Goal: Task Accomplishment & Management: Complete application form

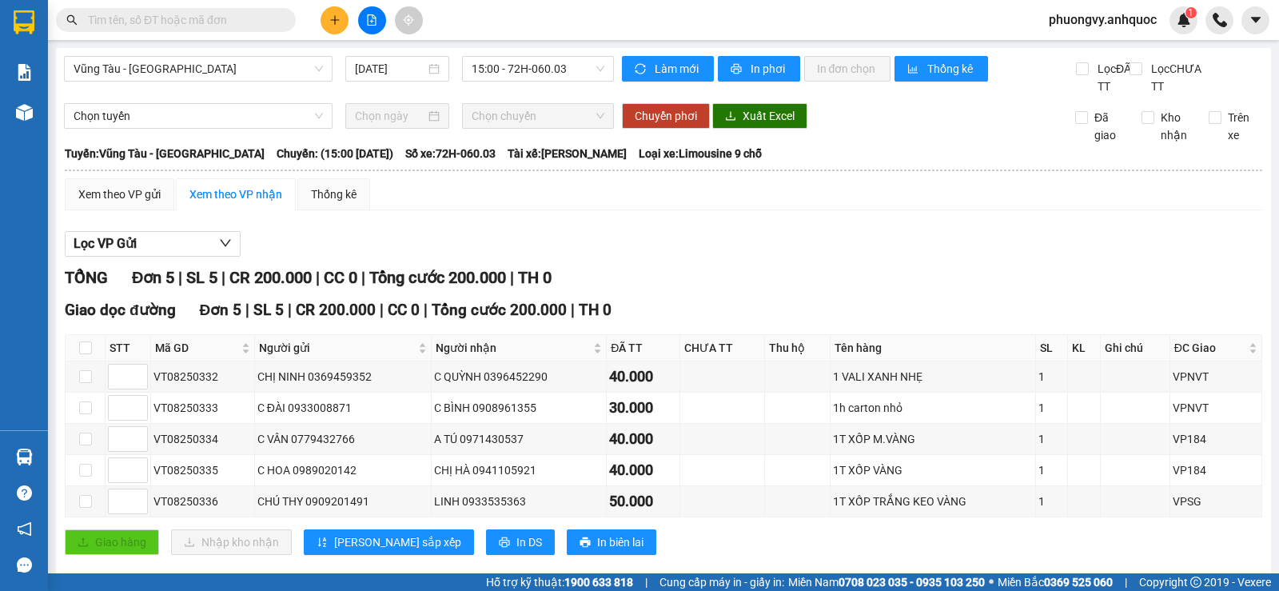
scroll to position [44, 0]
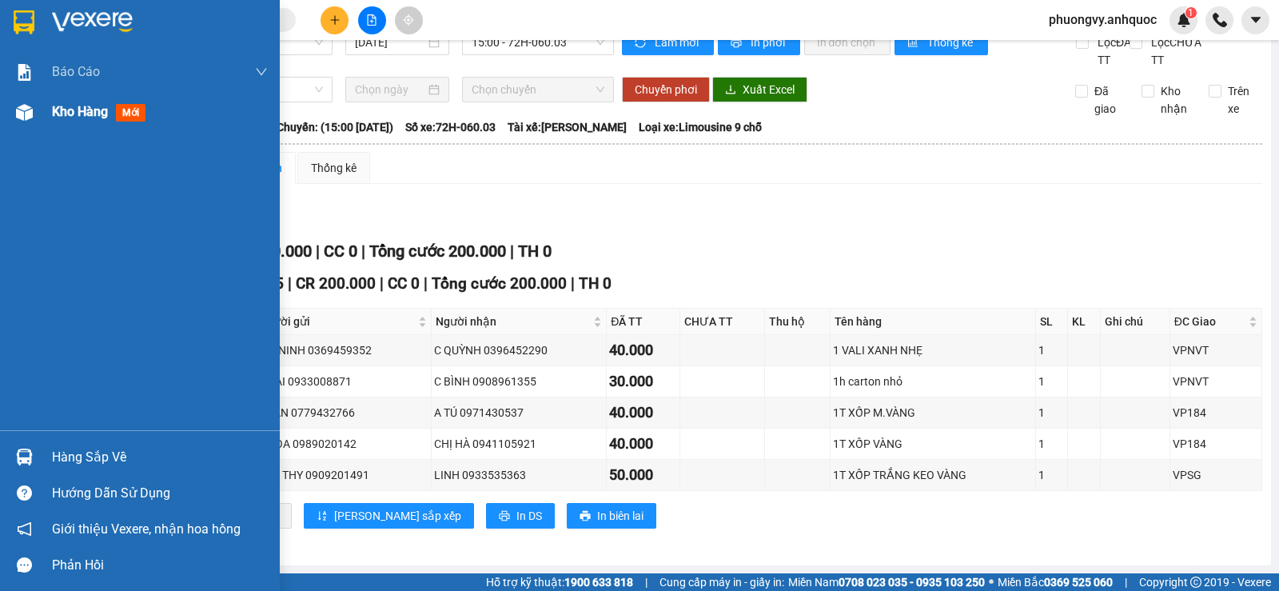
click at [60, 113] on span "Kho hàng" at bounding box center [80, 111] width 56 height 15
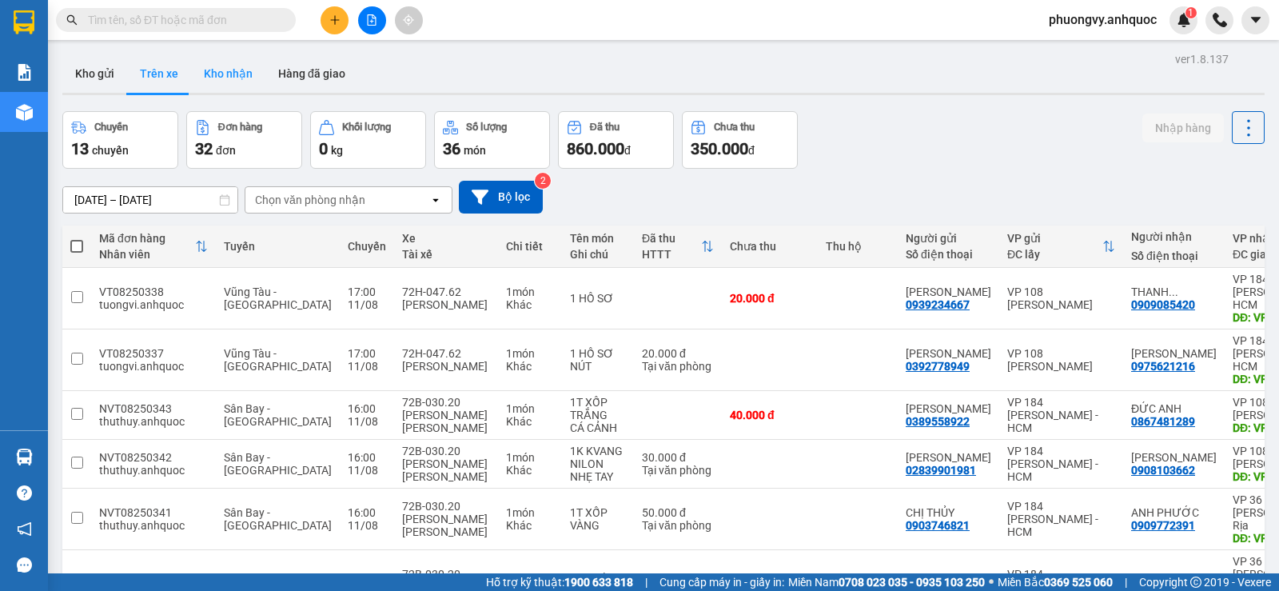
click at [222, 75] on button "Kho nhận" at bounding box center [228, 73] width 74 height 38
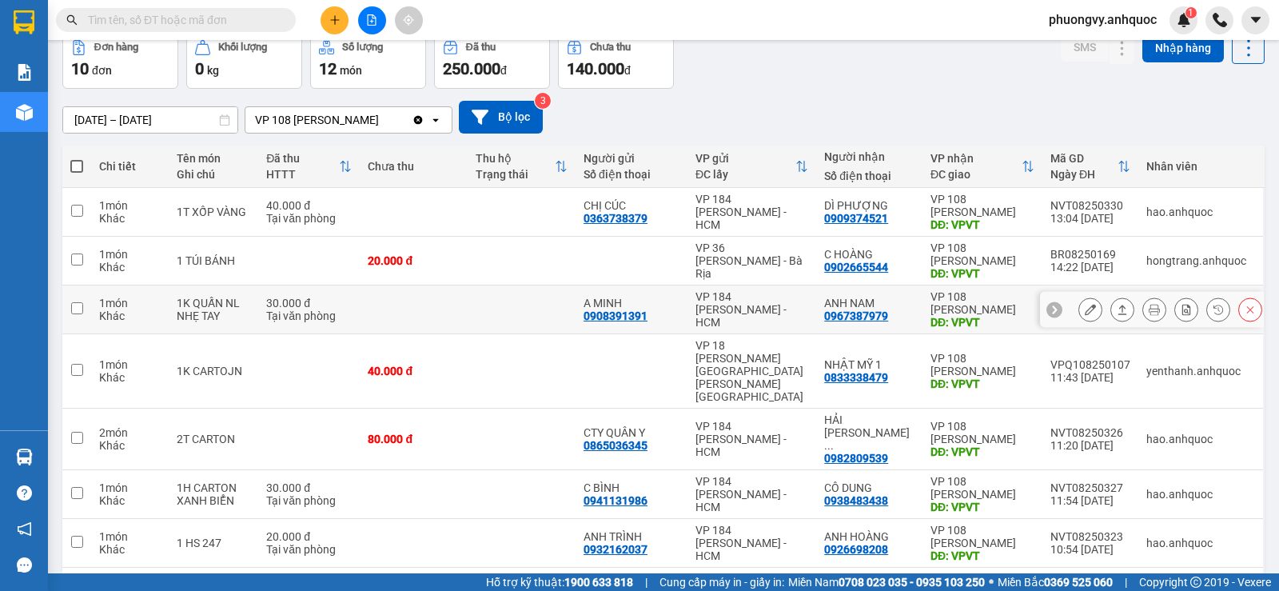
scroll to position [240, 0]
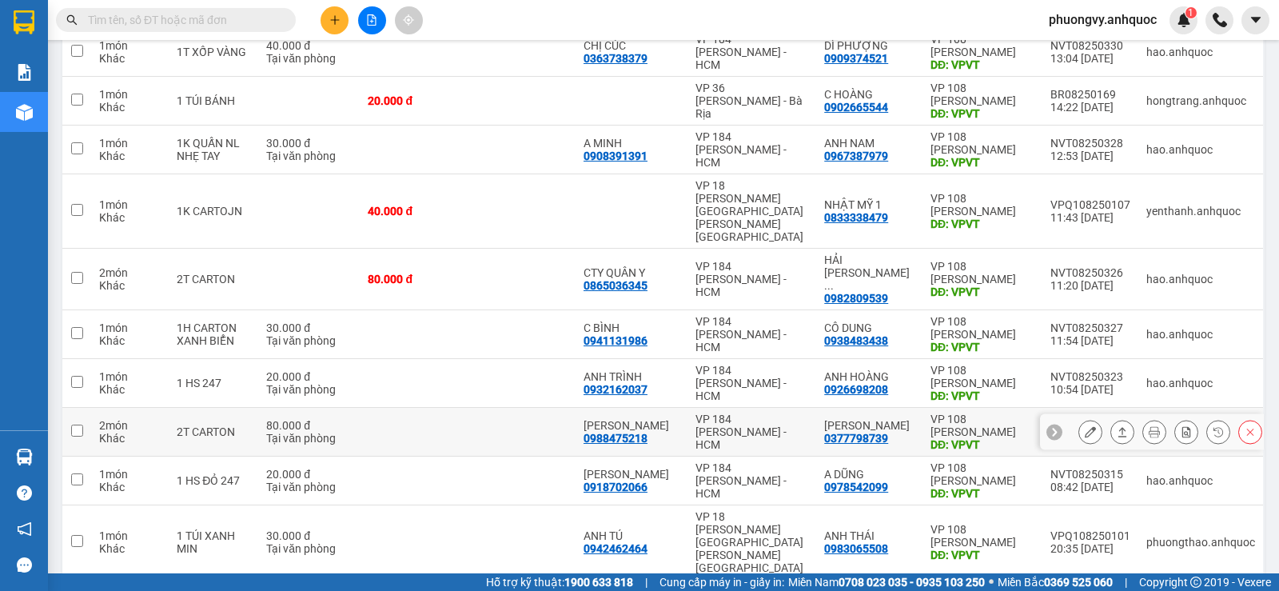
click at [1085, 426] on icon at bounding box center [1090, 431] width 11 height 11
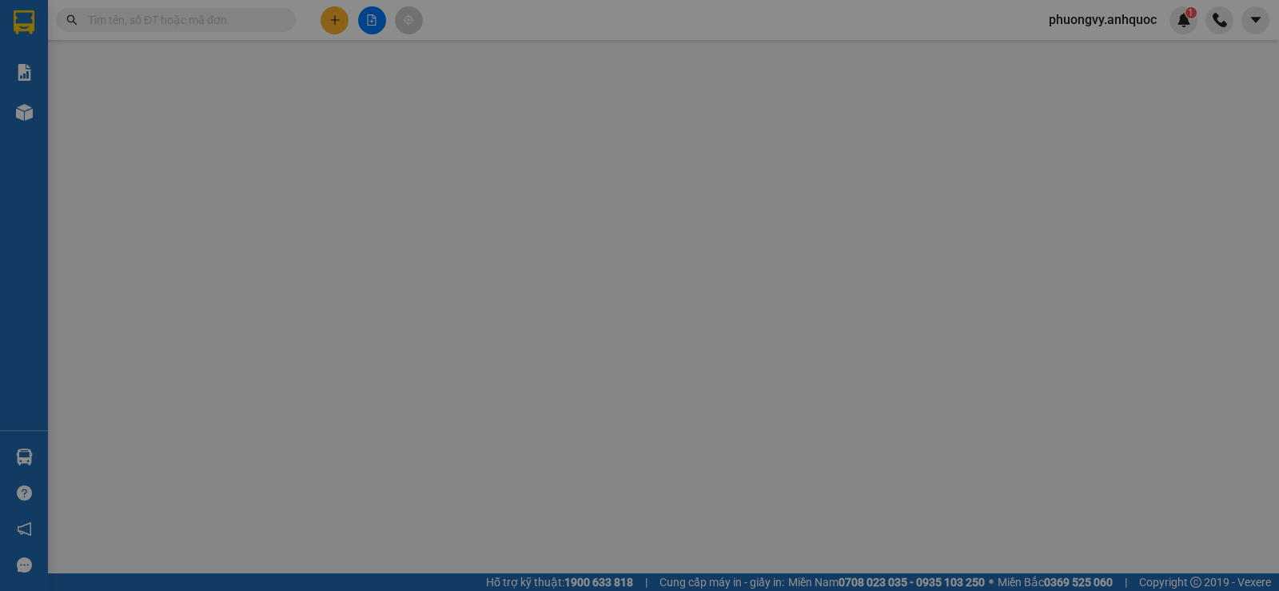
type input "0988475218"
type input "[PERSON_NAME]"
type input "0377798739"
type input "[PERSON_NAME]"
type input "VPVT"
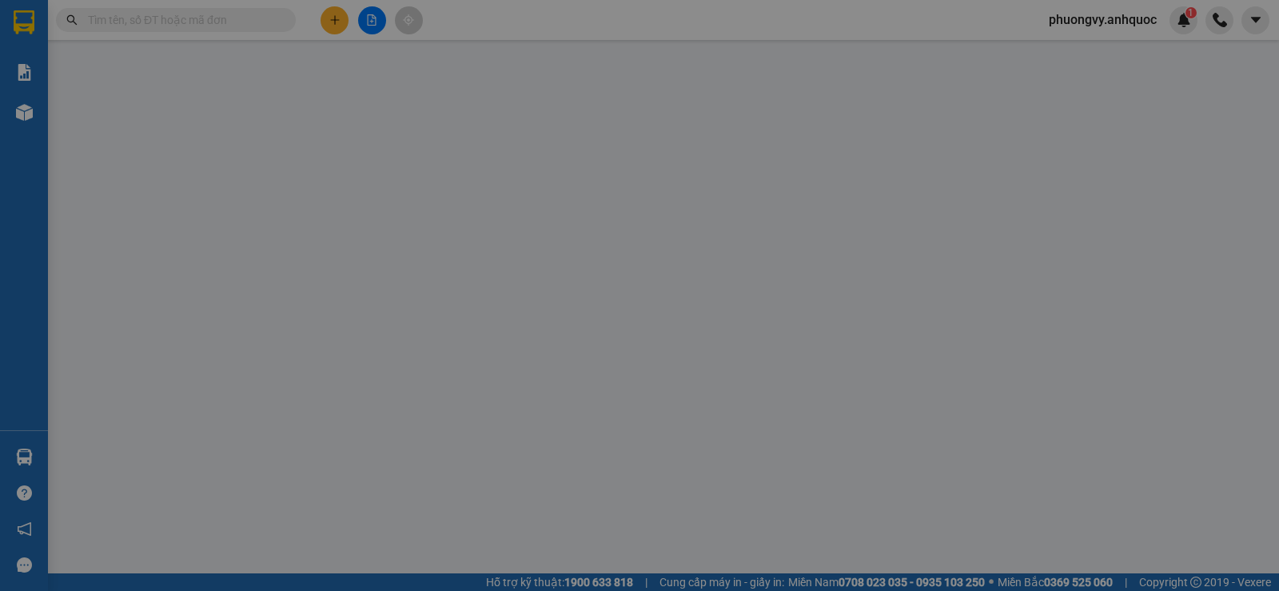
type input "TM 11/8 VP184 HẢO"
type input "80.000"
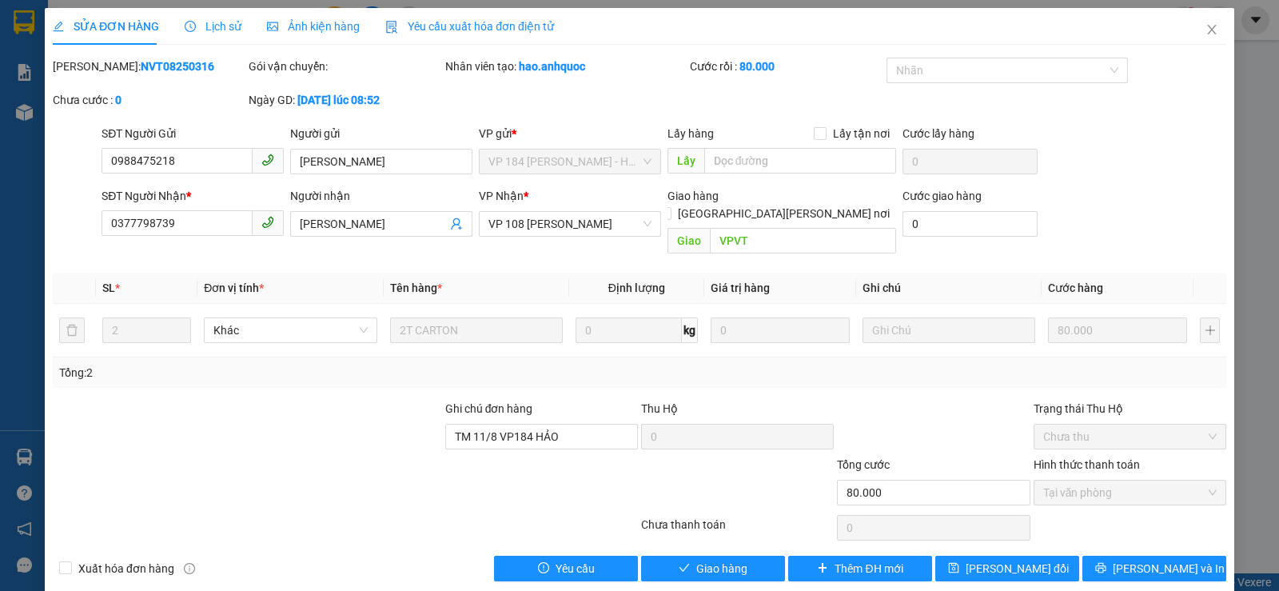
click at [704, 534] on div "Total Paid Fee 80.000 Total UnPaid Fee 0 Cash Collection Total Fee Mã ĐH: NVT08…" at bounding box center [640, 320] width 1174 height 524
click at [705, 560] on span "Giao hàng" at bounding box center [722, 569] width 51 height 18
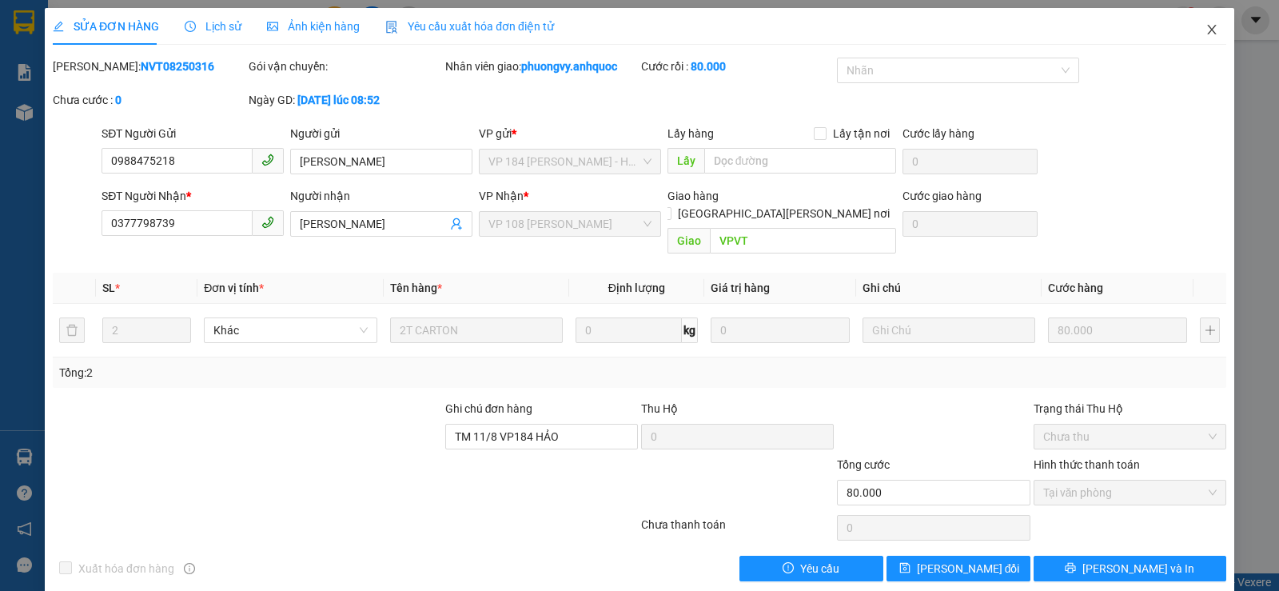
click at [1192, 34] on span "Close" at bounding box center [1212, 30] width 45 height 45
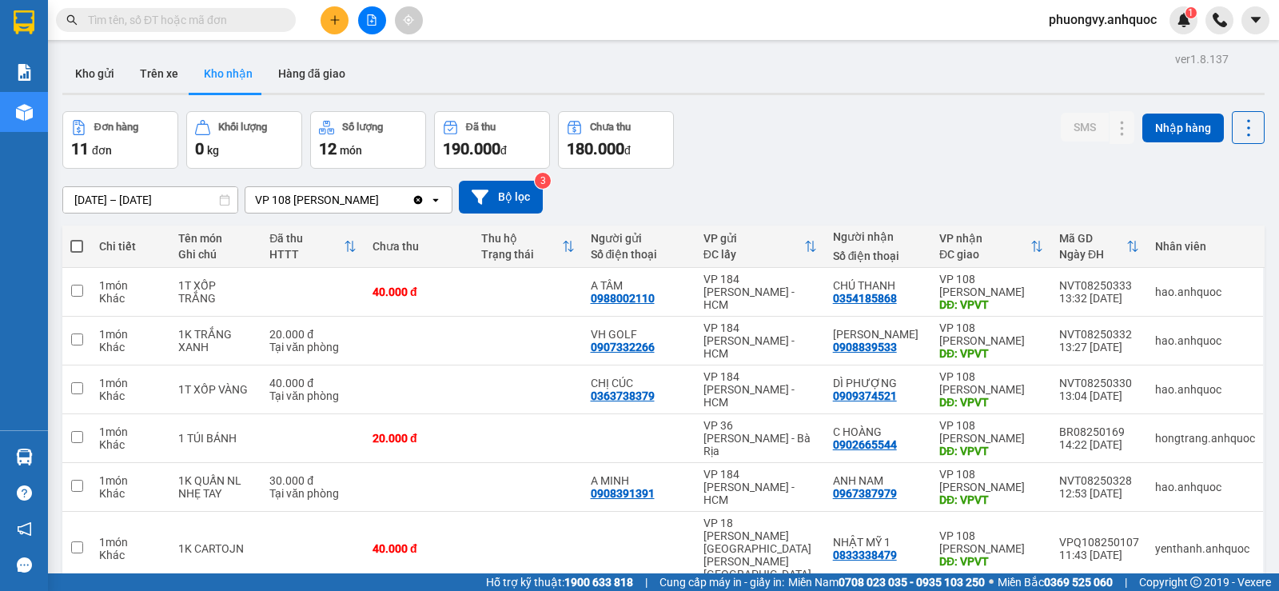
click at [229, 22] on input "text" at bounding box center [182, 20] width 189 height 18
paste input "0906709969"
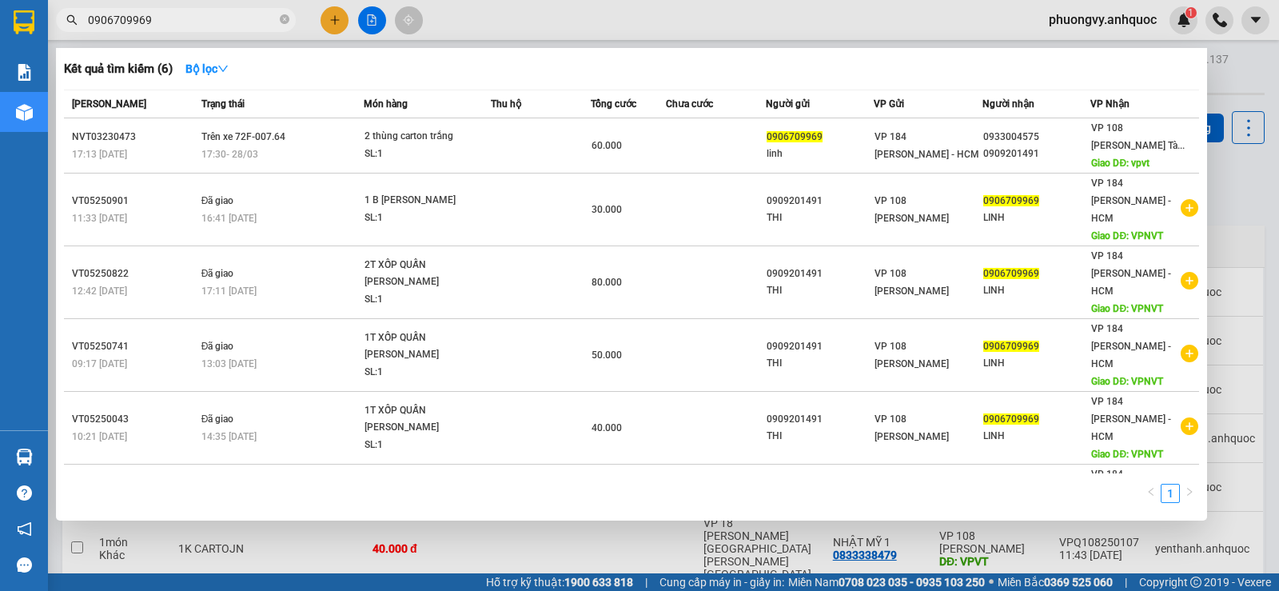
click at [183, 9] on span "0906709969" at bounding box center [176, 20] width 240 height 24
click at [190, 18] on input "0906709969" at bounding box center [182, 20] width 189 height 18
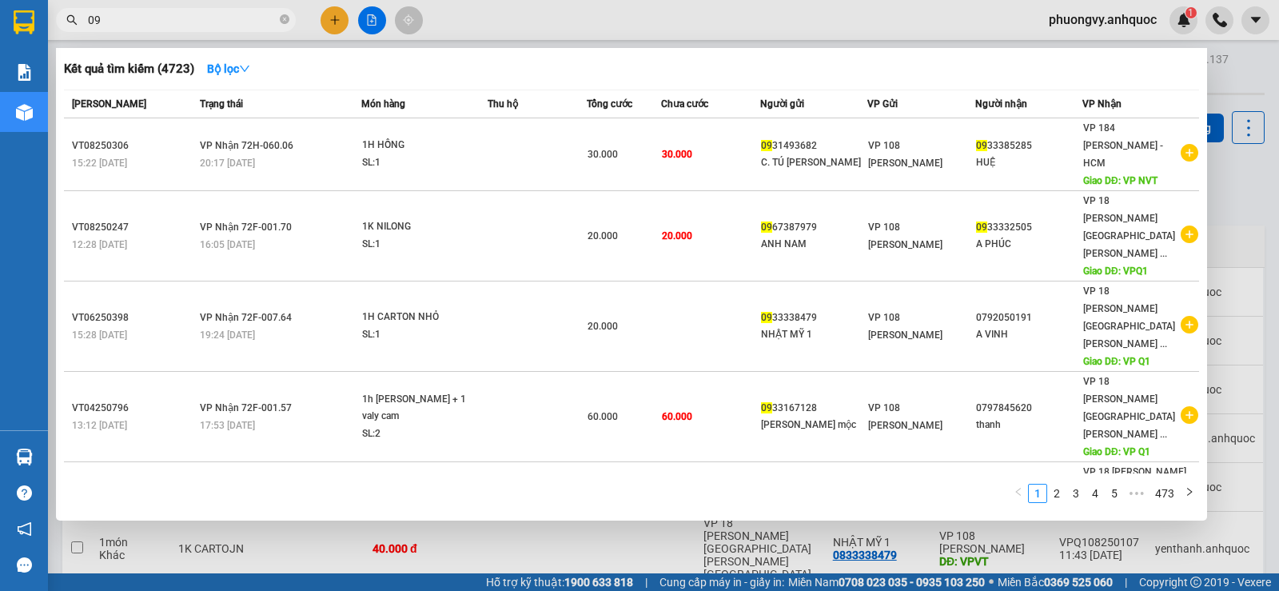
type input "0"
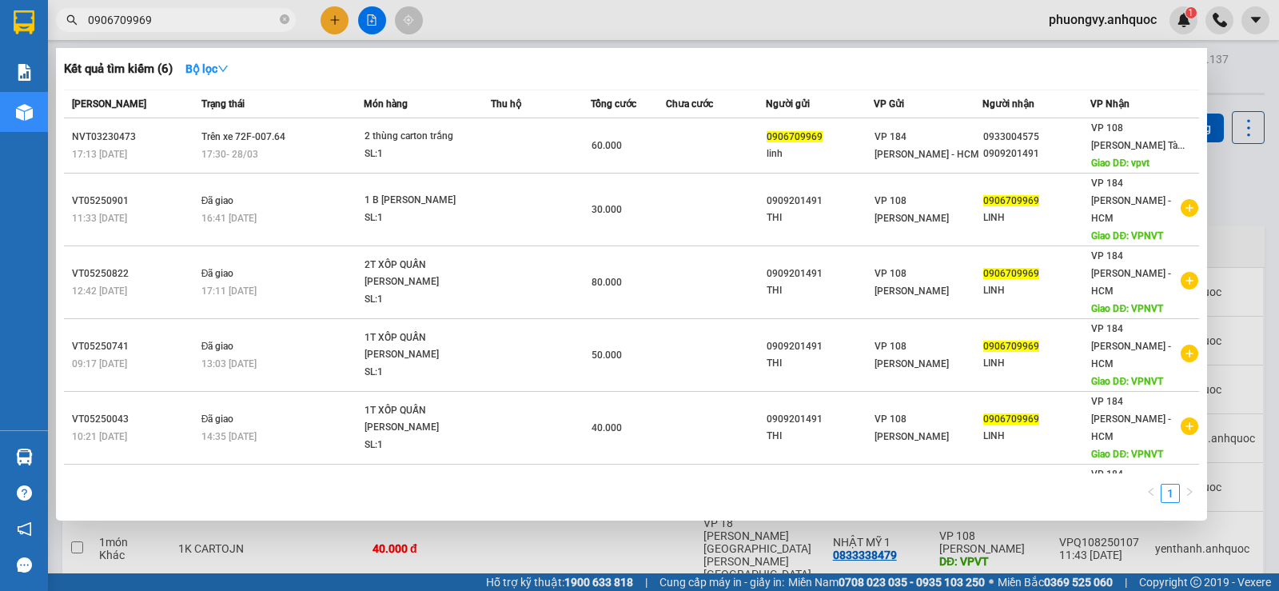
click at [252, 26] on input "0906709969" at bounding box center [182, 20] width 189 height 18
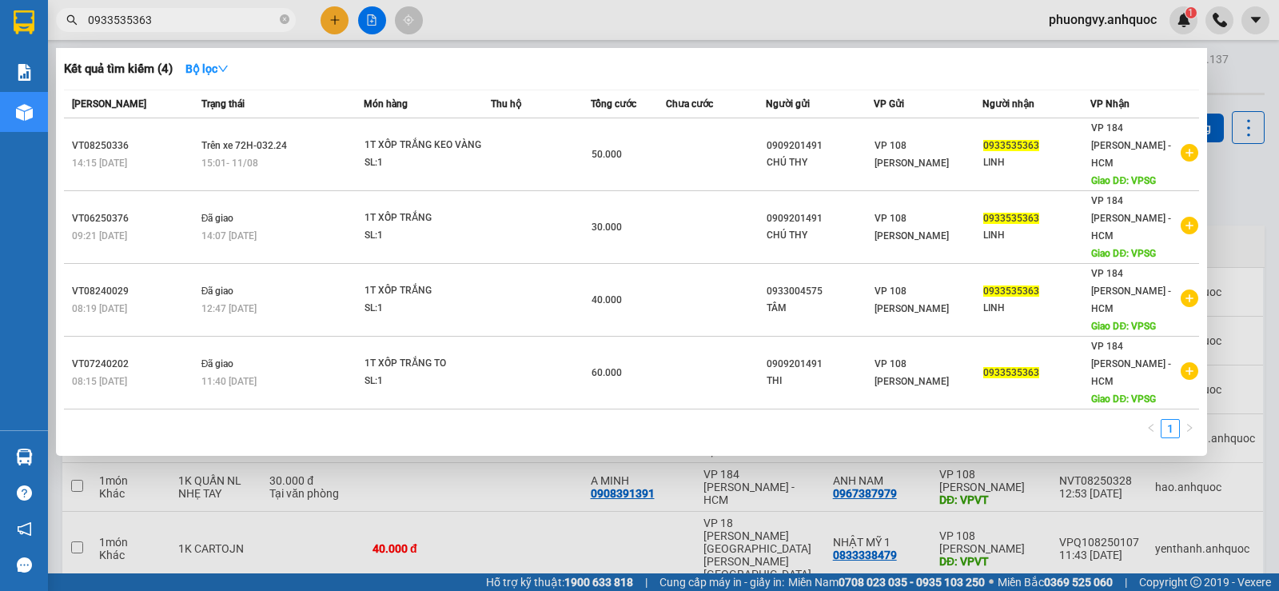
click at [365, 497] on div at bounding box center [639, 295] width 1279 height 591
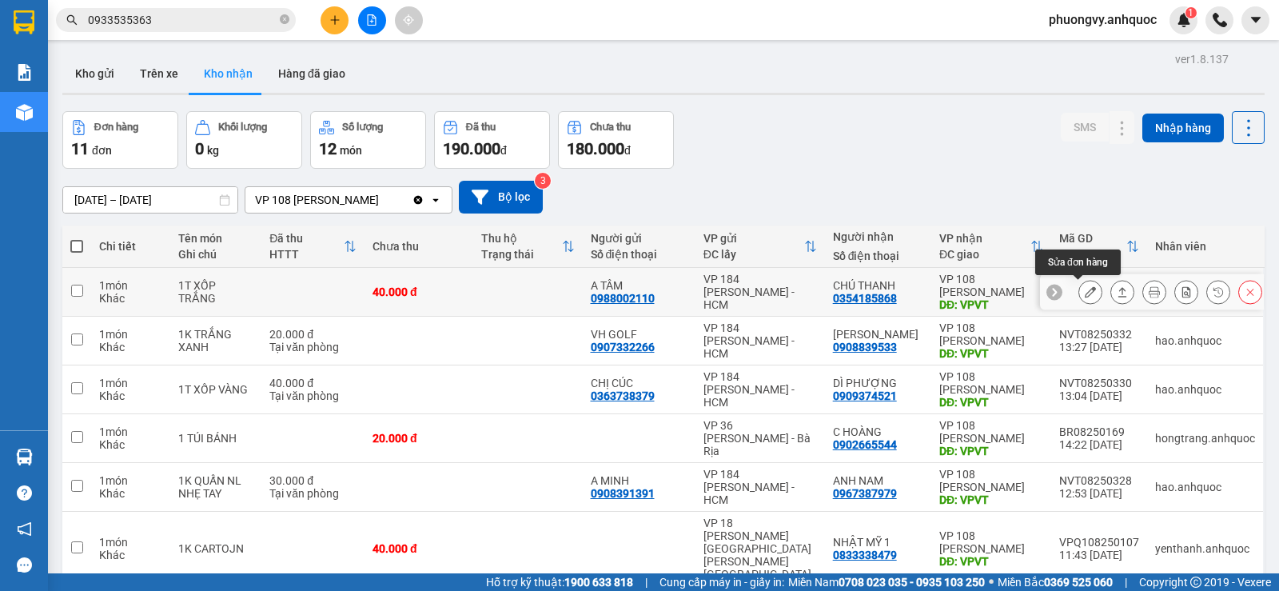
drag, startPoint x: 1072, startPoint y: 285, endPoint x: 1016, endPoint y: 140, distance: 155.9
click at [1020, 150] on div "ver 1.8.137 Kho gửi Trên xe [PERSON_NAME] Hàng đã [PERSON_NAME] hàng 11 đơn [PE…" at bounding box center [663, 450] width 1215 height 804
click at [339, 10] on button at bounding box center [335, 20] width 28 height 28
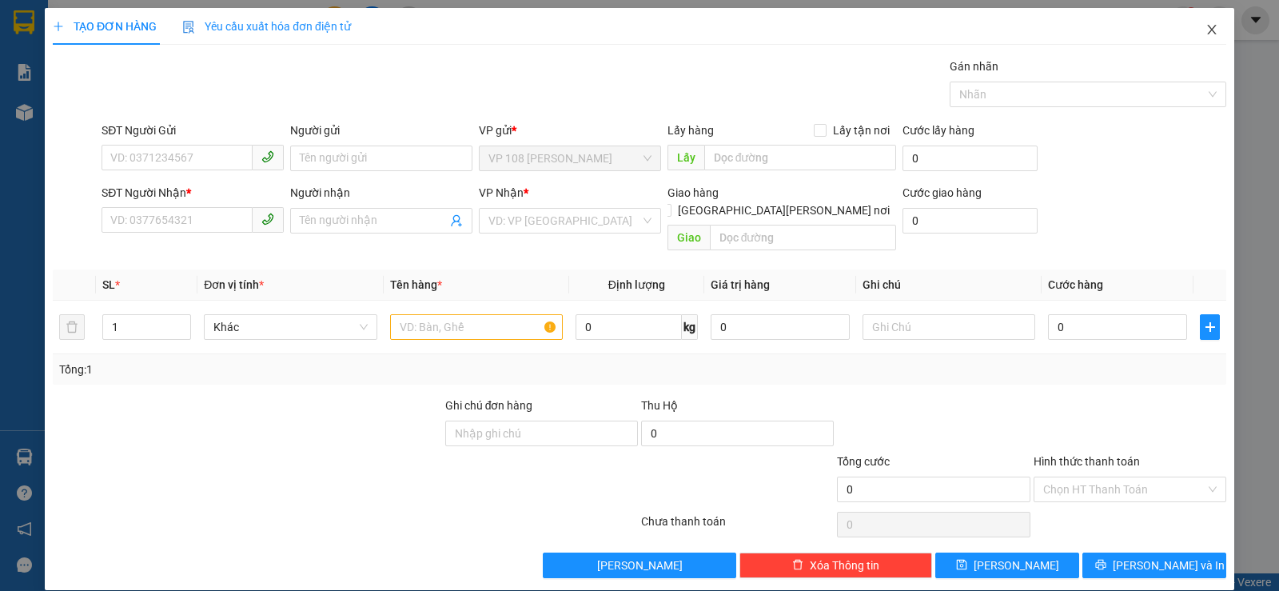
click at [1206, 30] on icon "close" at bounding box center [1212, 29] width 13 height 13
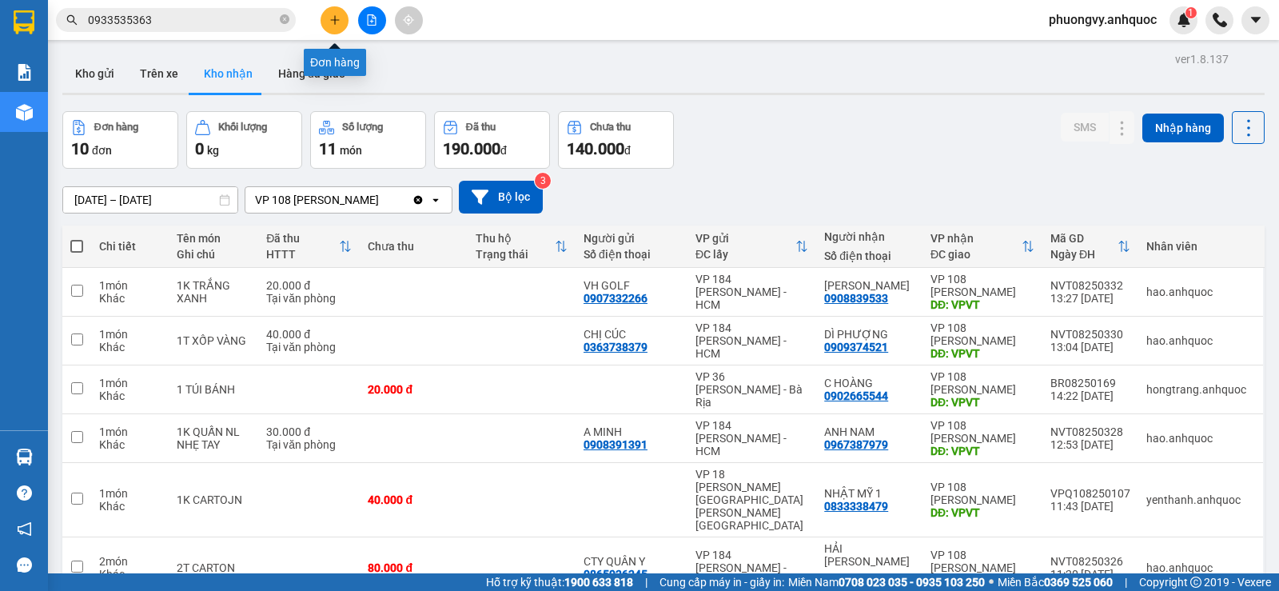
click at [341, 18] on button at bounding box center [335, 20] width 28 height 28
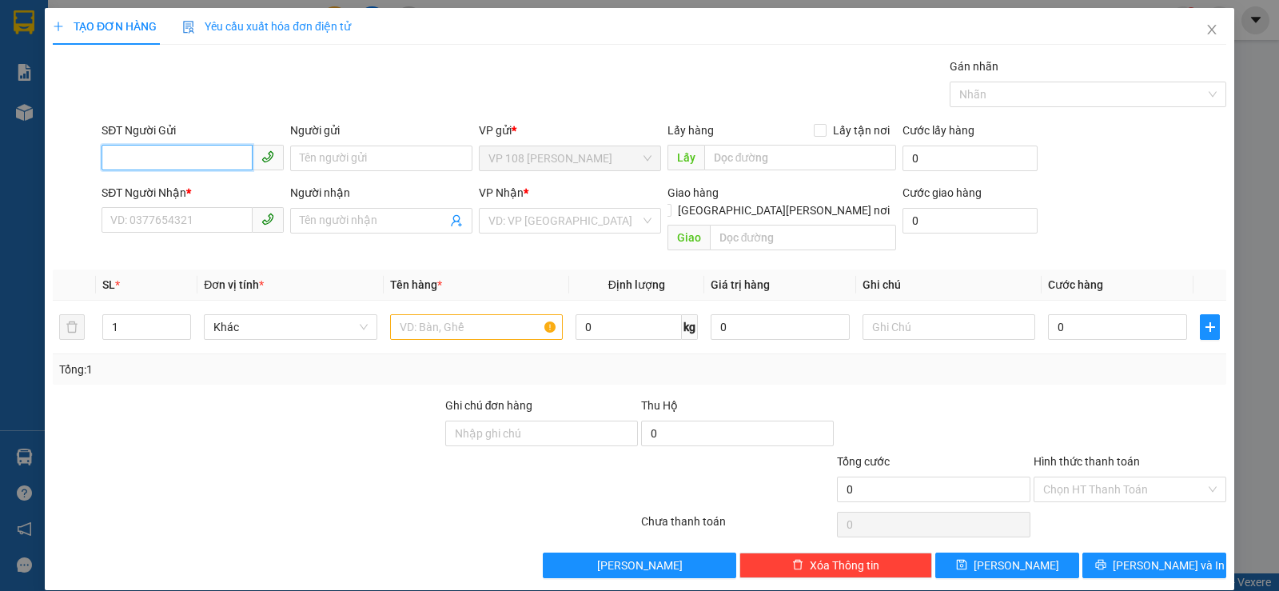
click at [190, 158] on input "SĐT Người Gửi" at bounding box center [177, 158] width 151 height 26
click at [1206, 29] on icon "close" at bounding box center [1212, 29] width 13 height 13
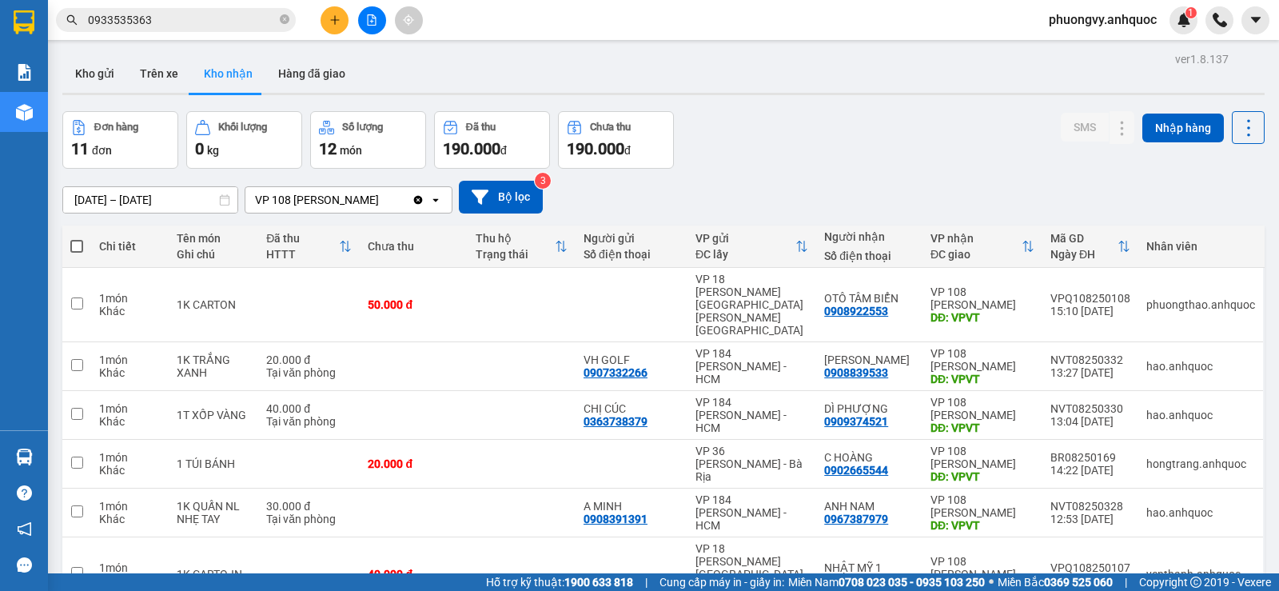
click at [369, 30] on button at bounding box center [372, 20] width 28 height 28
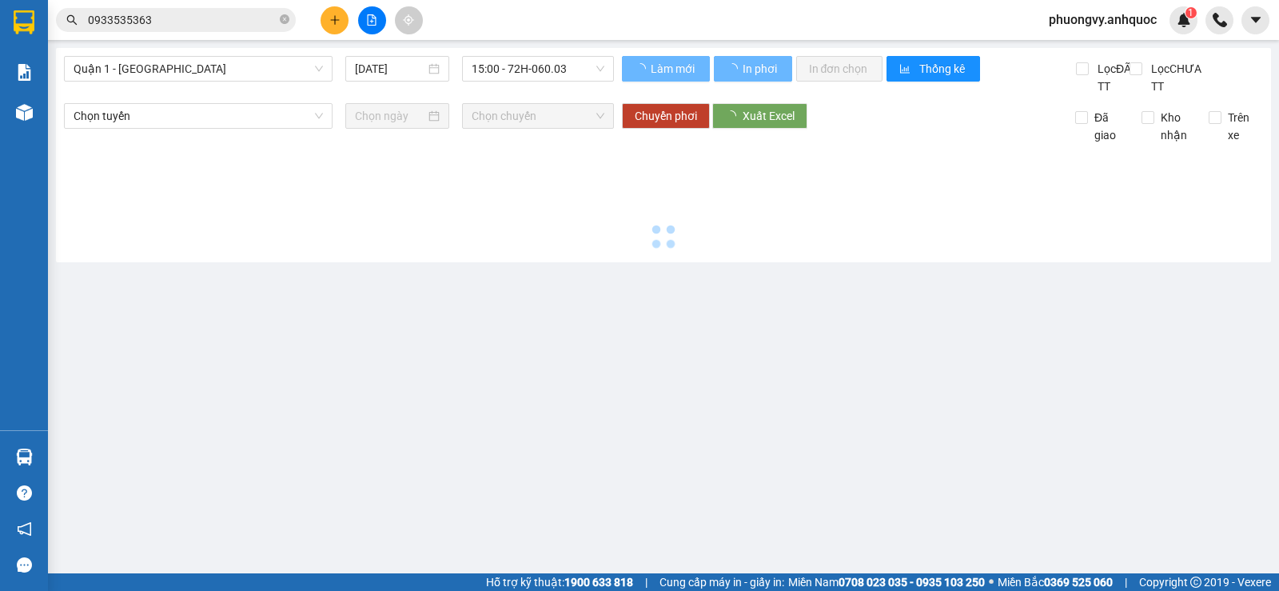
drag, startPoint x: 352, startPoint y: 15, endPoint x: 161, endPoint y: 18, distance: 191.1
click at [353, 14] on div at bounding box center [372, 20] width 120 height 28
click at [361, 14] on button at bounding box center [372, 20] width 28 height 28
click at [134, 16] on input "0933535363" at bounding box center [182, 20] width 189 height 18
click at [150, 22] on input "0933535363" at bounding box center [182, 20] width 189 height 18
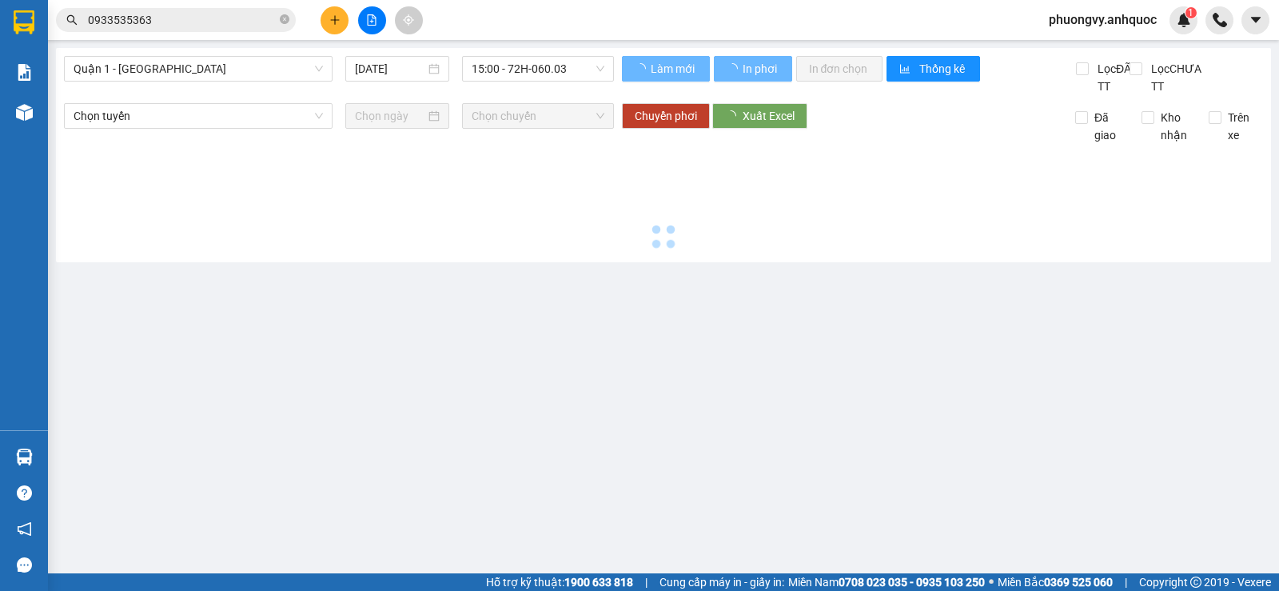
click at [150, 22] on input "0933535363" at bounding box center [182, 20] width 189 height 18
click at [154, 22] on input "0933535363" at bounding box center [182, 20] width 189 height 18
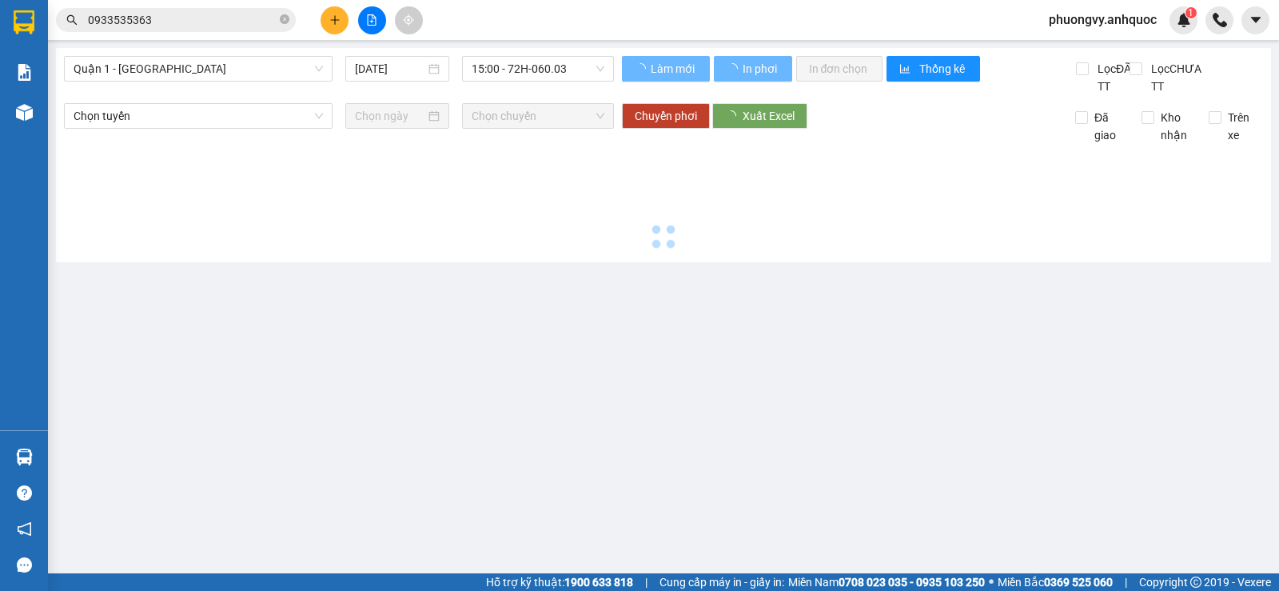
click at [154, 22] on input "0933535363" at bounding box center [182, 20] width 189 height 18
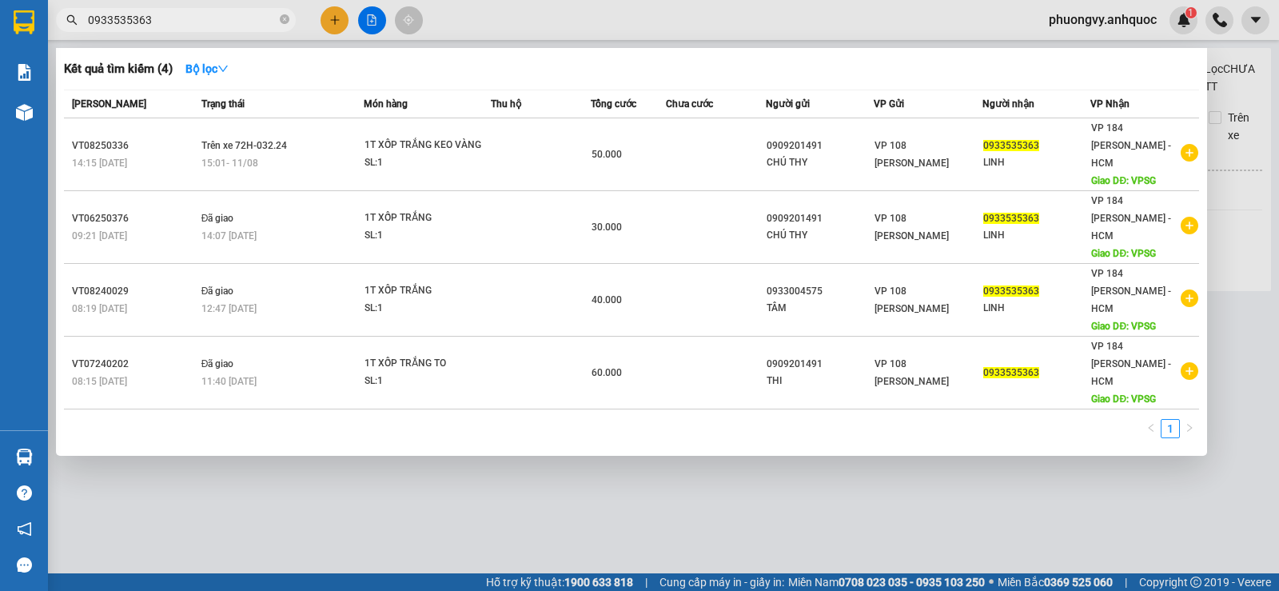
paste input "72368465"
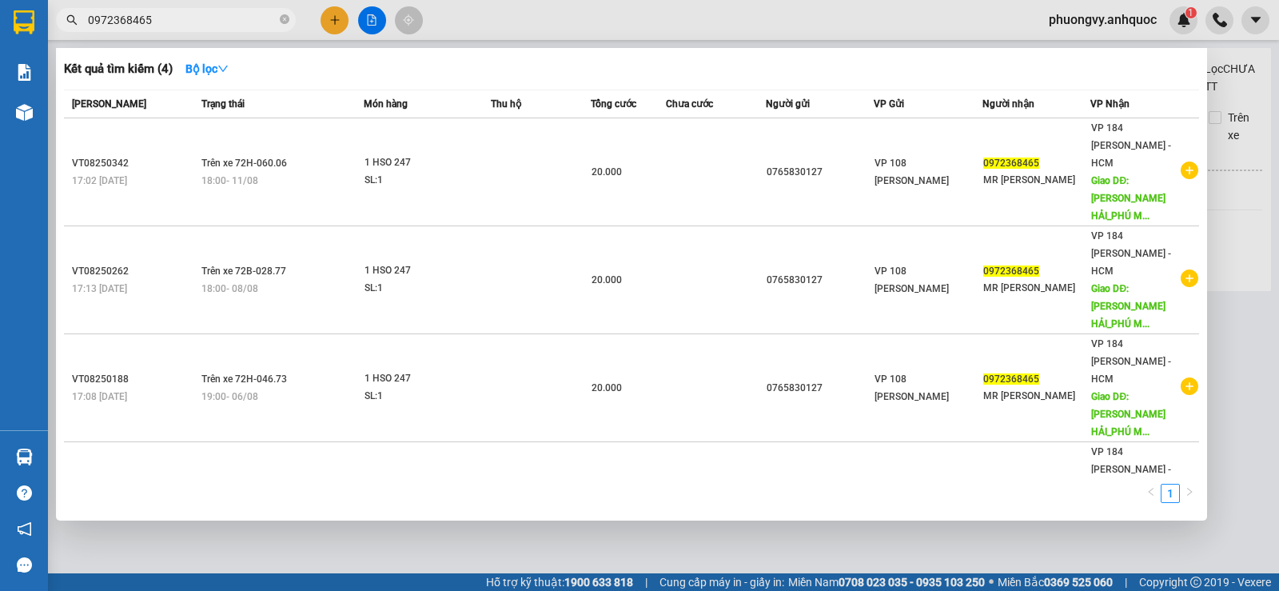
click at [189, 17] on input "0972368465" at bounding box center [182, 20] width 189 height 18
click at [218, 26] on input "0972368465" at bounding box center [182, 20] width 189 height 18
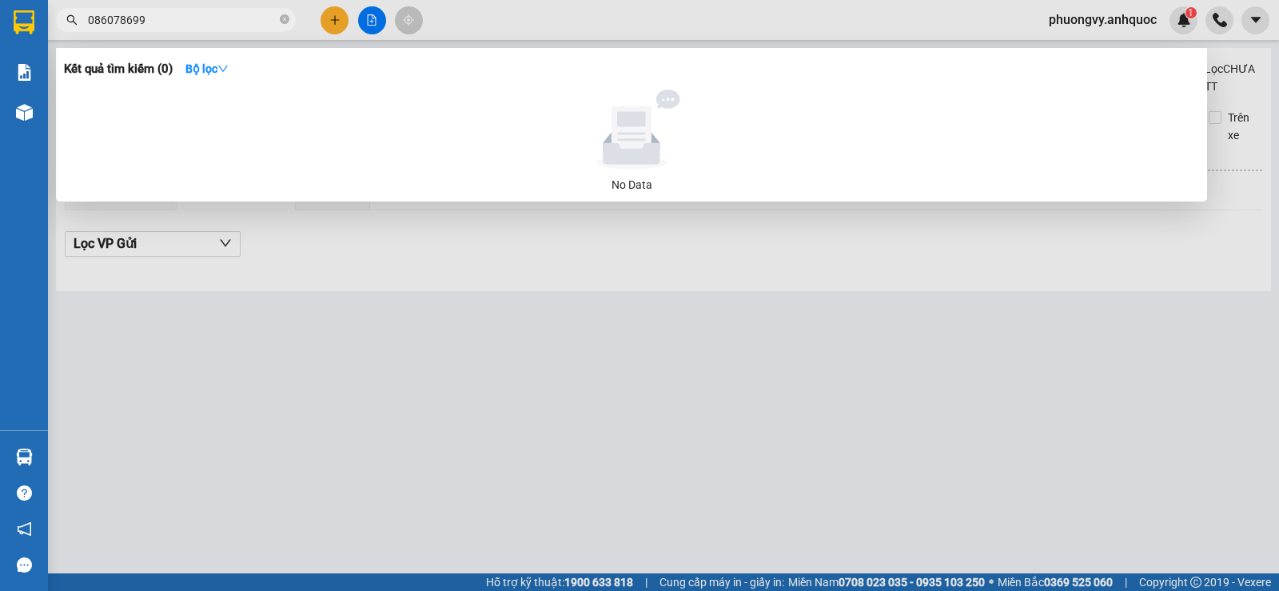
click at [207, 24] on input "086078699" at bounding box center [182, 20] width 189 height 18
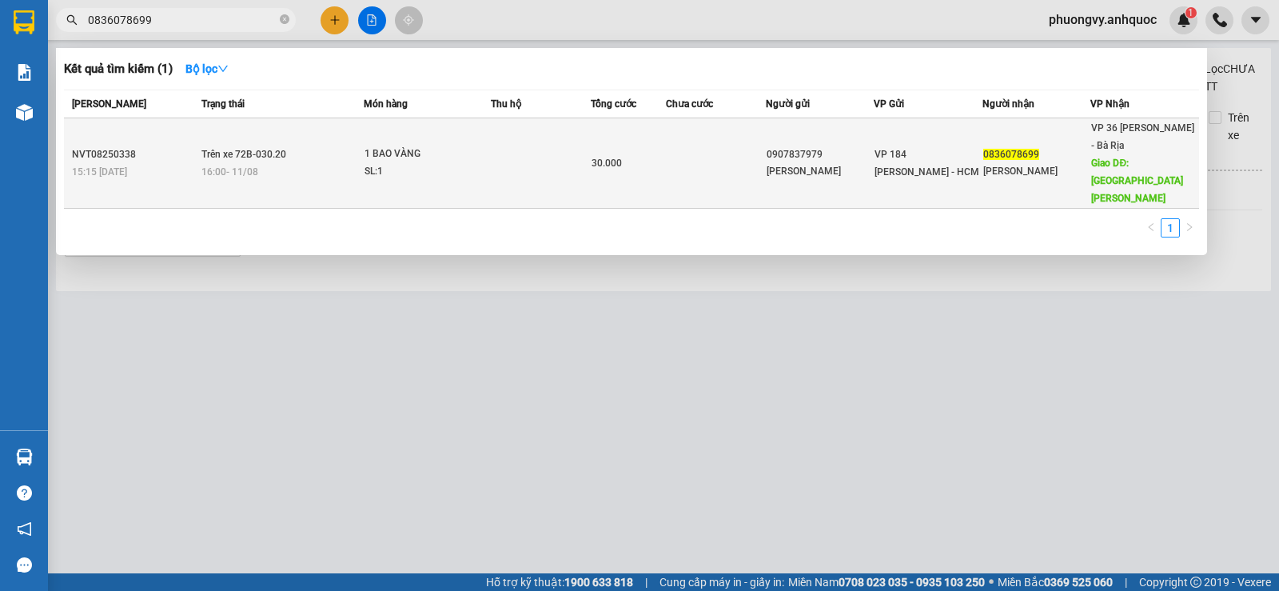
type input "0836078699"
click at [304, 171] on div "16:00 [DATE]" at bounding box center [283, 172] width 162 height 18
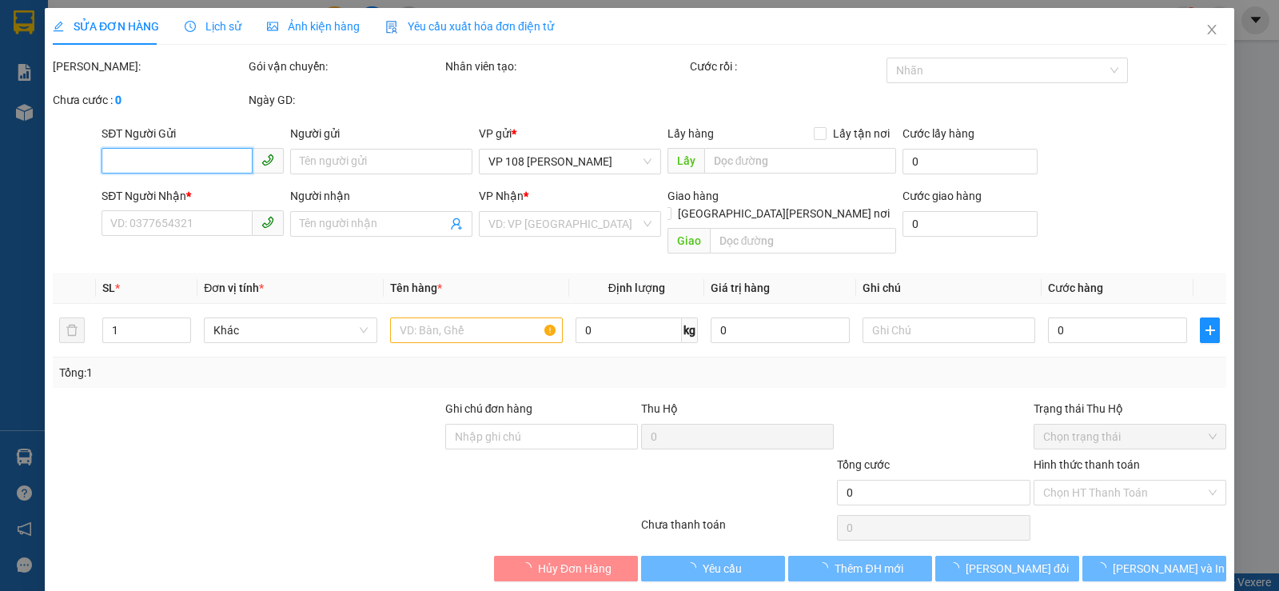
type input "0907837979"
type input "[PERSON_NAME]"
type input "0836078699"
type input "[PERSON_NAME]"
type input "[DEMOGRAPHIC_DATA] [GEOGRAPHIC_DATA][PERSON_NAME]"
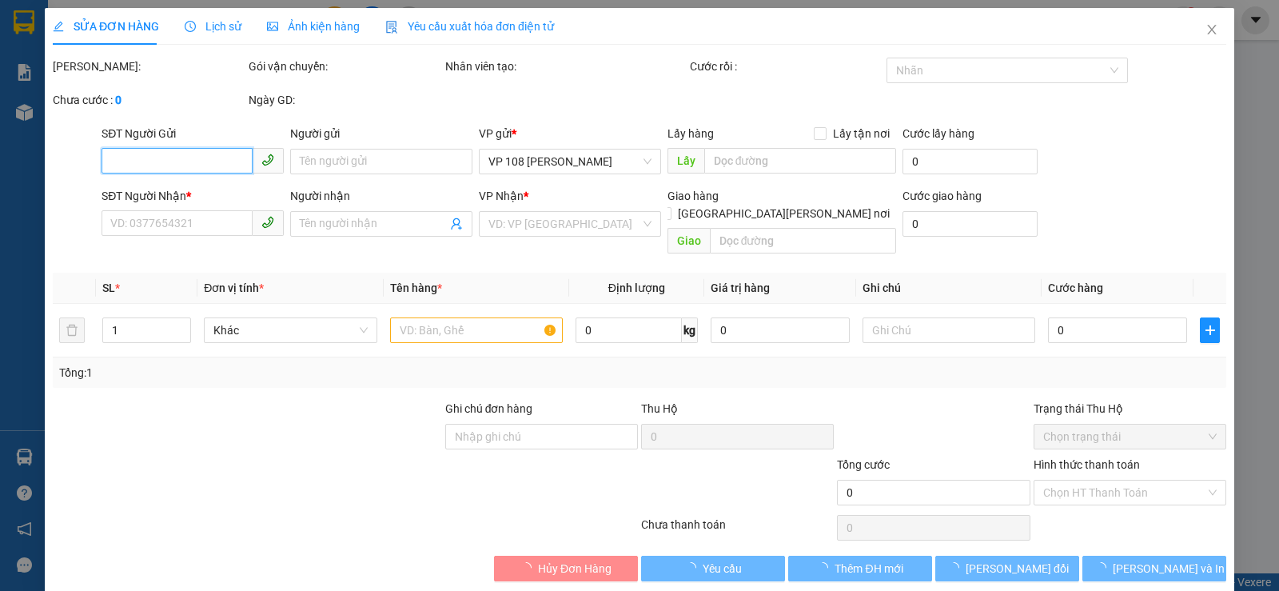
type input "30.000"
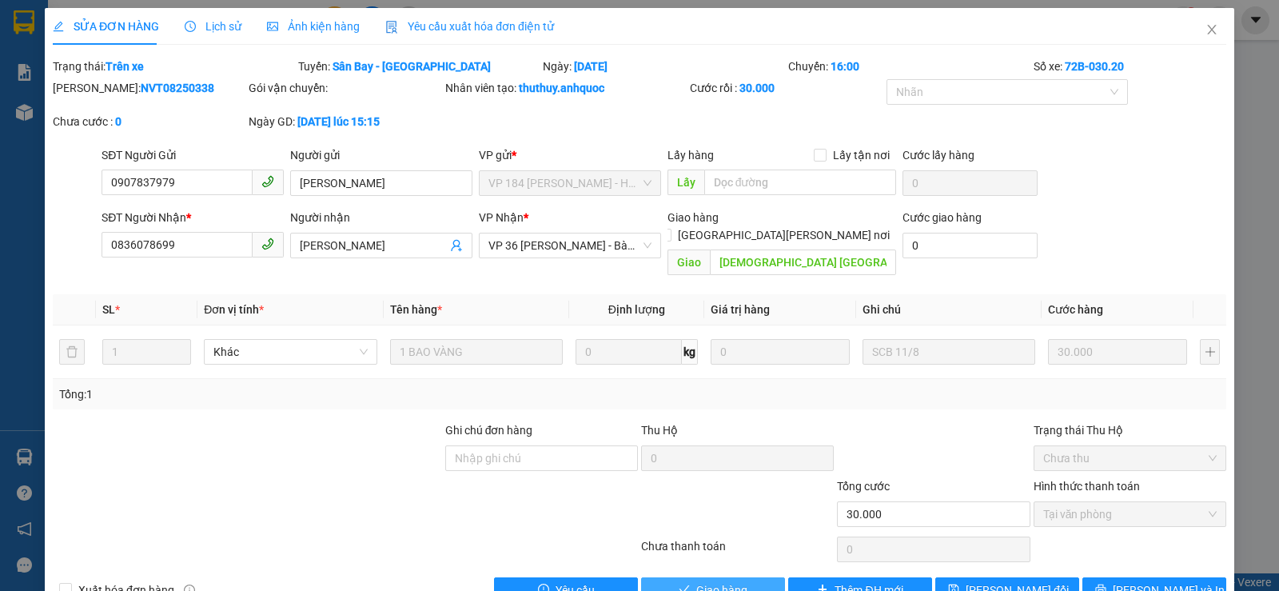
click at [717, 581] on span "Giao hàng" at bounding box center [722, 590] width 51 height 18
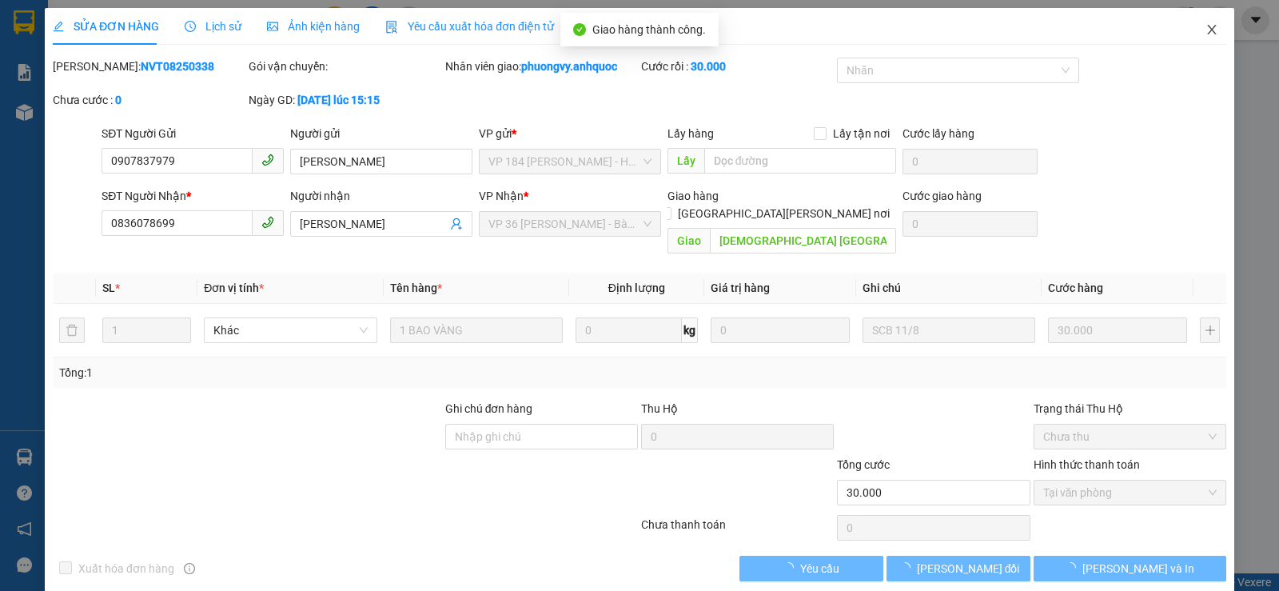
click at [1206, 38] on span "Close" at bounding box center [1212, 30] width 45 height 45
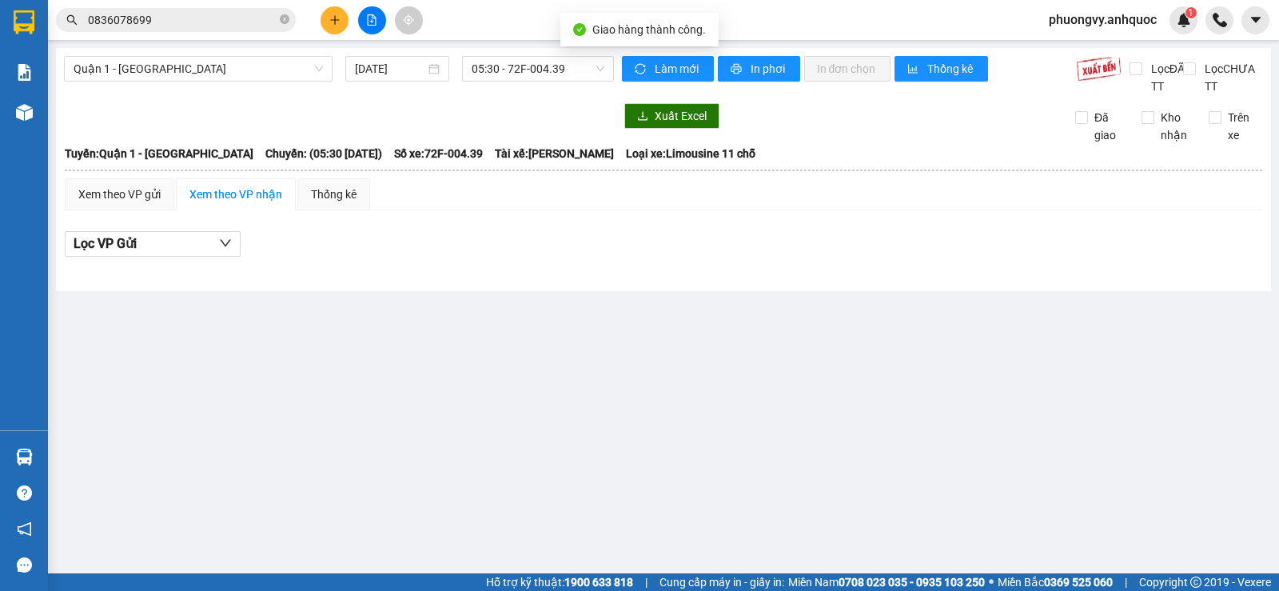
click at [163, 20] on input "0836078699" at bounding box center [182, 20] width 189 height 18
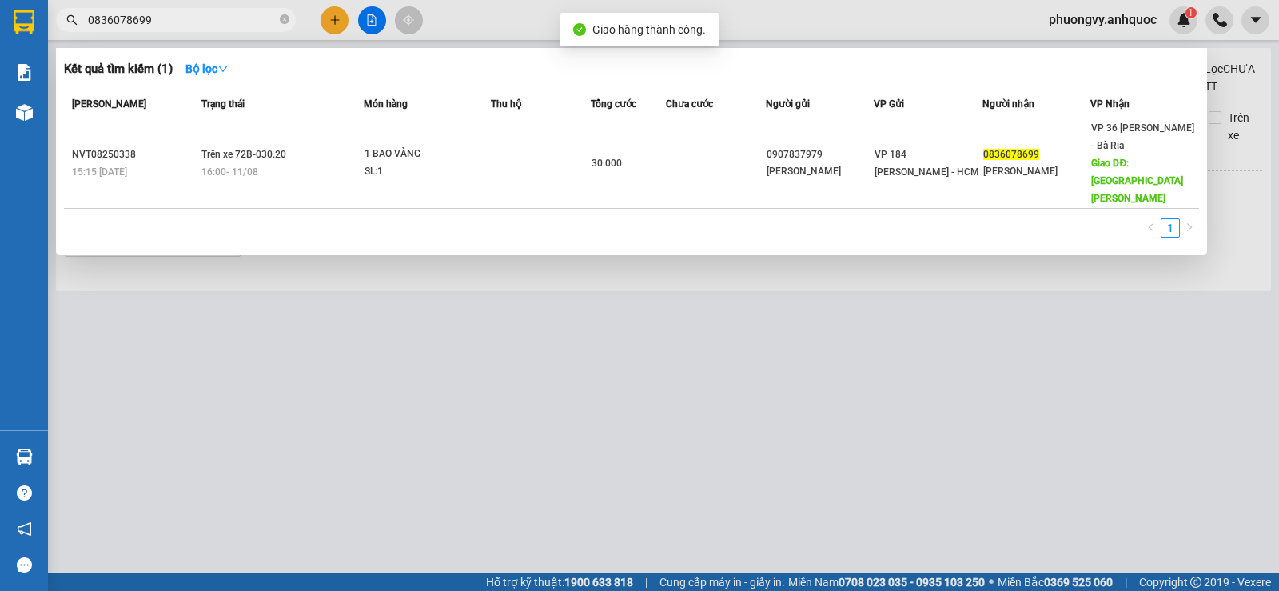
click at [163, 20] on input "0836078699" at bounding box center [182, 20] width 189 height 18
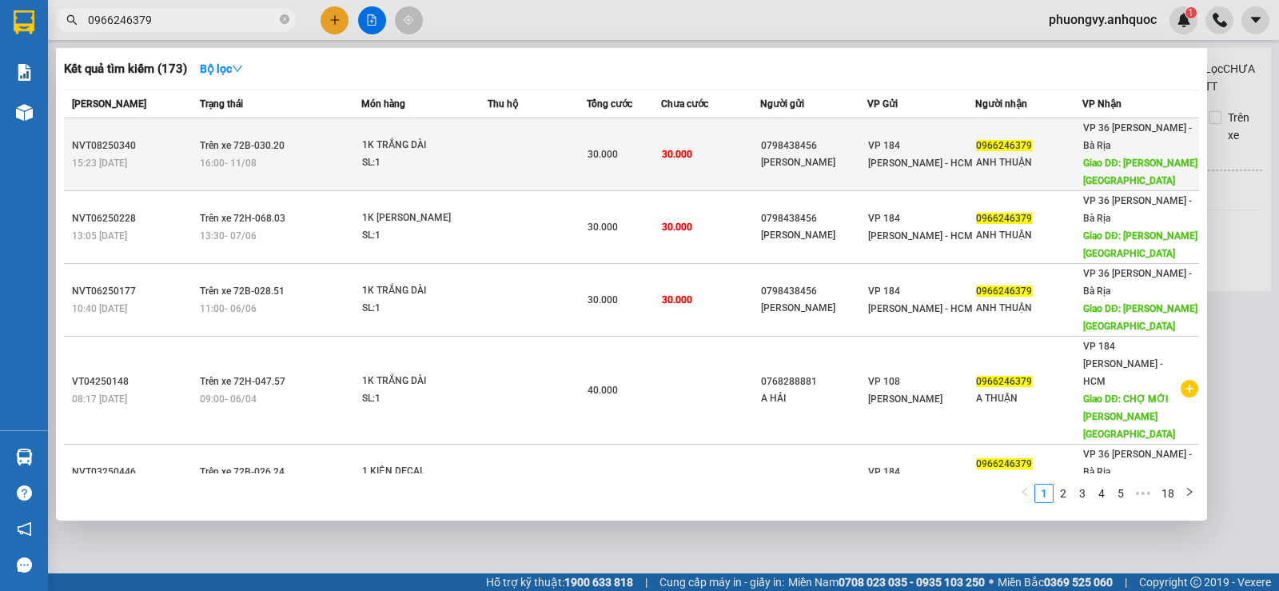
type input "0966246379"
click at [362, 154] on div "SL: 1" at bounding box center [422, 163] width 120 height 18
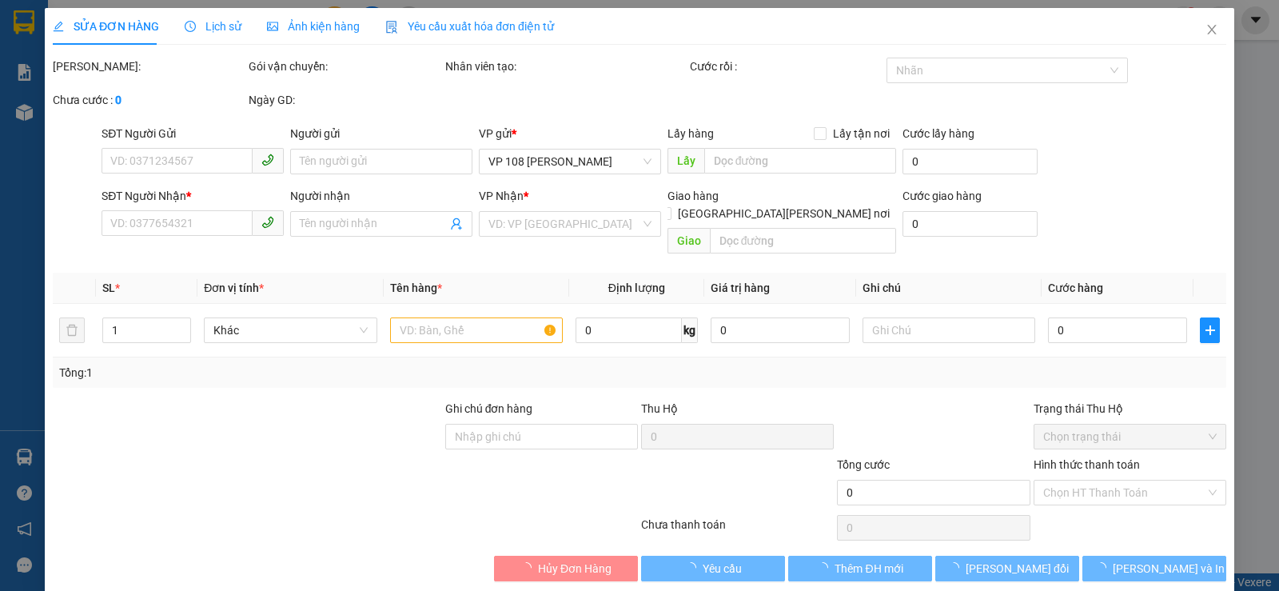
type input "0798438456"
type input "[PERSON_NAME]"
type input "0966246379"
type input "ANH THUẬN"
type input "[PERSON_NAME][GEOGRAPHIC_DATA] MỚI"
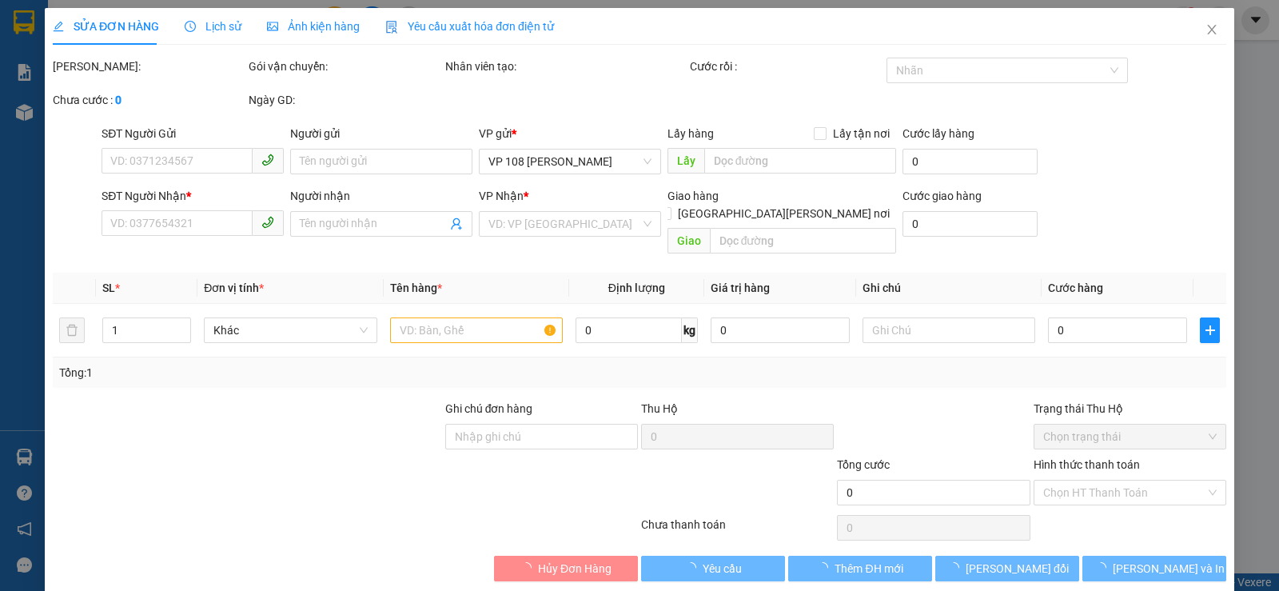
type input "30.000"
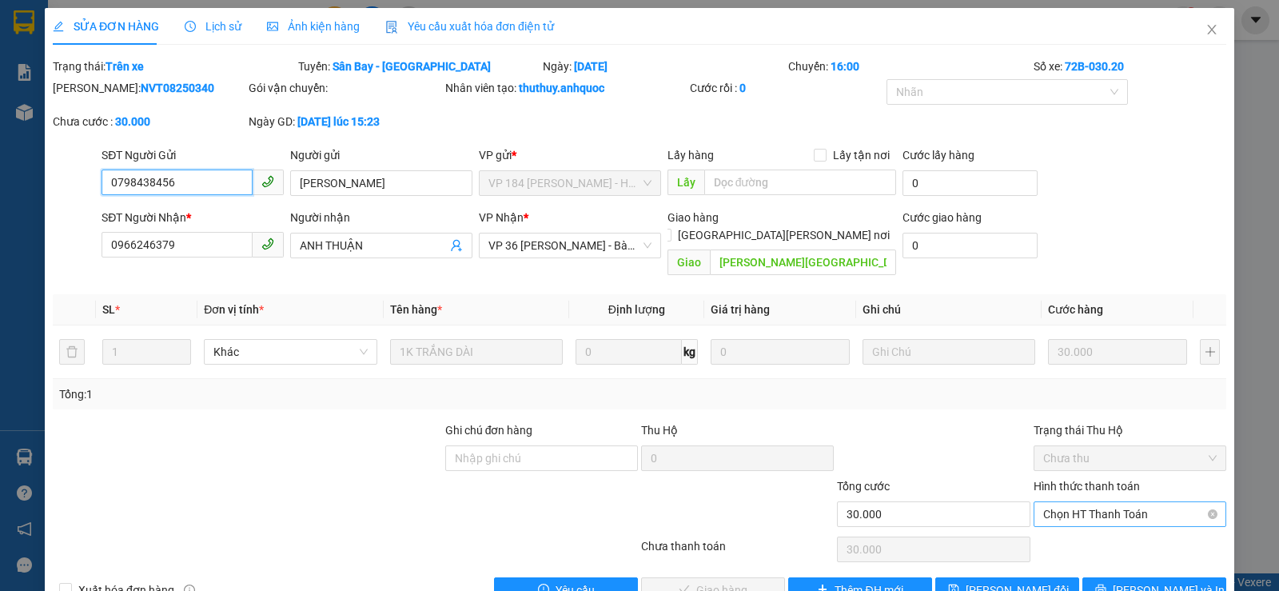
click at [1049, 502] on span "Chọn HT Thanh Toán" at bounding box center [1131, 514] width 174 height 24
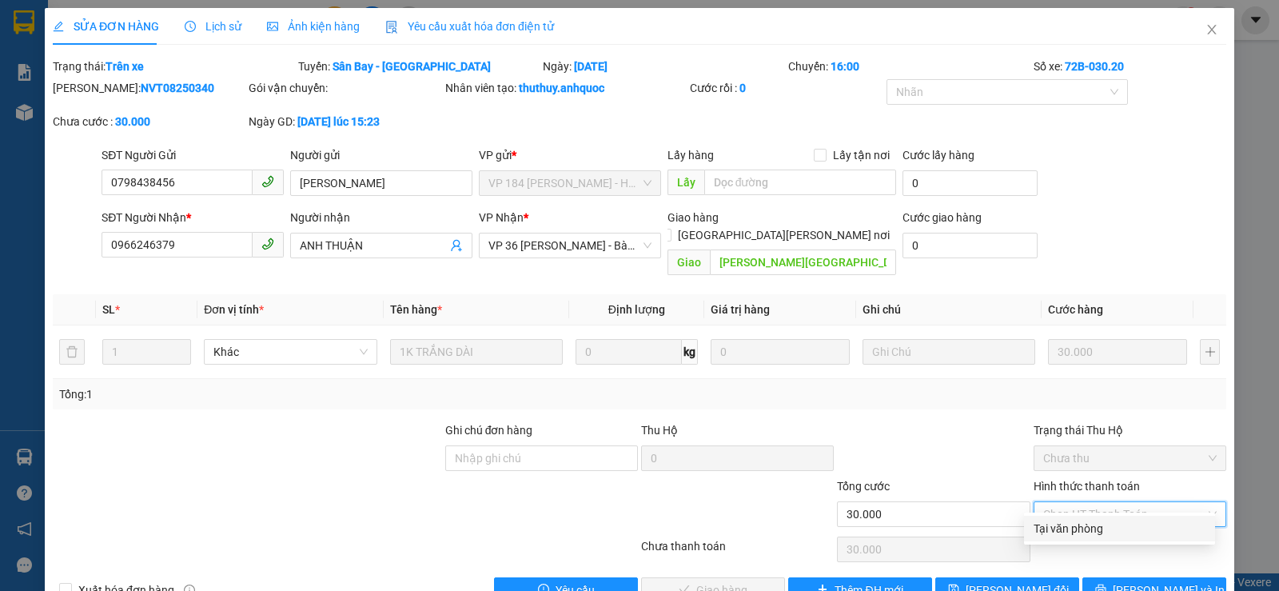
click at [1050, 519] on div "Tại văn phòng" at bounding box center [1119, 529] width 191 height 26
type input "0"
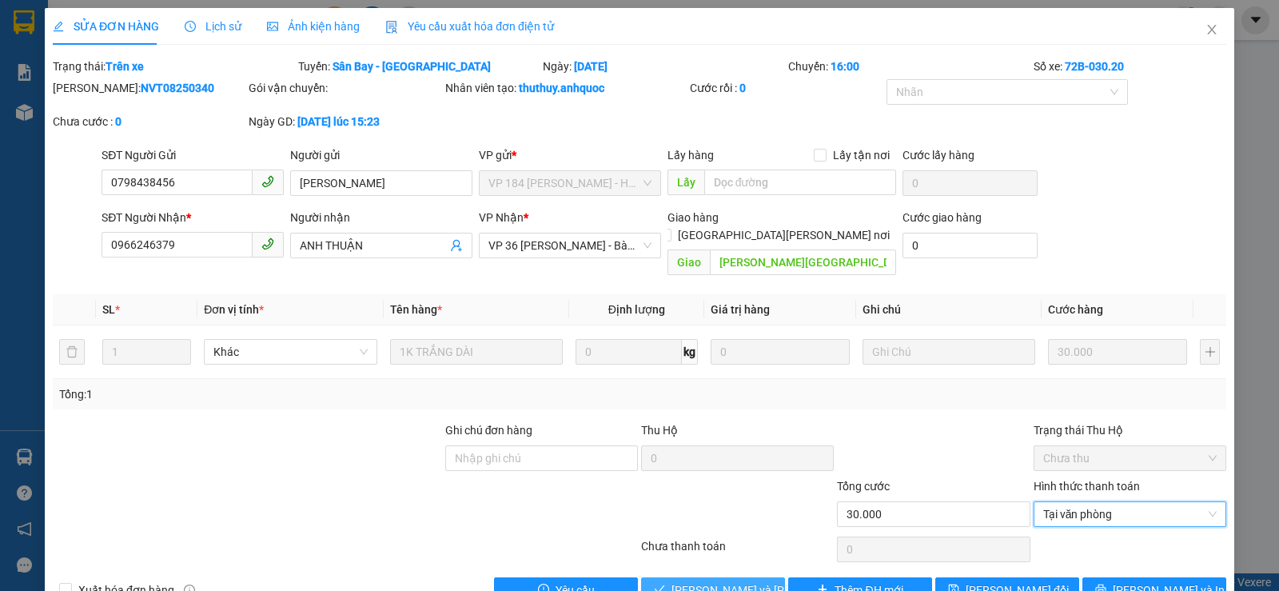
click at [729, 581] on span "[PERSON_NAME] và [PERSON_NAME] hàng" at bounding box center [780, 590] width 216 height 18
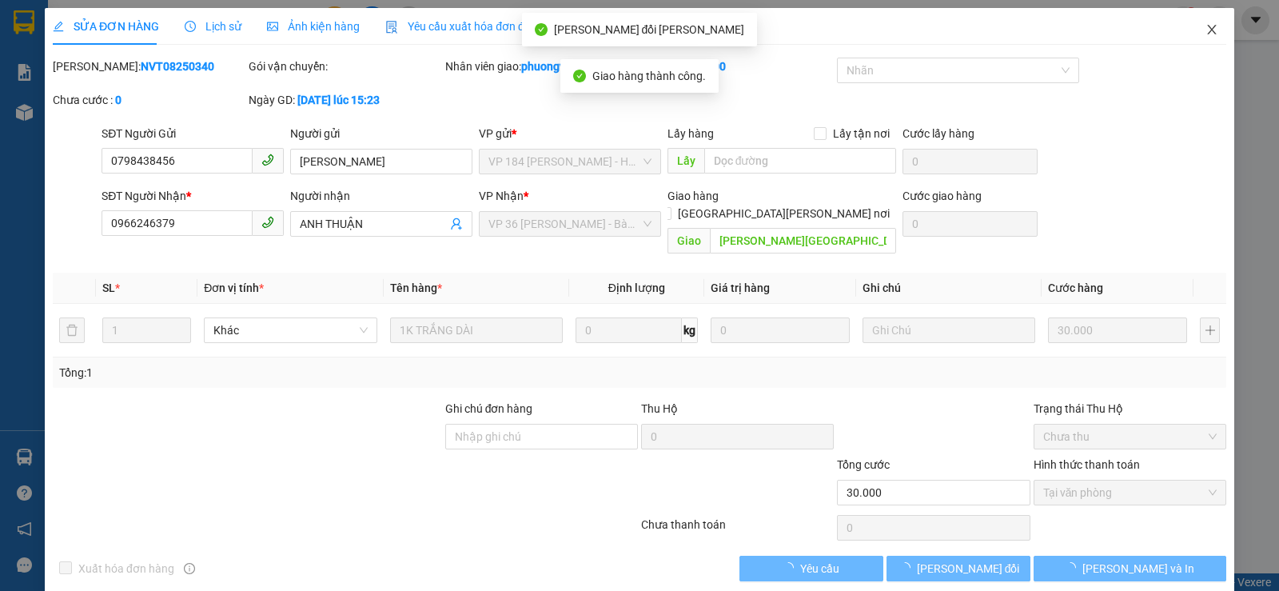
click at [1206, 34] on icon "close" at bounding box center [1212, 29] width 13 height 13
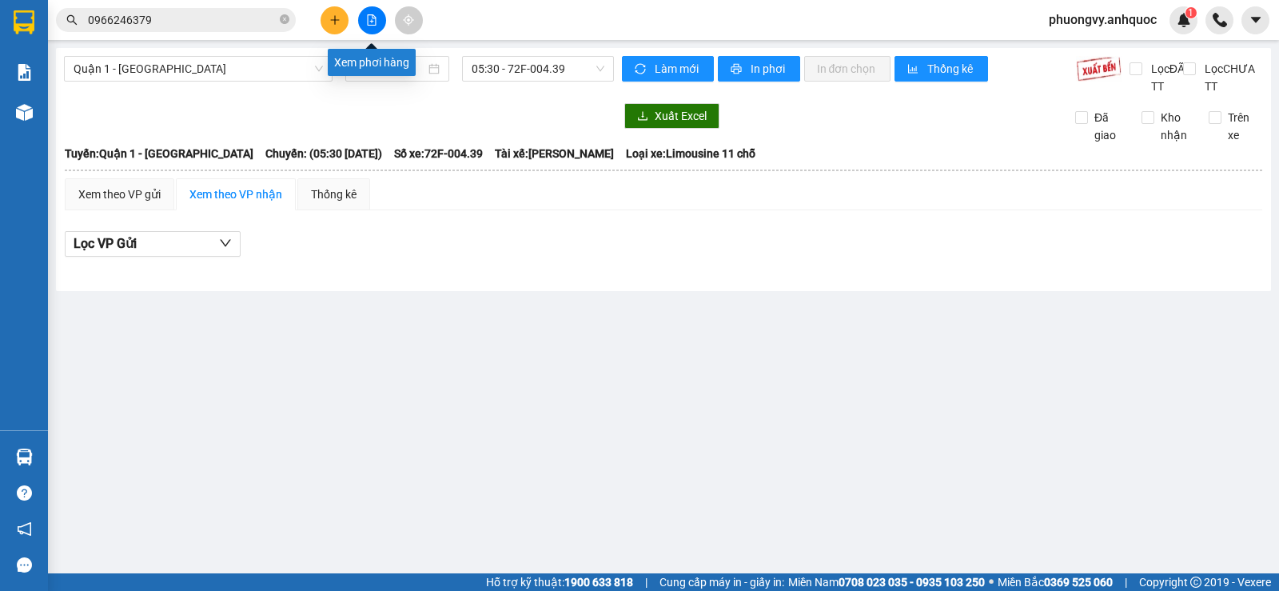
click at [336, 26] on button at bounding box center [335, 20] width 28 height 28
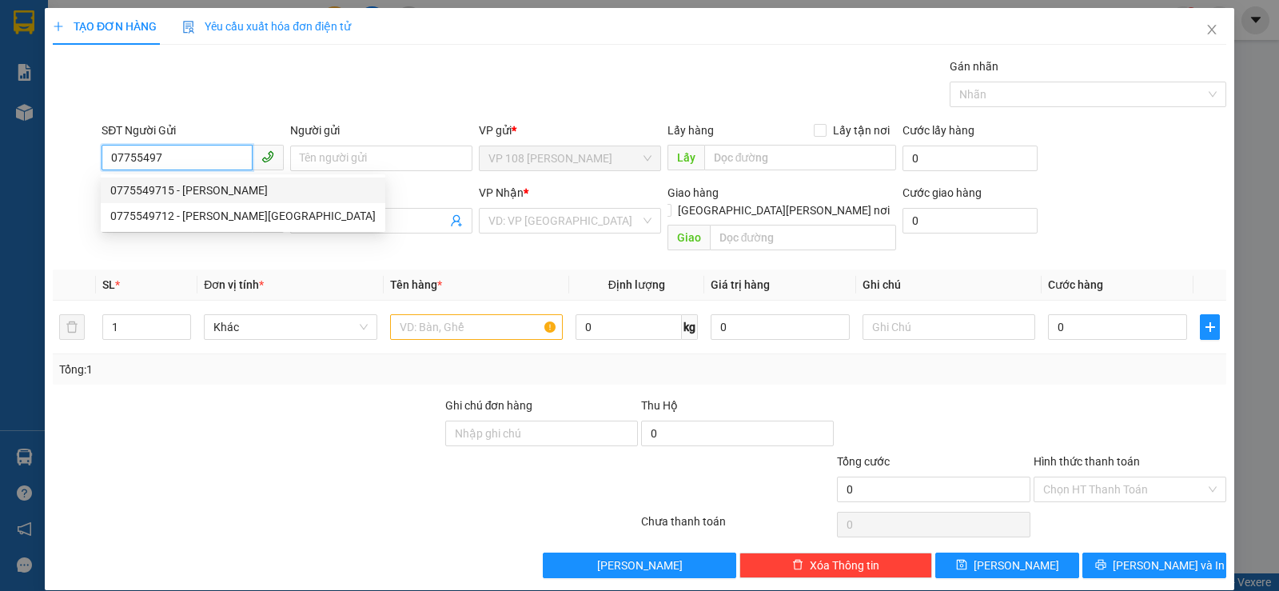
click at [222, 186] on div "0775549715 - [PERSON_NAME]" at bounding box center [242, 191] width 265 height 18
type input "0775549715"
type input "CHÂU Á"
type input "0972817199"
type input "CHỊ [PERSON_NAME]"
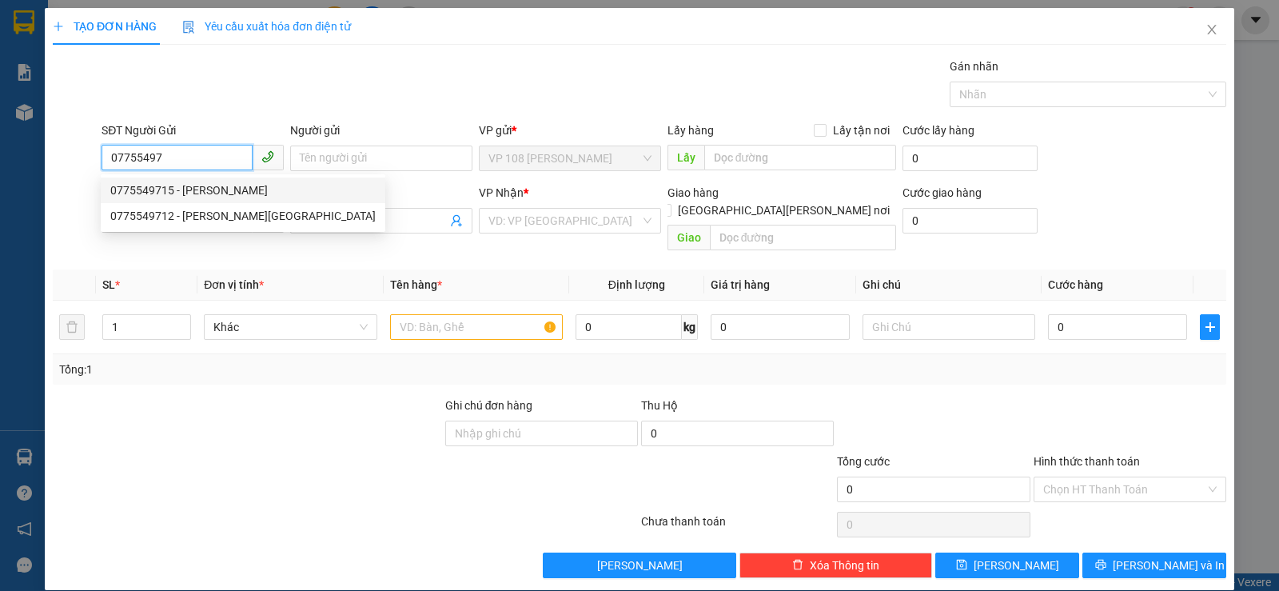
type input "VP NVT"
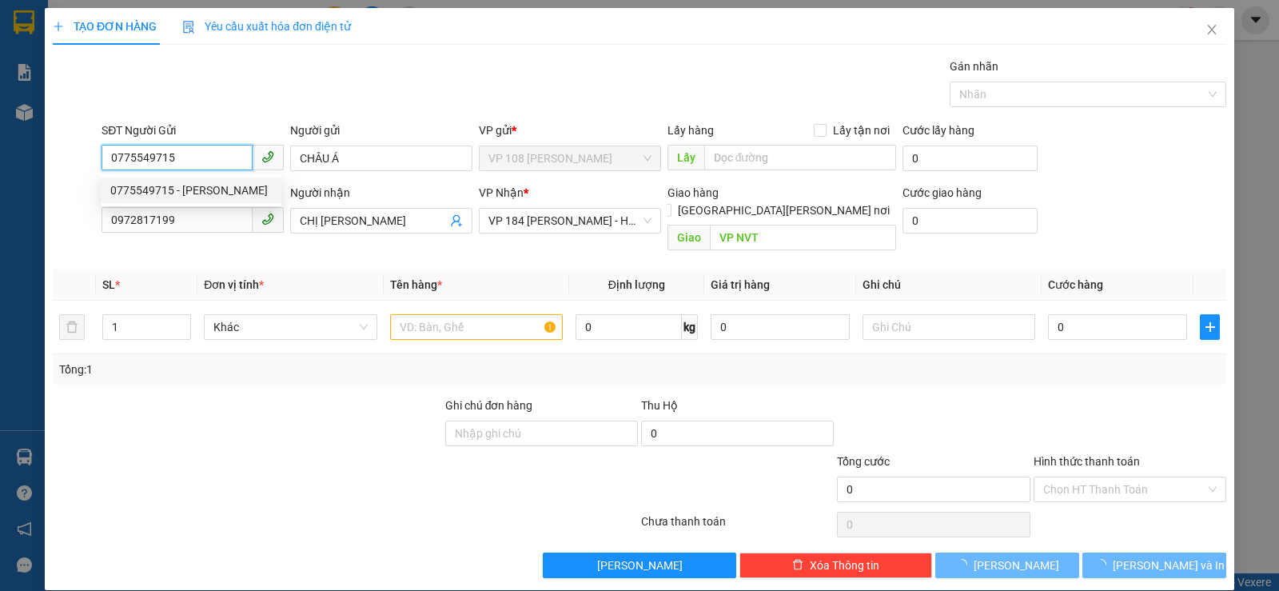
type input "30.000"
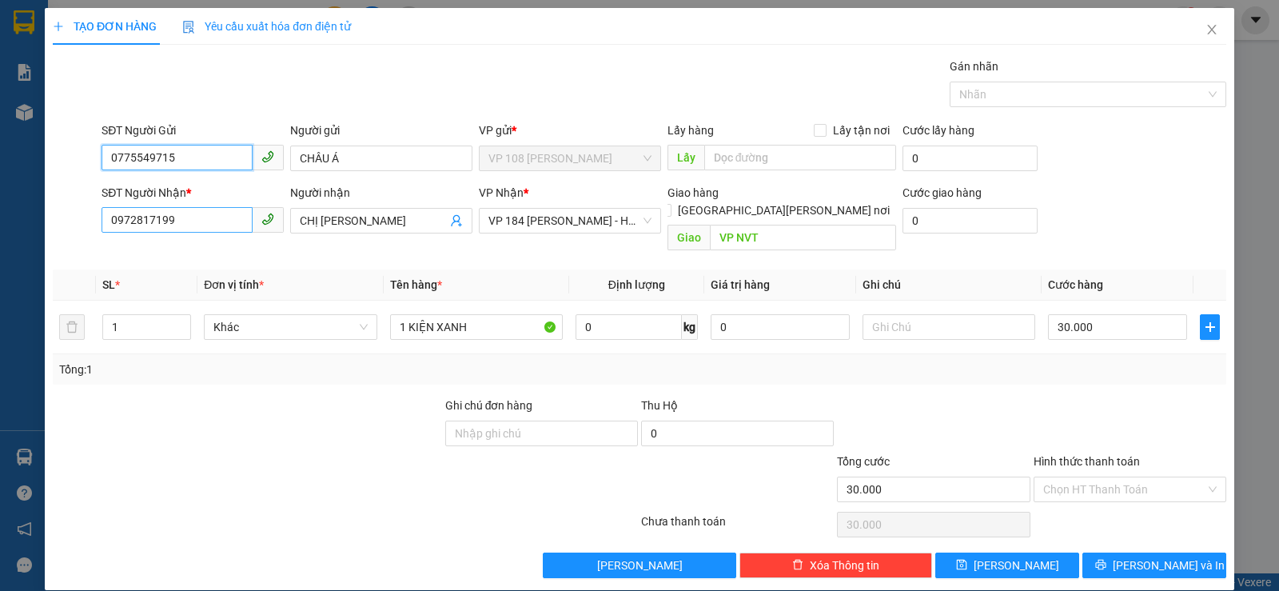
type input "0775549715"
click at [219, 224] on input "0972817199" at bounding box center [177, 220] width 151 height 26
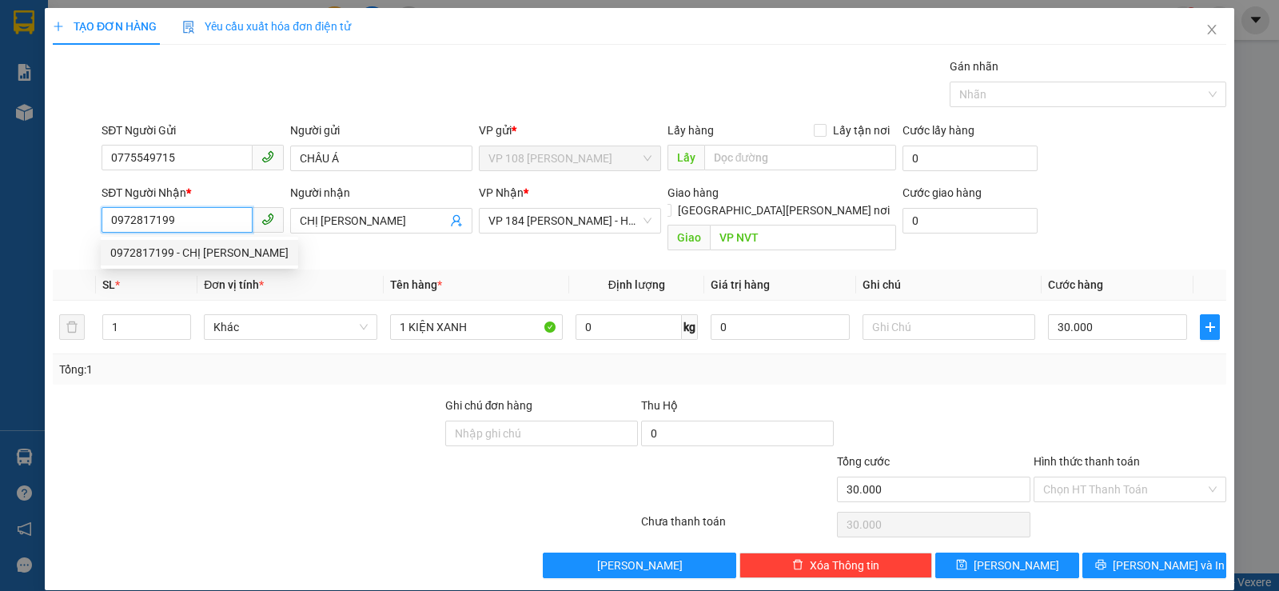
click at [219, 224] on input "0972817199" at bounding box center [177, 220] width 151 height 26
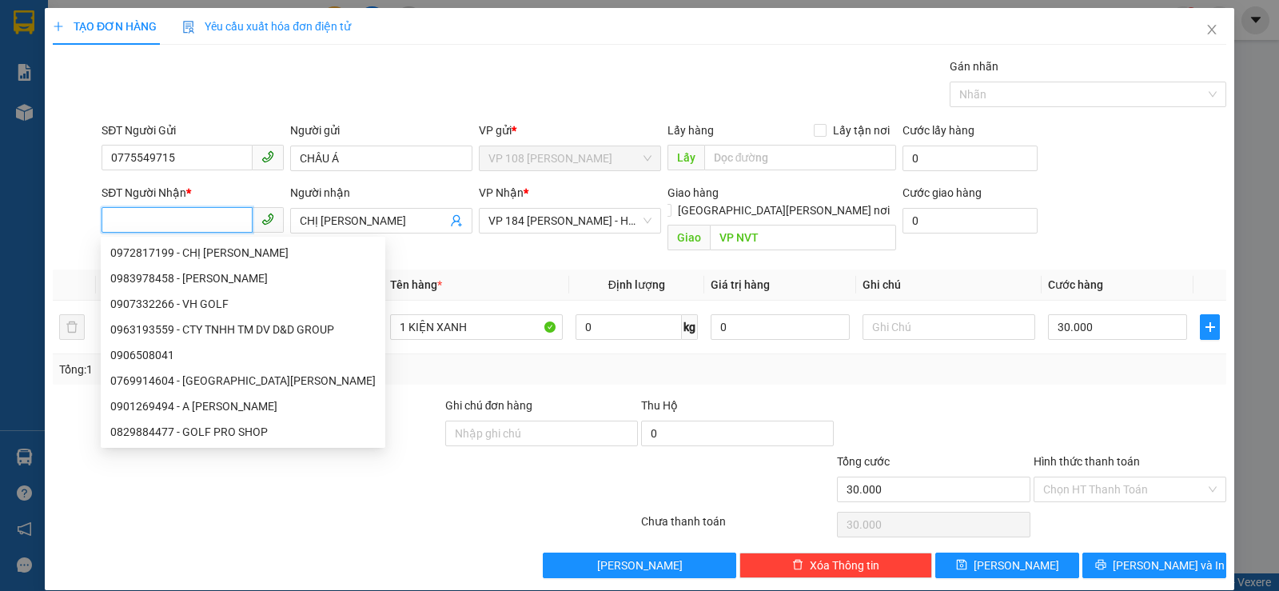
click at [219, 224] on input "SĐT Người Nhận *" at bounding box center [177, 220] width 151 height 26
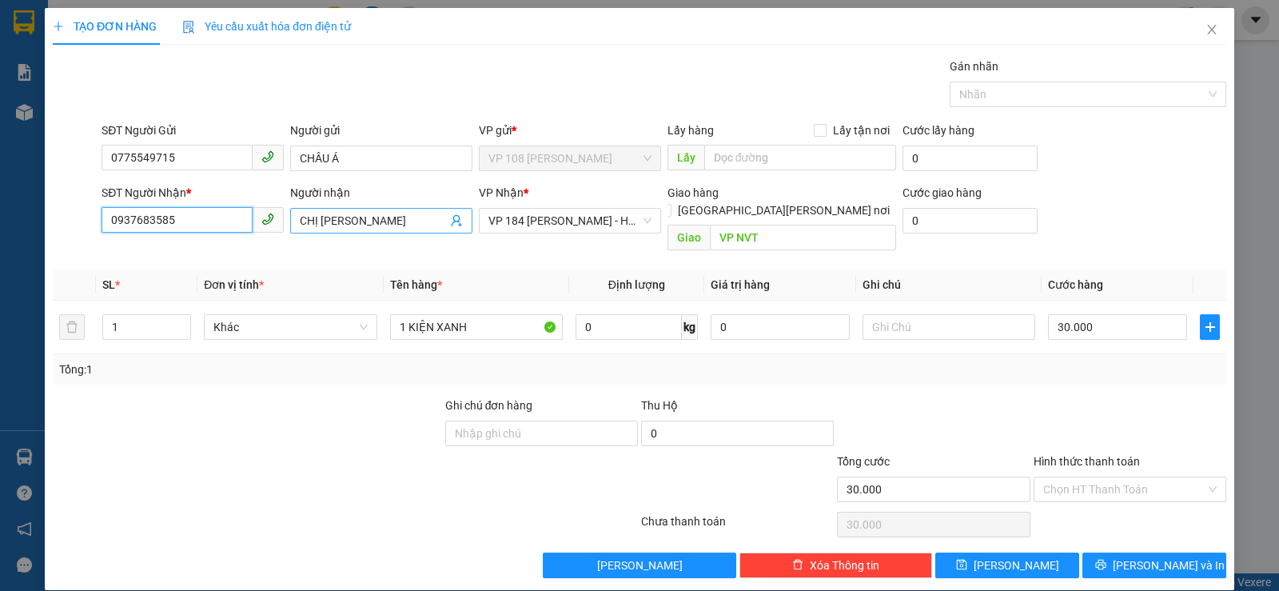
type input "0937683585"
click at [321, 220] on input "CHỊ [PERSON_NAME]" at bounding box center [373, 221] width 147 height 18
type input "CHỊ TÂM"
click at [230, 214] on input "0937683585" at bounding box center [177, 220] width 151 height 26
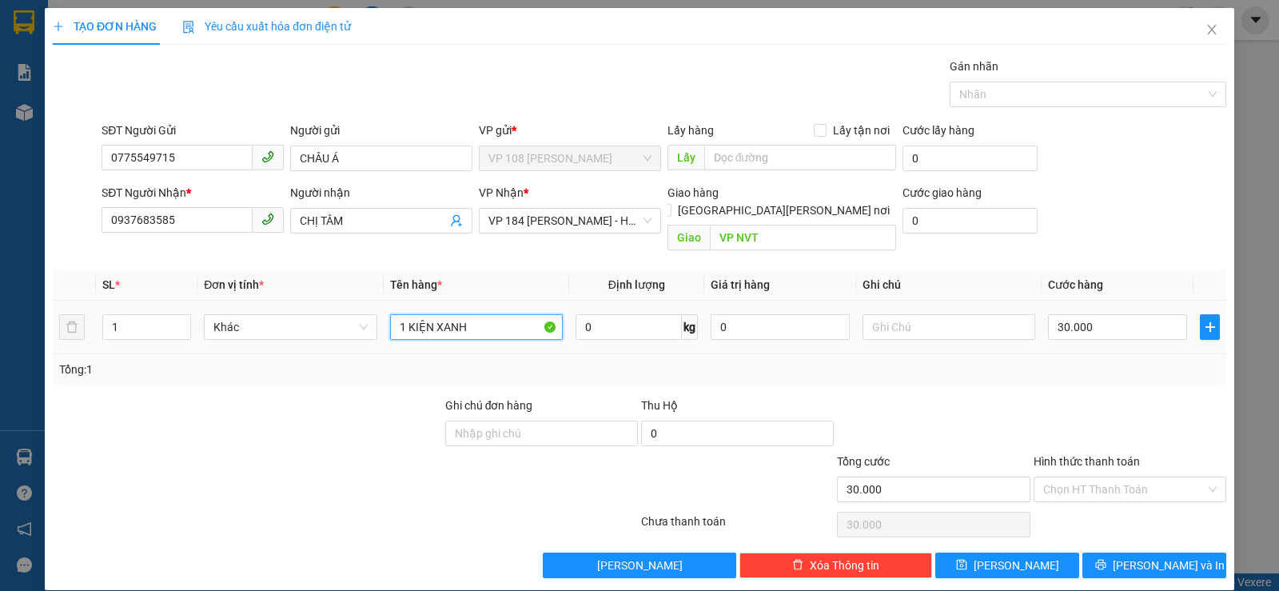
click at [440, 314] on input "1 KIỆN XANH" at bounding box center [476, 327] width 173 height 26
type input "1H NHỎ"
click at [1093, 322] on div "30.000" at bounding box center [1117, 327] width 139 height 32
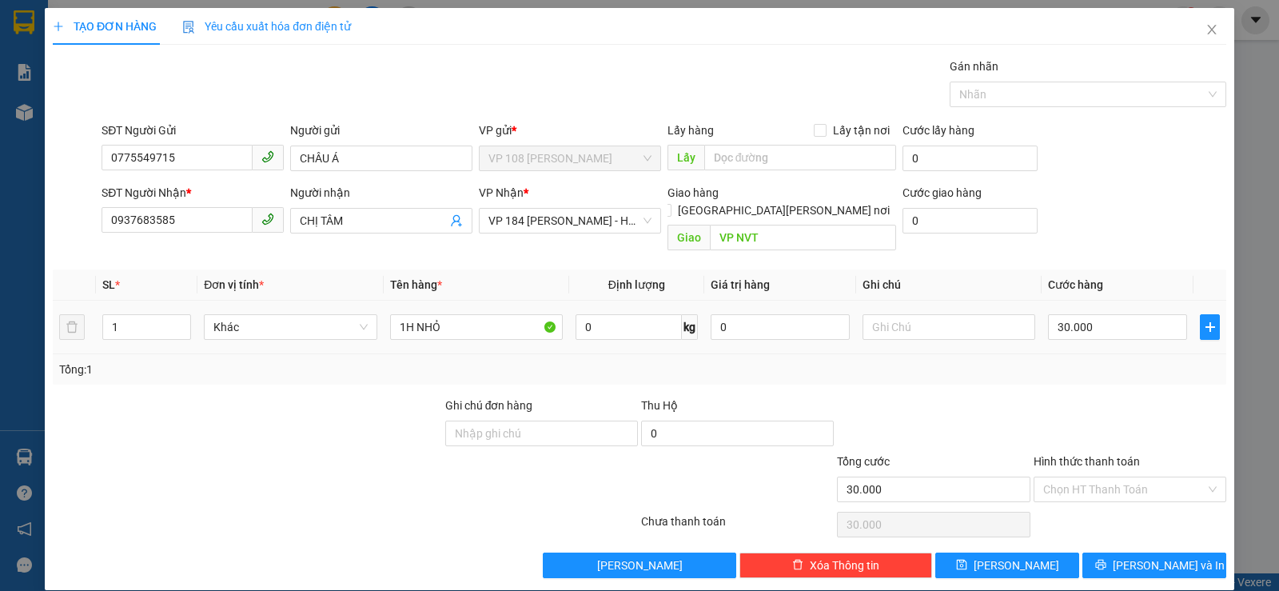
click at [1087, 301] on td "30.000" at bounding box center [1118, 328] width 152 height 54
click at [1103, 314] on input "30.000" at bounding box center [1117, 327] width 139 height 26
type input "2"
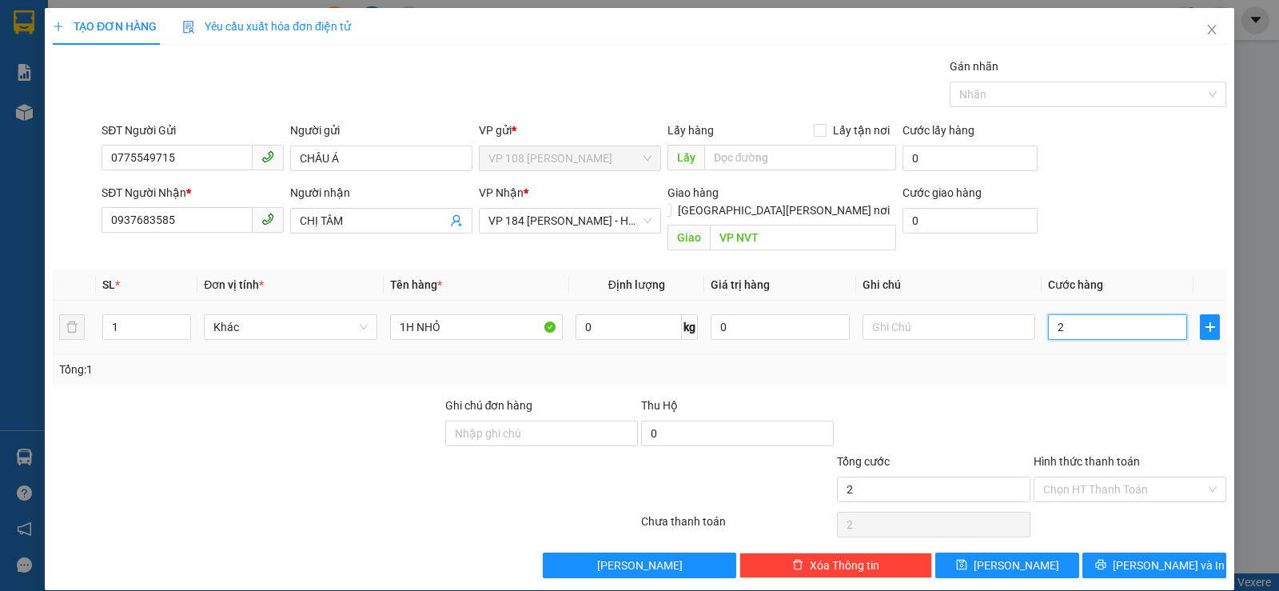
type input "20"
type input "200"
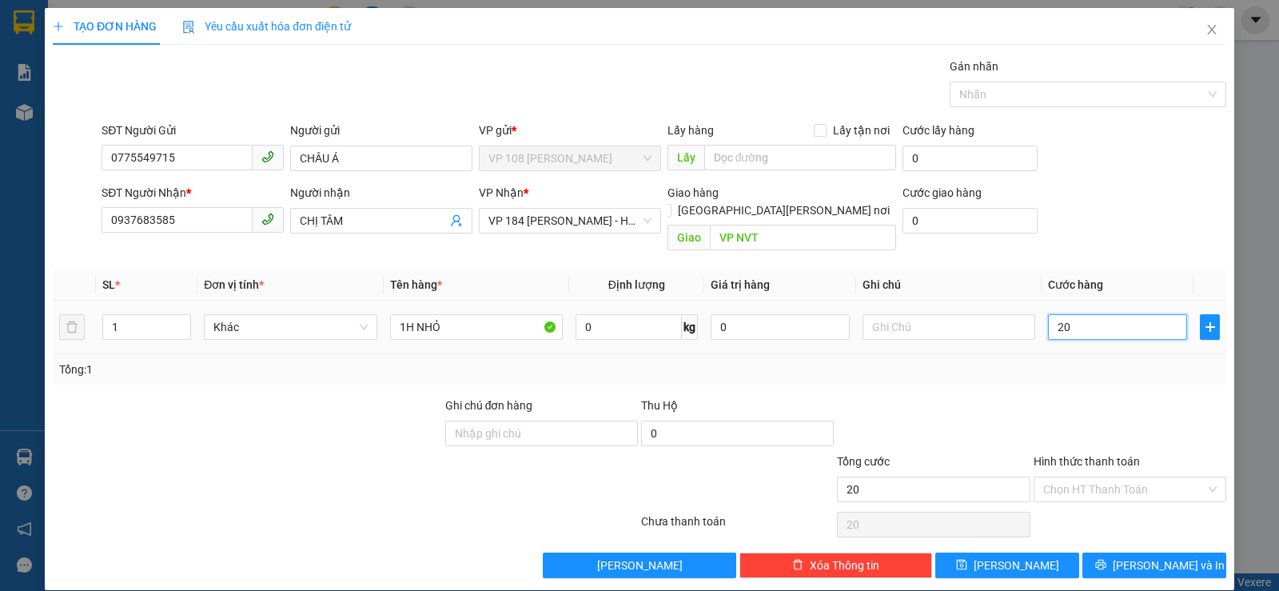
type input "200"
type input "2.000"
type input "20.000"
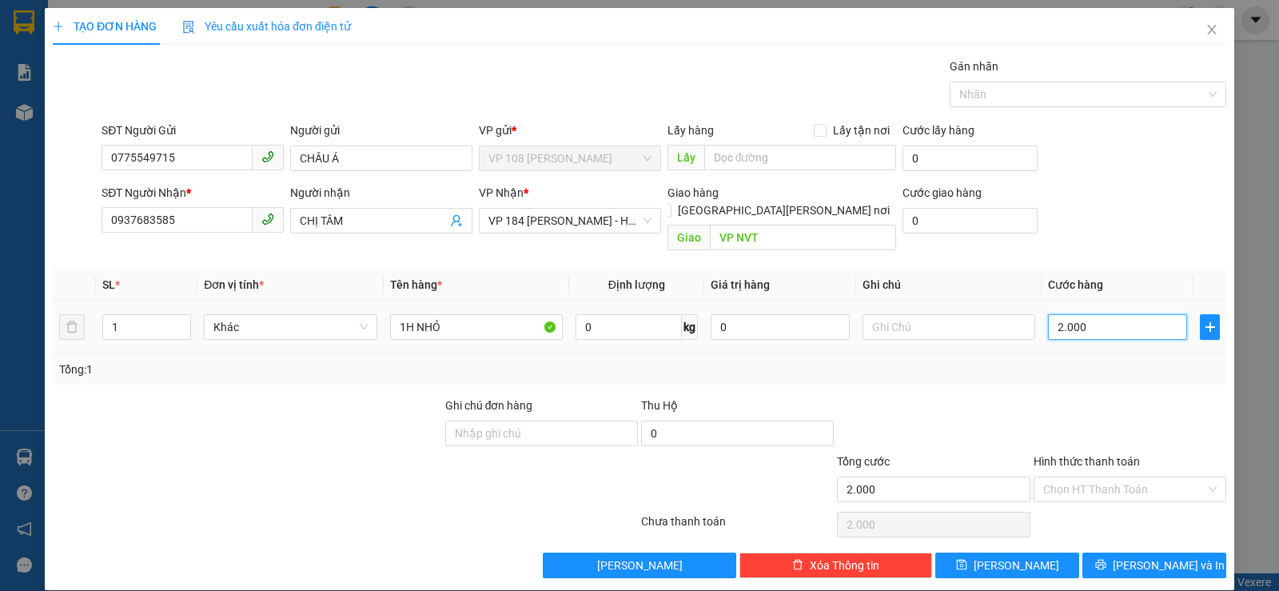
type input "20.000"
click at [1128, 477] on input "Hình thức thanh toán" at bounding box center [1125, 489] width 162 height 24
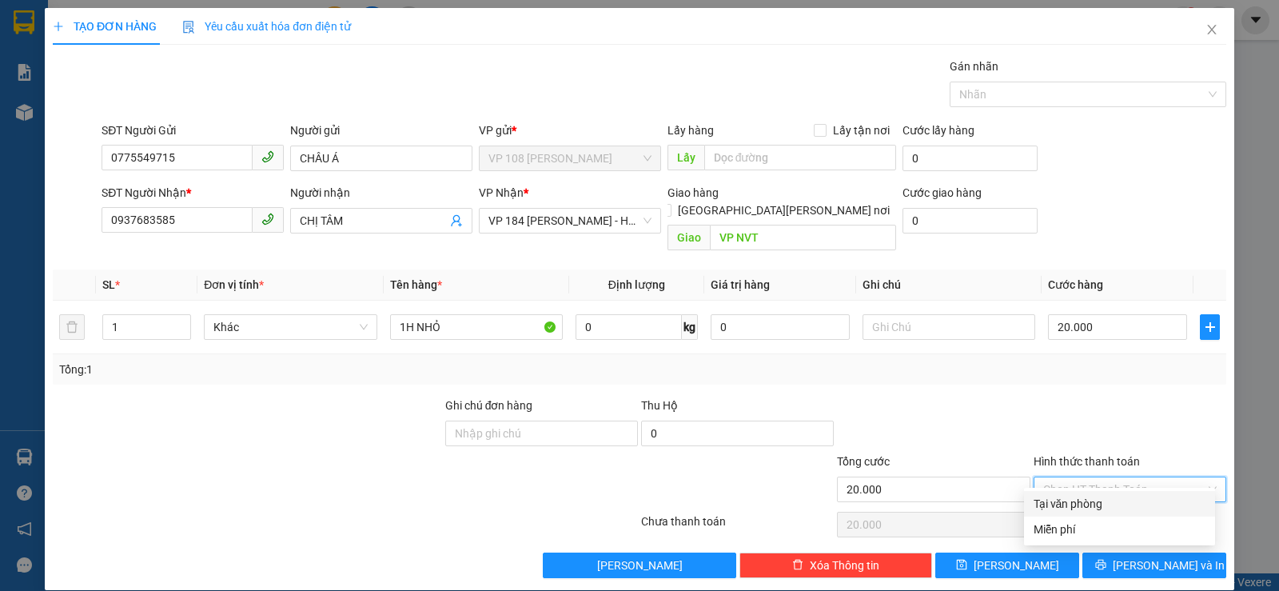
click at [1116, 493] on div "Tại văn phòng" at bounding box center [1119, 504] width 191 height 26
type input "0"
click at [1114, 530] on div "Transit Pickup Surcharge Ids Transit Deliver Surcharge Ids Transit Deliver Surc…" at bounding box center [640, 318] width 1174 height 521
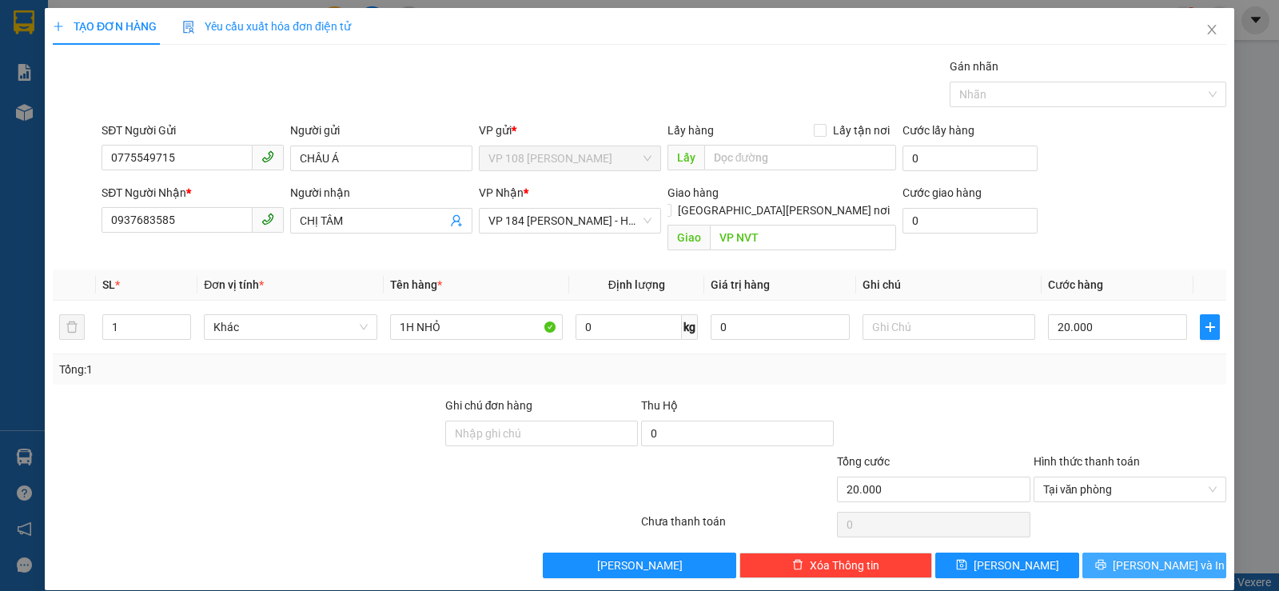
click at [1112, 553] on button "[PERSON_NAME] và In" at bounding box center [1155, 566] width 144 height 26
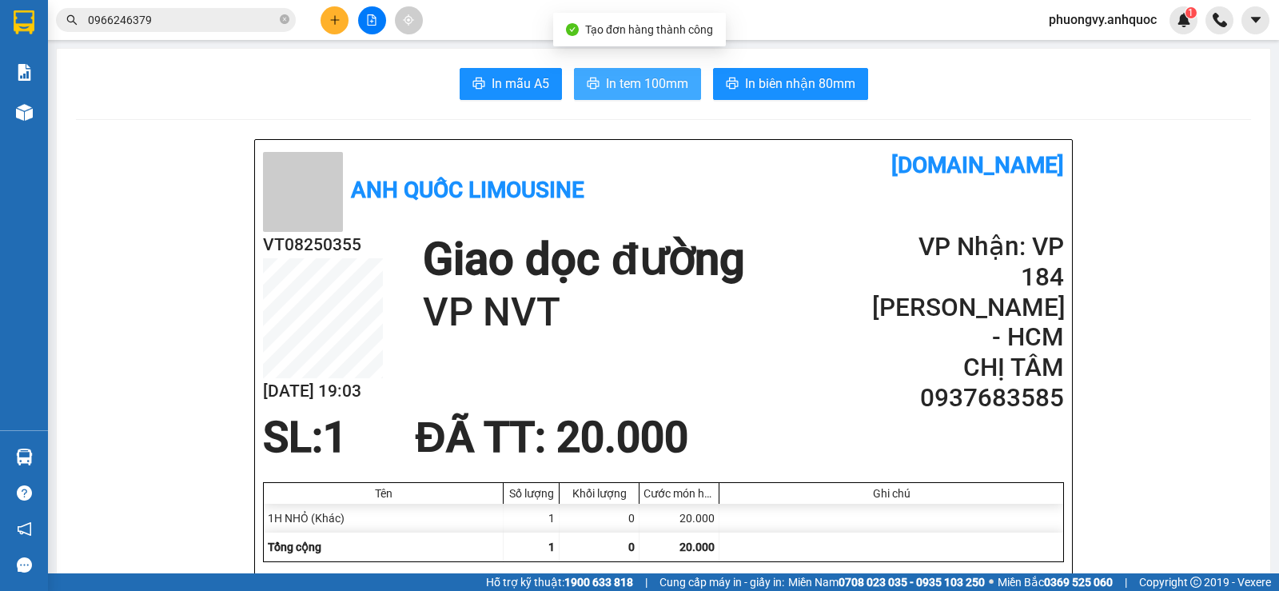
click at [635, 72] on button "In tem 100mm" at bounding box center [637, 84] width 127 height 32
click at [638, 91] on span "In tem 100mm" at bounding box center [647, 84] width 82 height 20
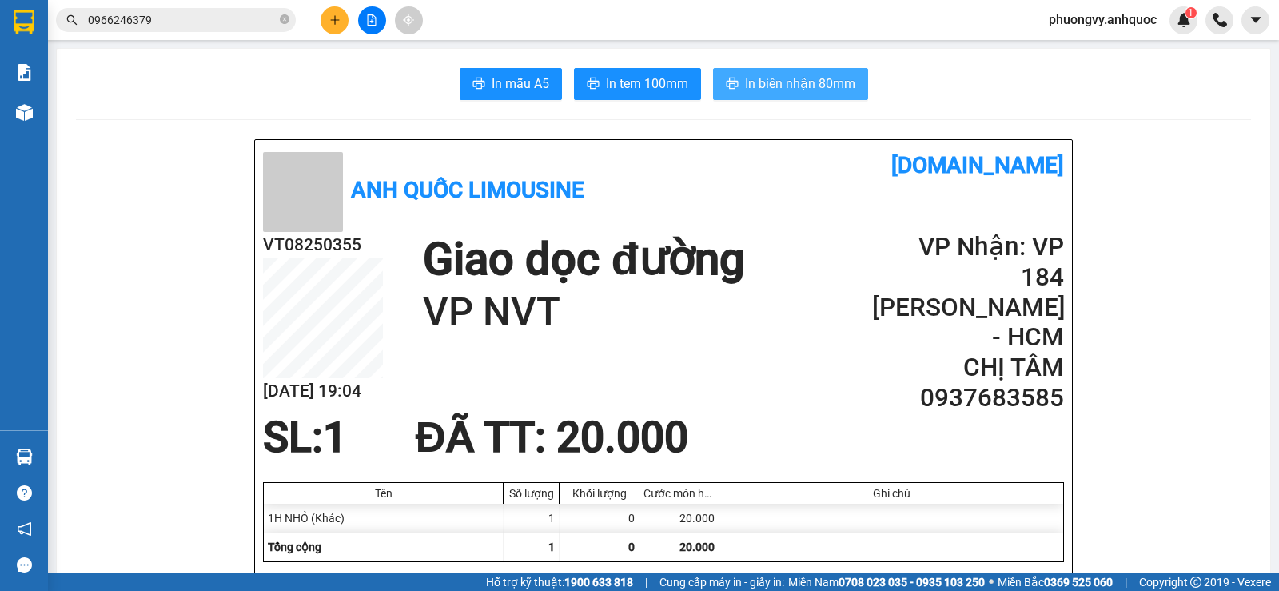
click at [801, 85] on span "In biên nhận 80mm" at bounding box center [800, 84] width 110 height 20
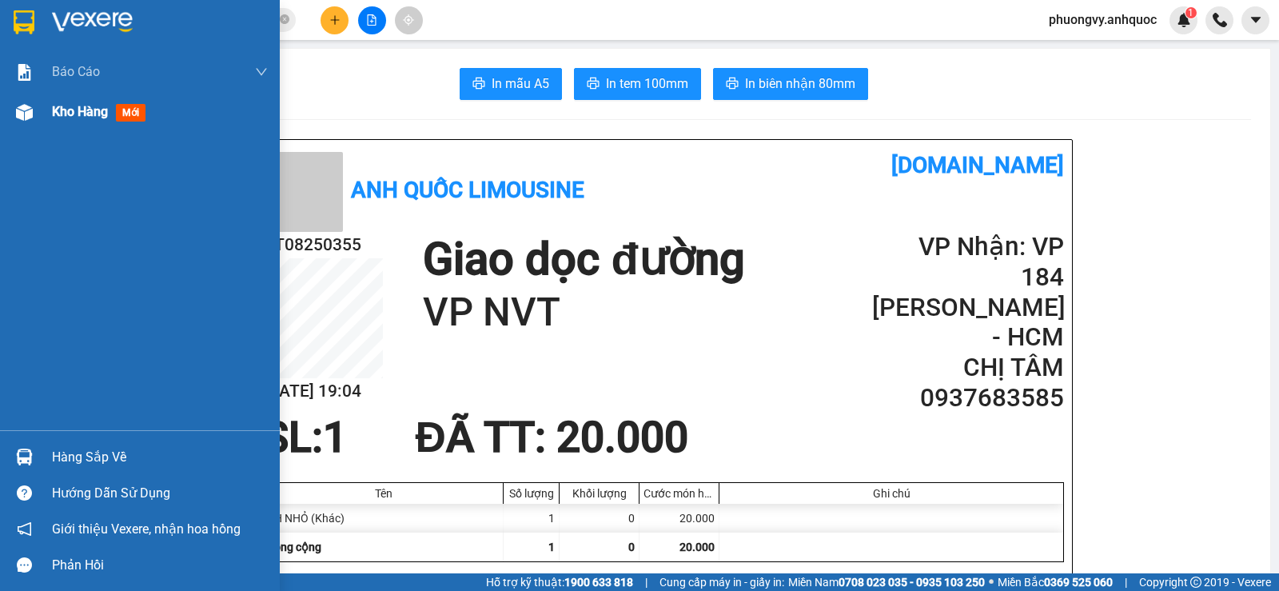
click at [68, 106] on span "Kho hàng" at bounding box center [80, 111] width 56 height 15
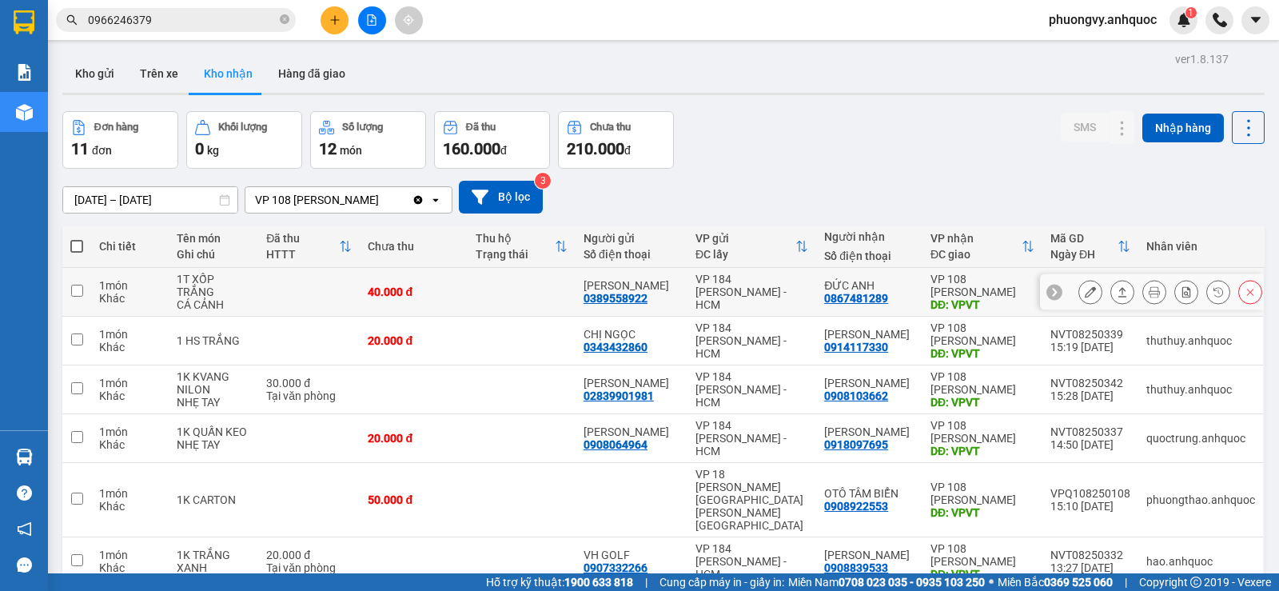
scroll to position [240, 0]
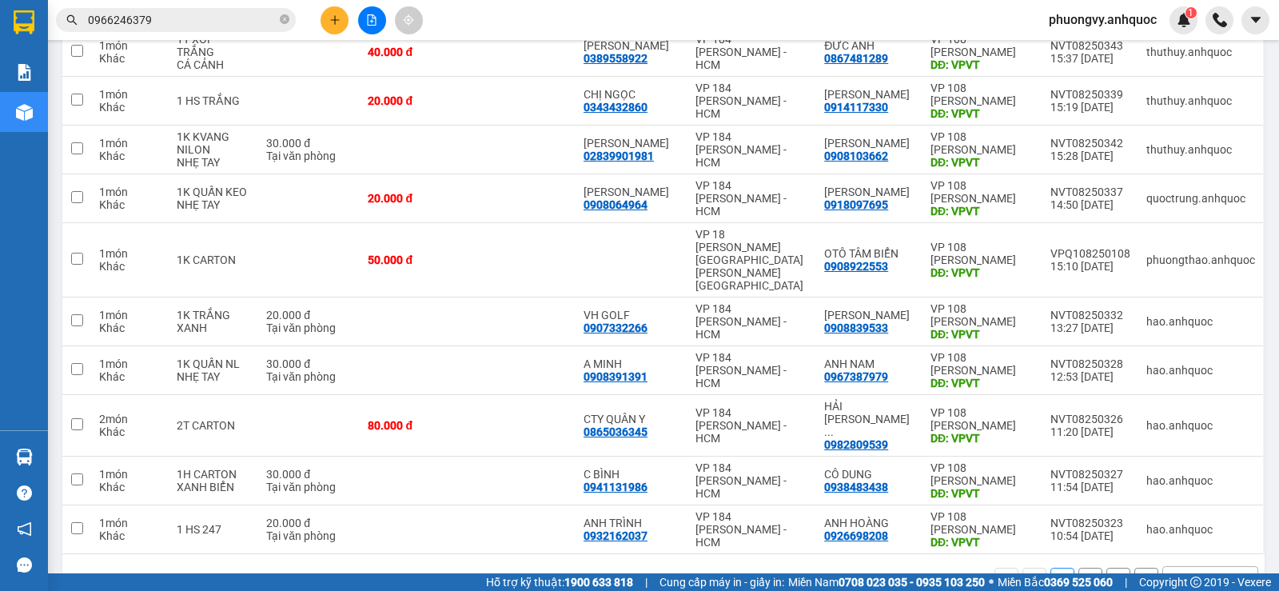
click at [1079, 568] on button "2" at bounding box center [1091, 580] width 24 height 24
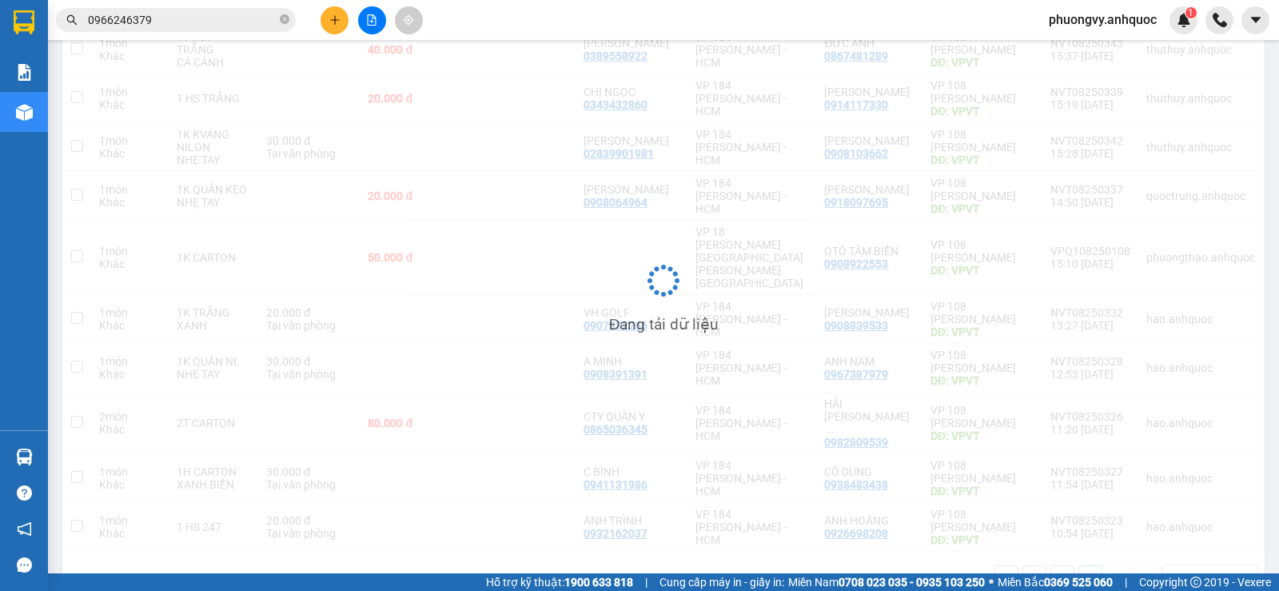
scroll to position [74, 0]
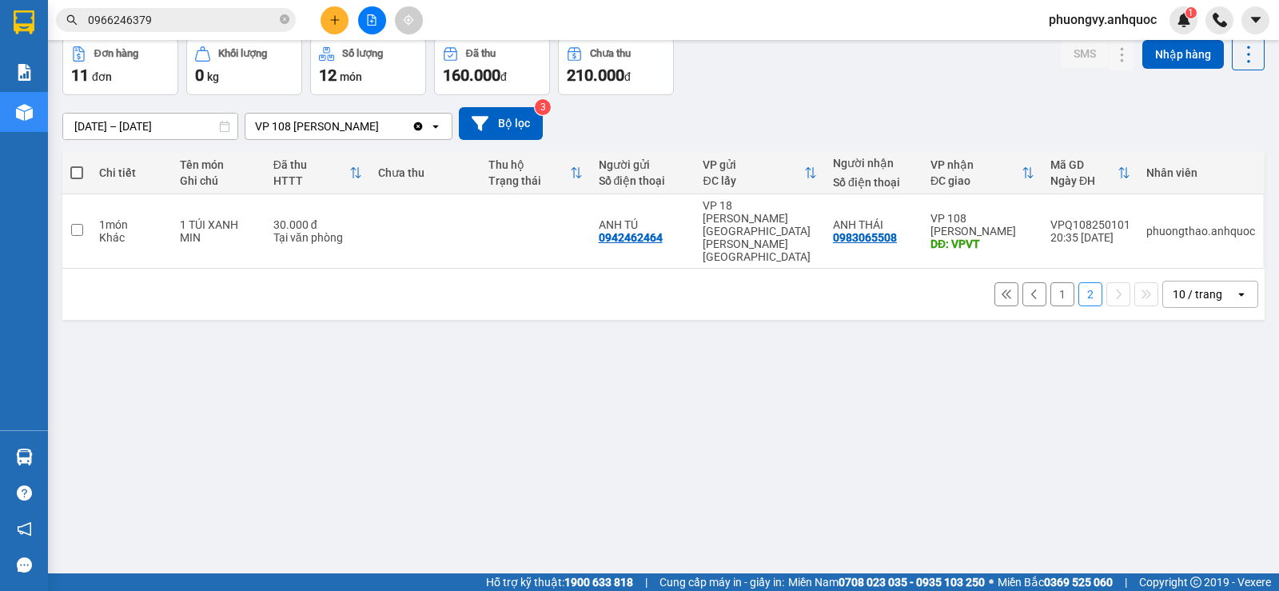
click at [1051, 282] on button "1" at bounding box center [1063, 294] width 24 height 24
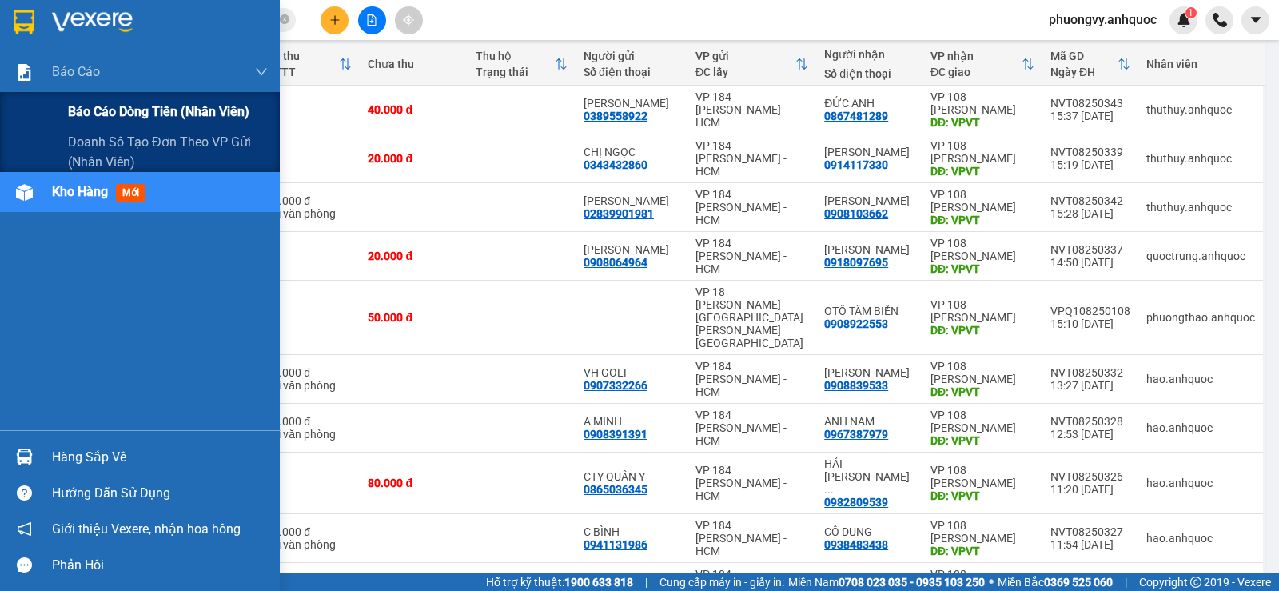
scroll to position [0, 0]
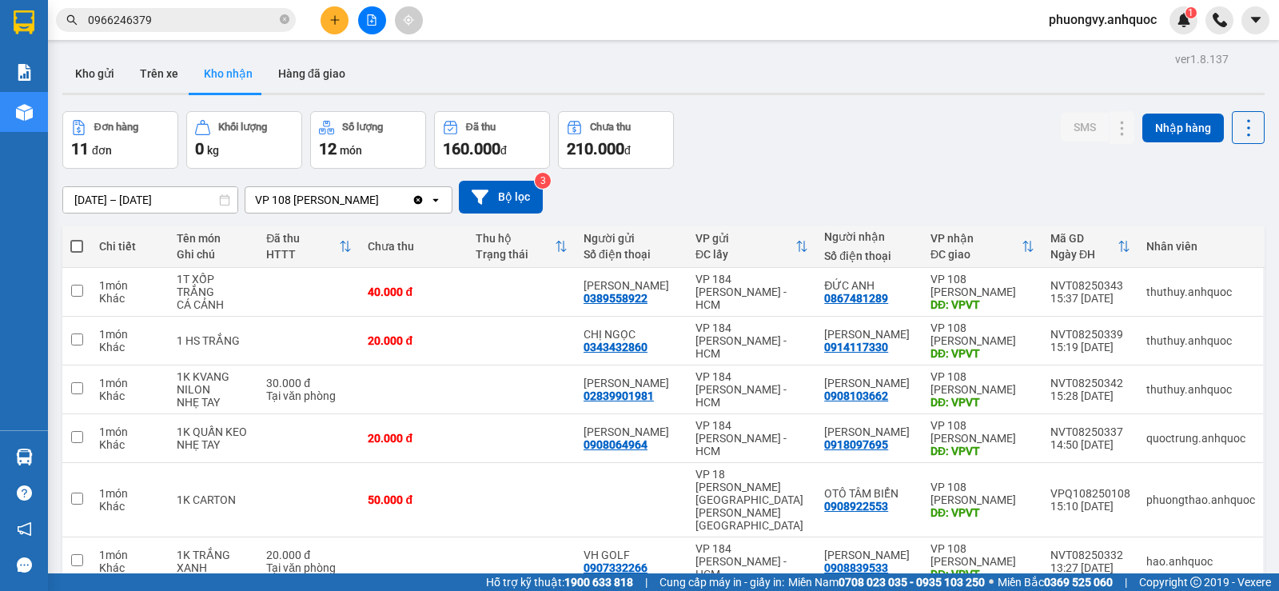
click at [164, 209] on div "ver 1.8.137 Kho gửi Trên xe [PERSON_NAME] Hàng đã [PERSON_NAME] hàng 11 đơn [PE…" at bounding box center [663, 450] width 1215 height 804
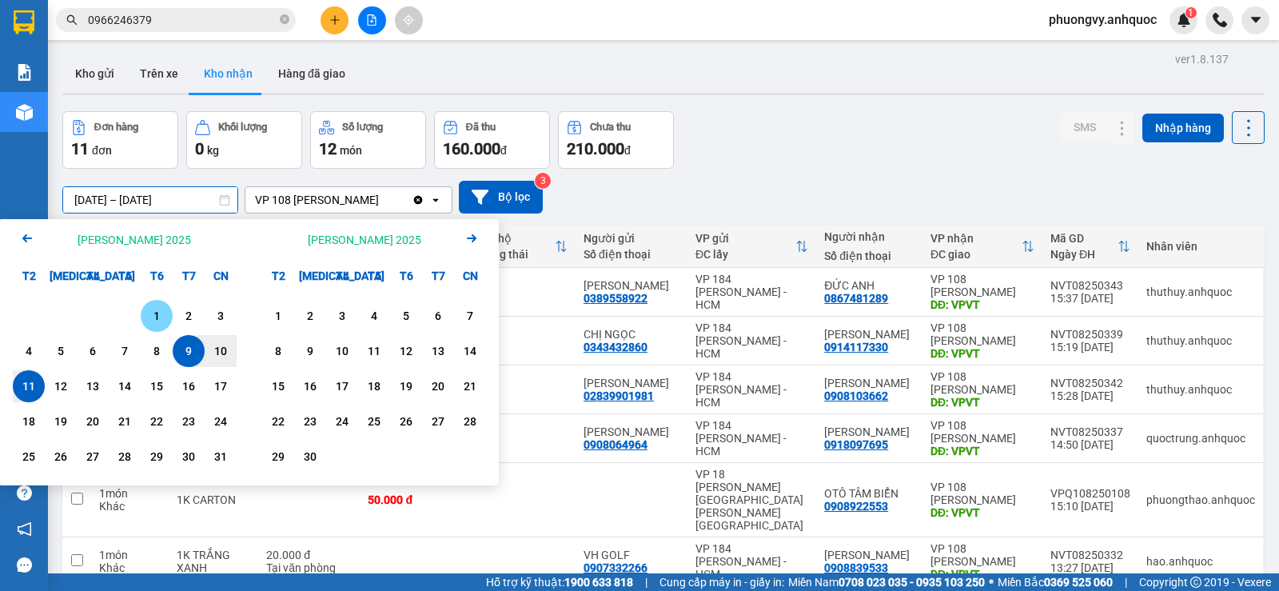
click at [158, 315] on div "1" at bounding box center [157, 315] width 22 height 19
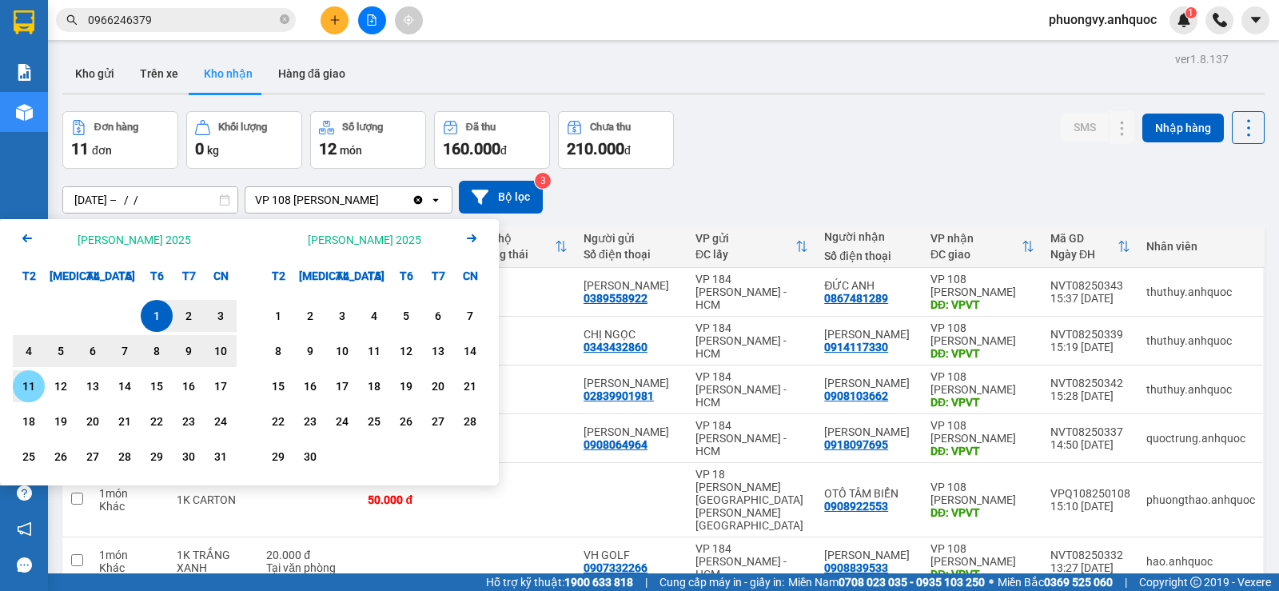
click at [28, 389] on div "11" at bounding box center [29, 386] width 22 height 19
type input "[DATE] – [DATE]"
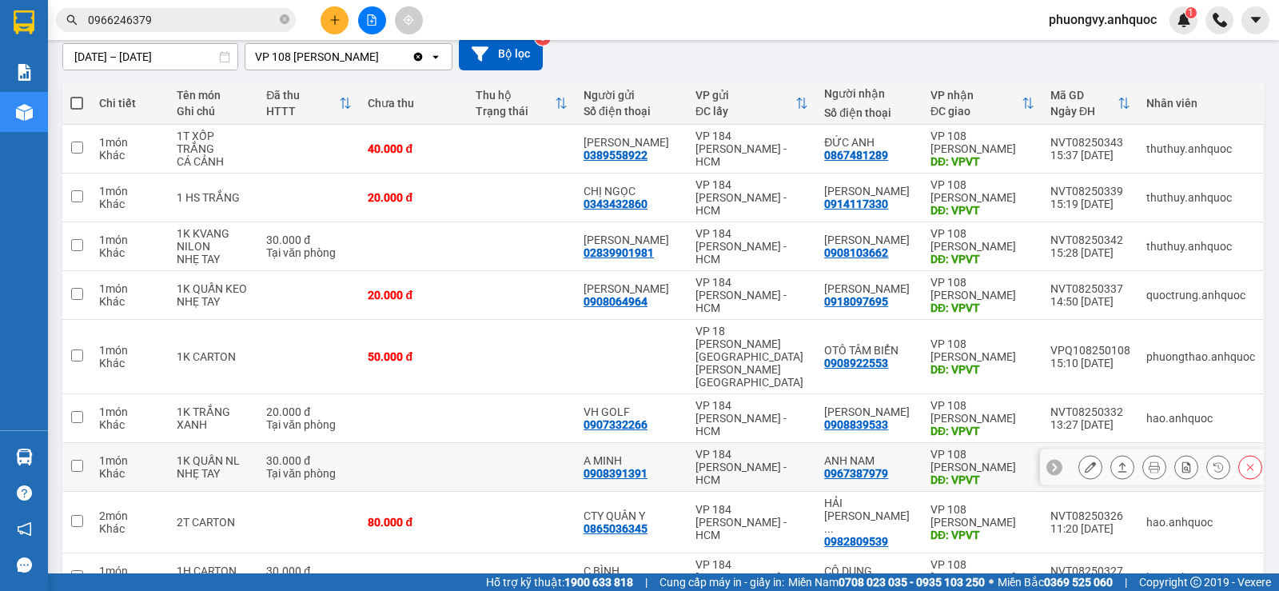
scroll to position [248, 0]
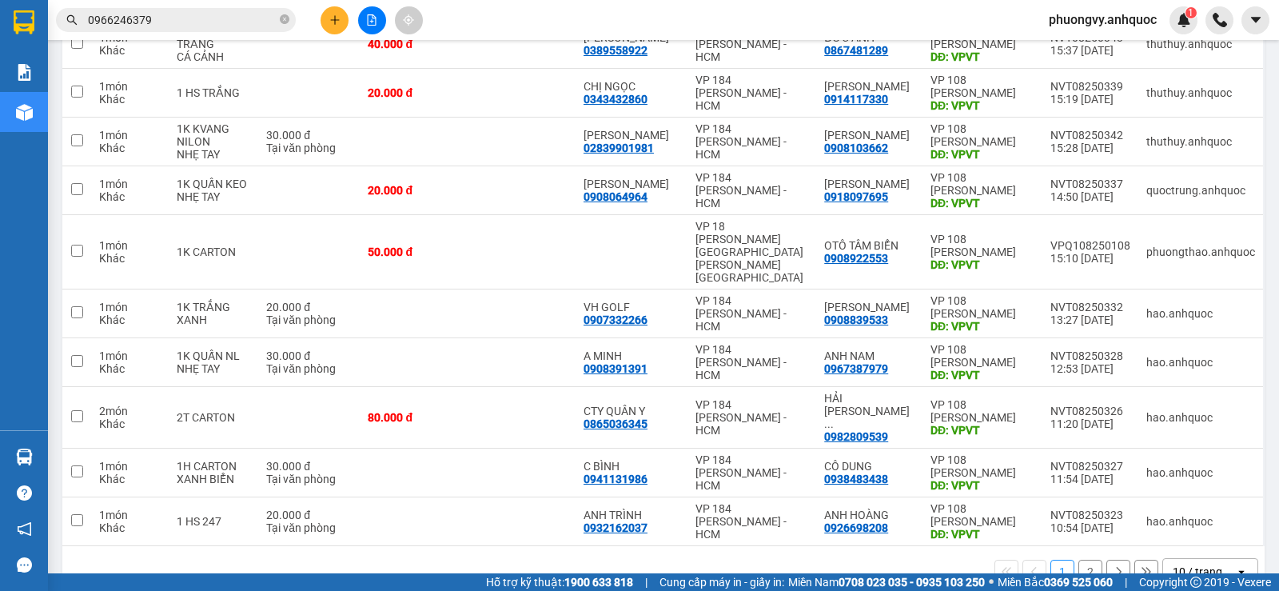
click at [1079, 560] on button "2" at bounding box center [1091, 572] width 24 height 24
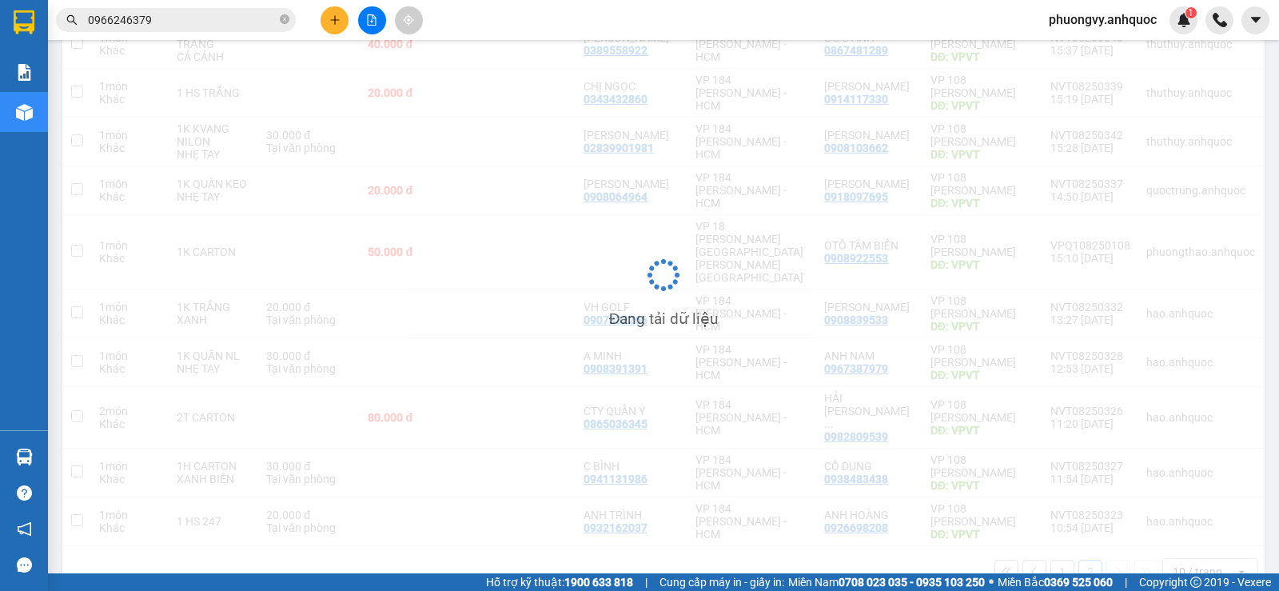
scroll to position [74, 0]
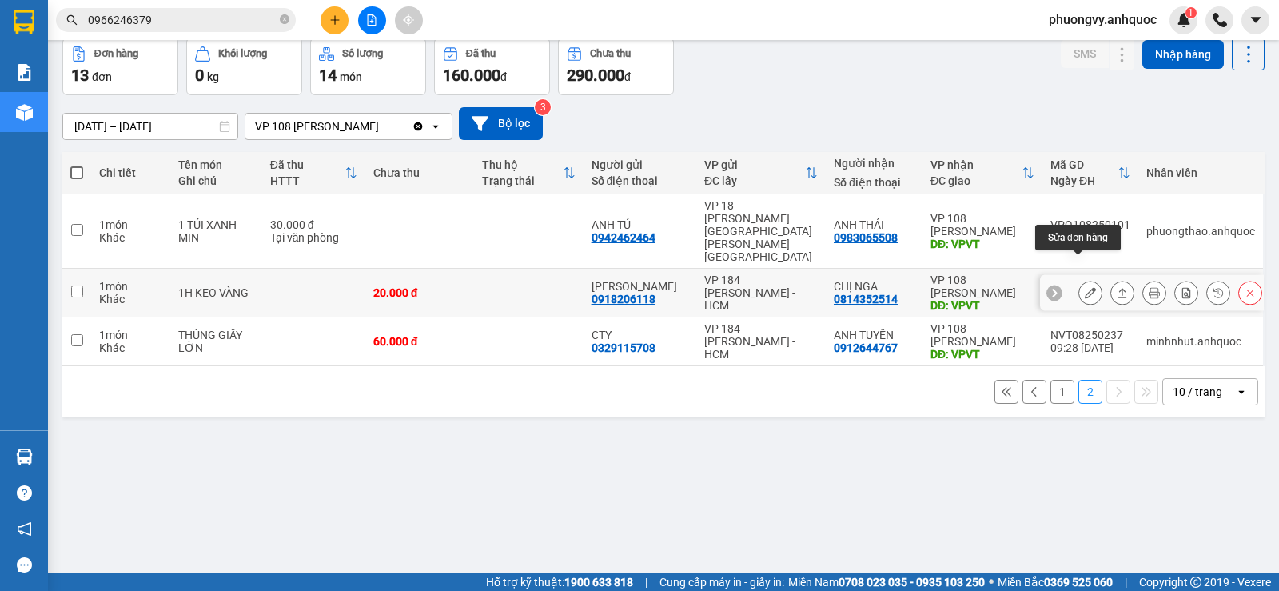
click at [1085, 287] on icon at bounding box center [1090, 292] width 11 height 11
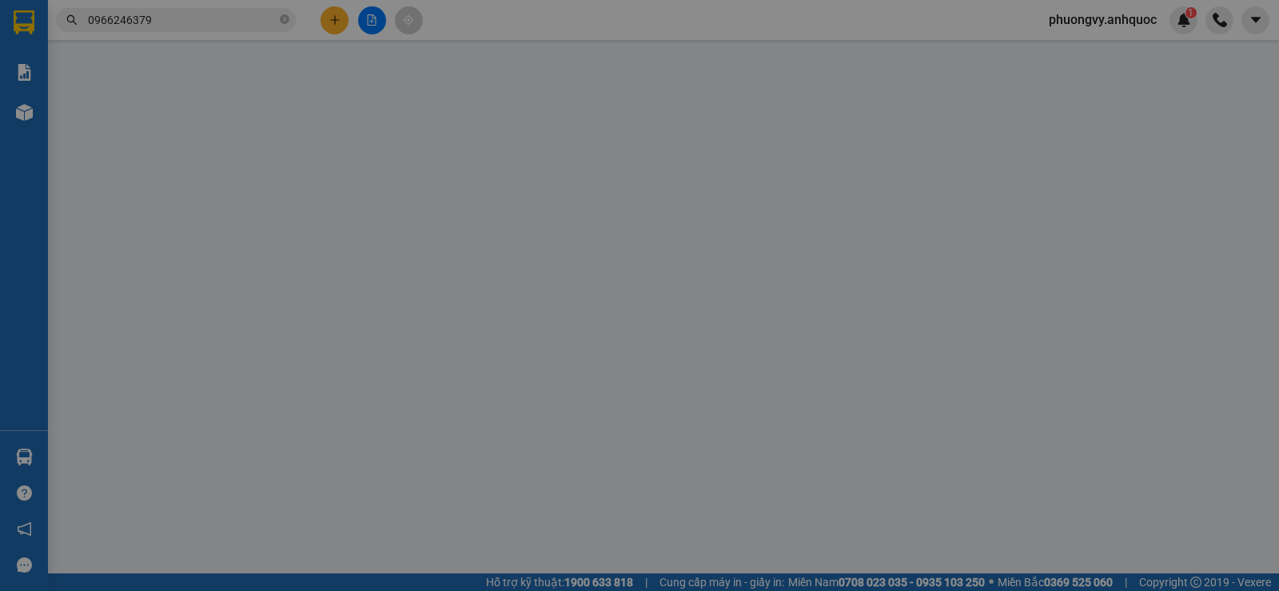
type input "0918206118"
type input "[PERSON_NAME]"
type input "0814352514"
type input "CHỊ NGA"
type input "VPVT"
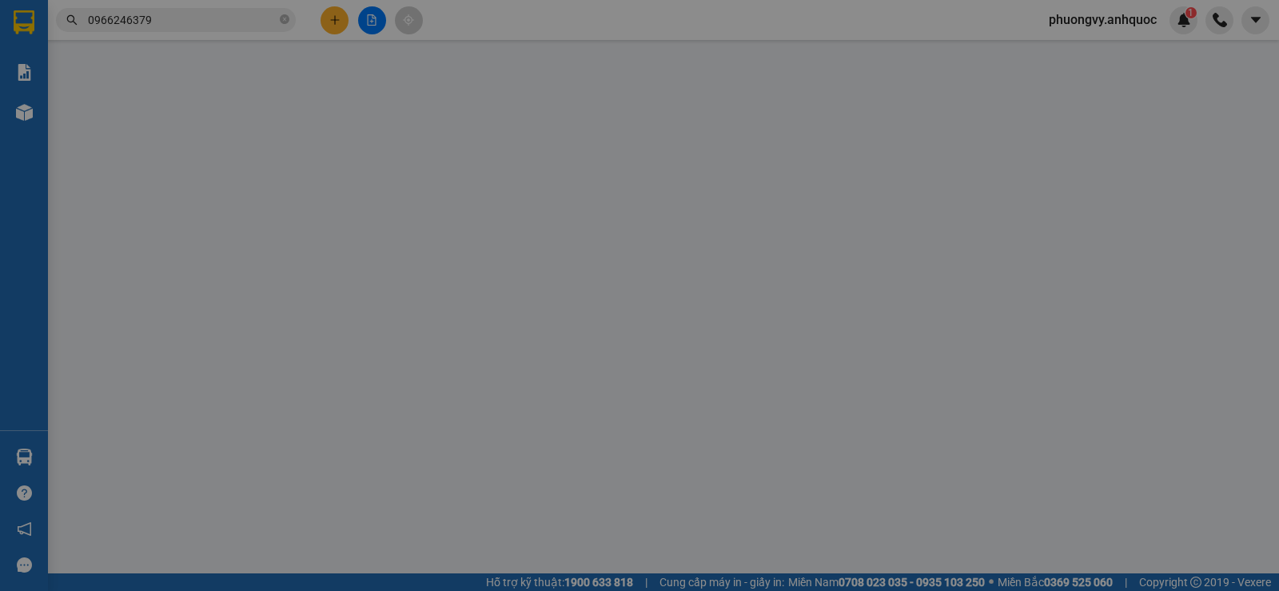
type input "20.000"
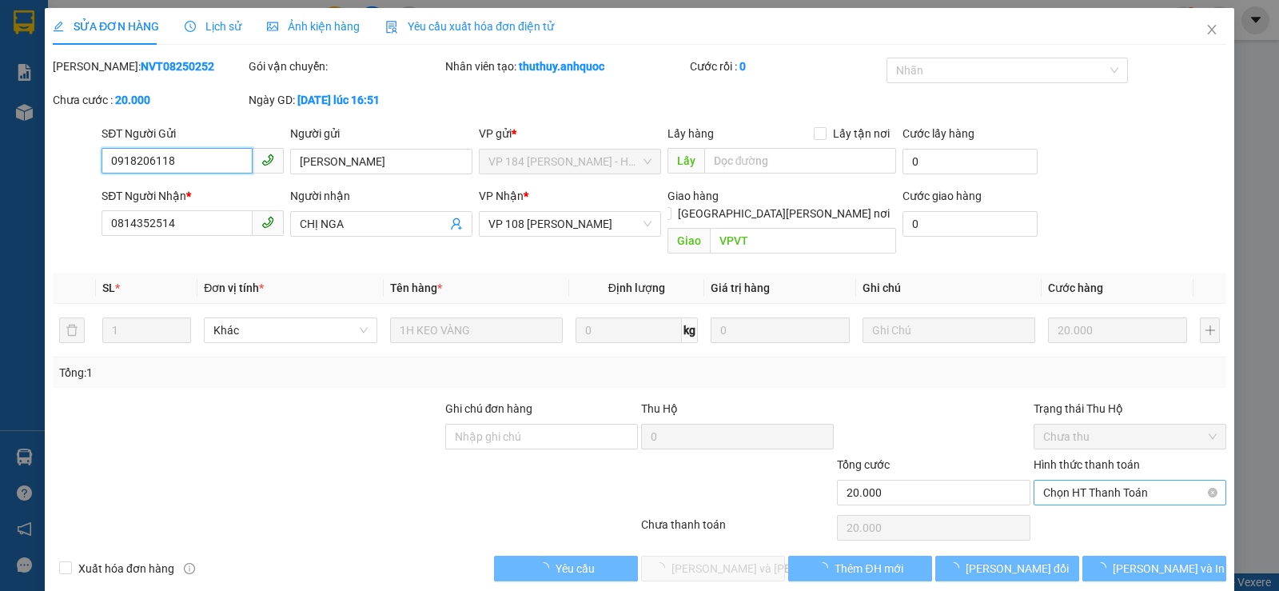
click at [1072, 481] on span "Chọn HT Thanh Toán" at bounding box center [1131, 493] width 174 height 24
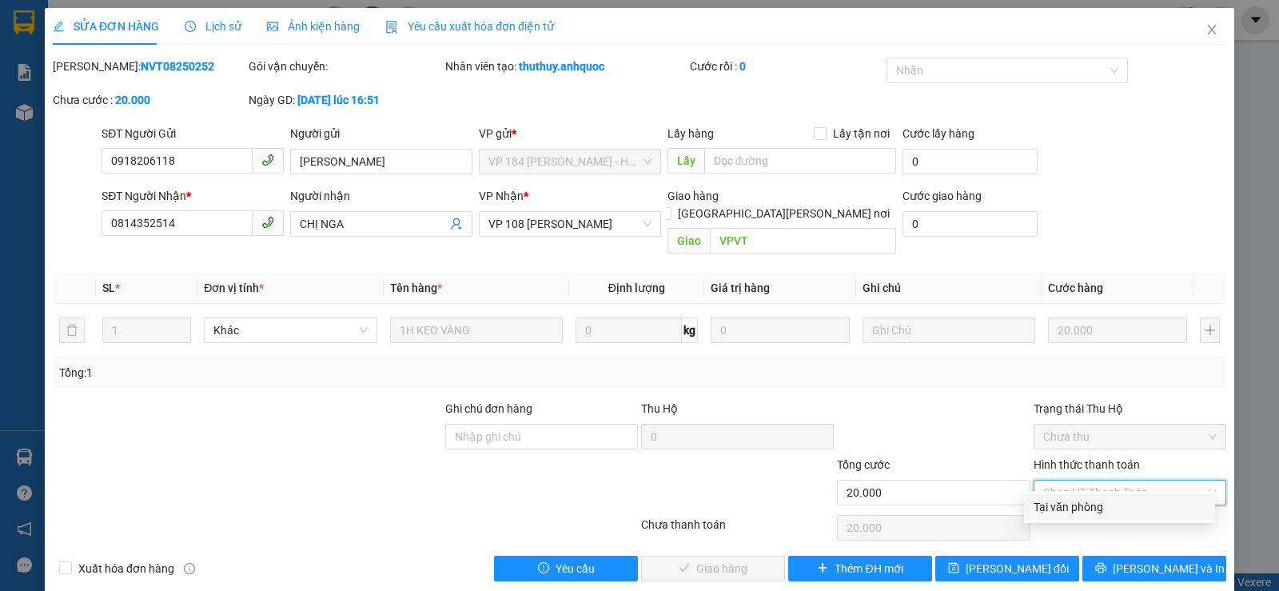
click at [1068, 505] on div "Tại văn phòng" at bounding box center [1120, 507] width 172 height 18
type input "0"
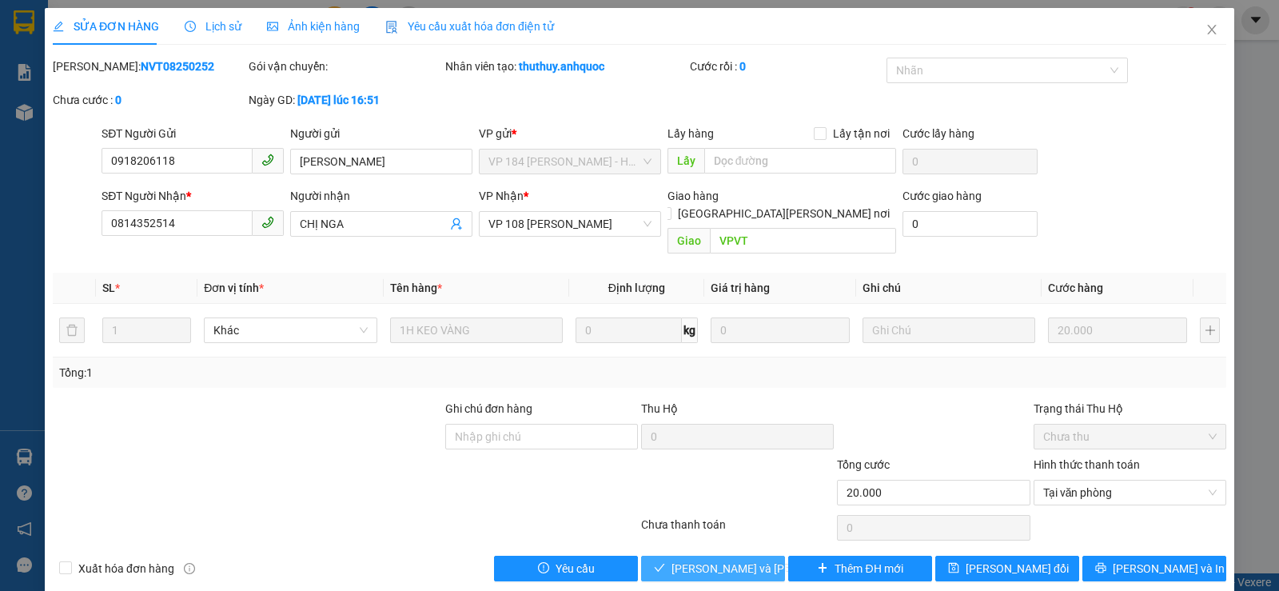
click at [744, 560] on span "[PERSON_NAME] và [PERSON_NAME] hàng" at bounding box center [780, 569] width 216 height 18
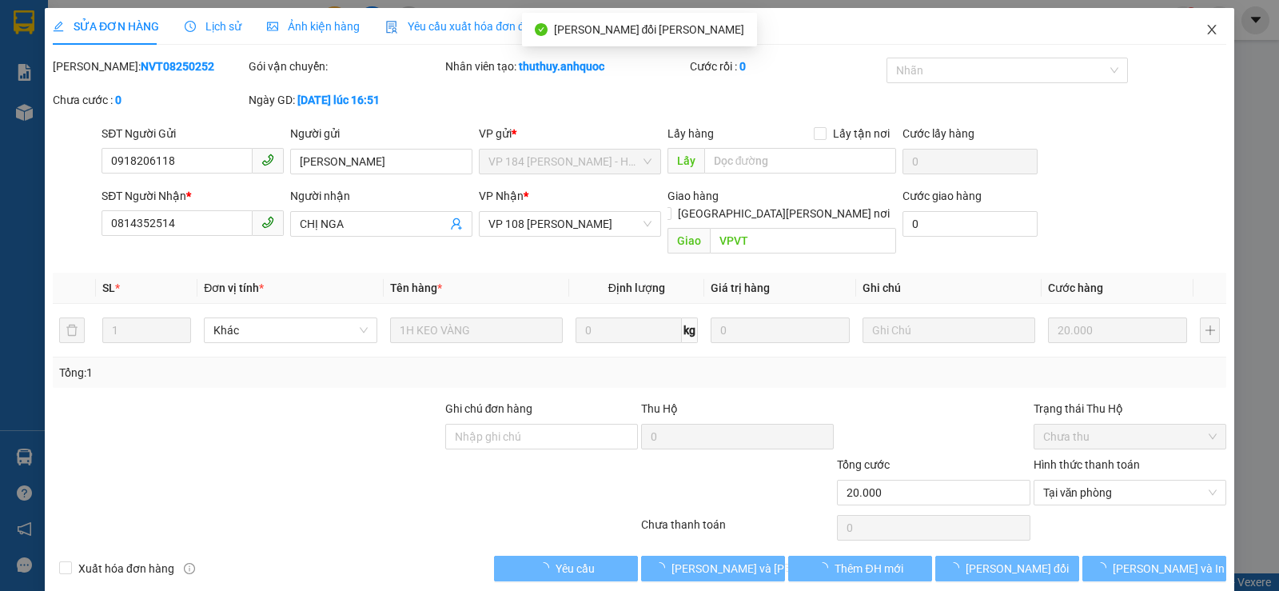
click at [1206, 33] on icon "close" at bounding box center [1212, 29] width 13 height 13
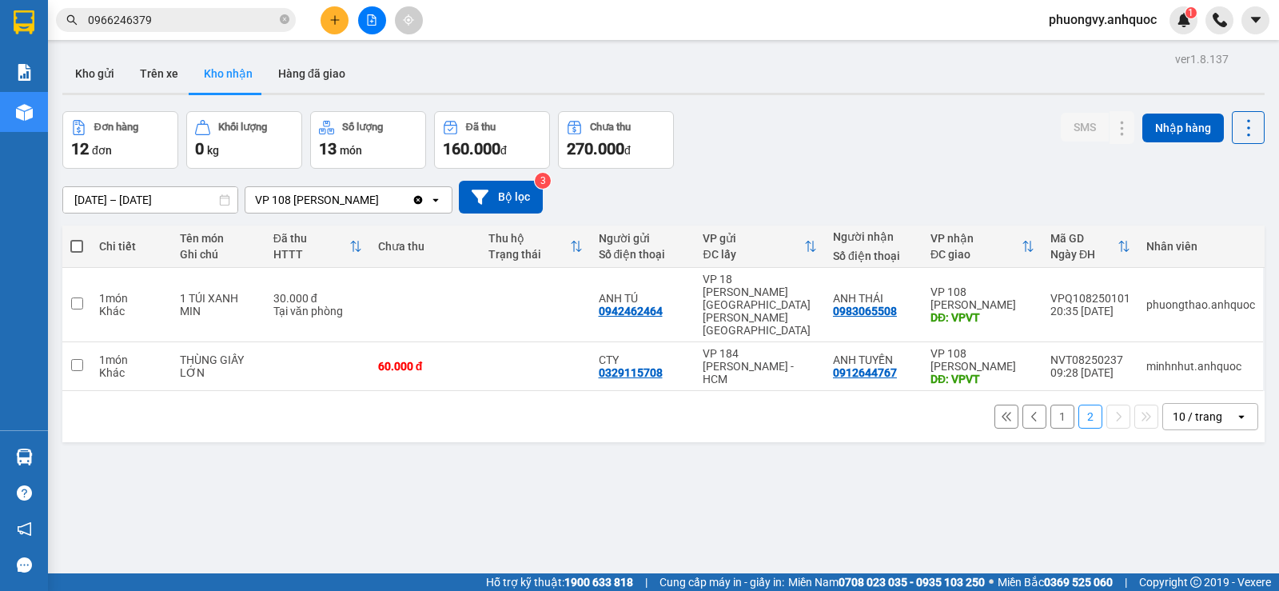
click at [1051, 405] on button "1" at bounding box center [1063, 417] width 24 height 24
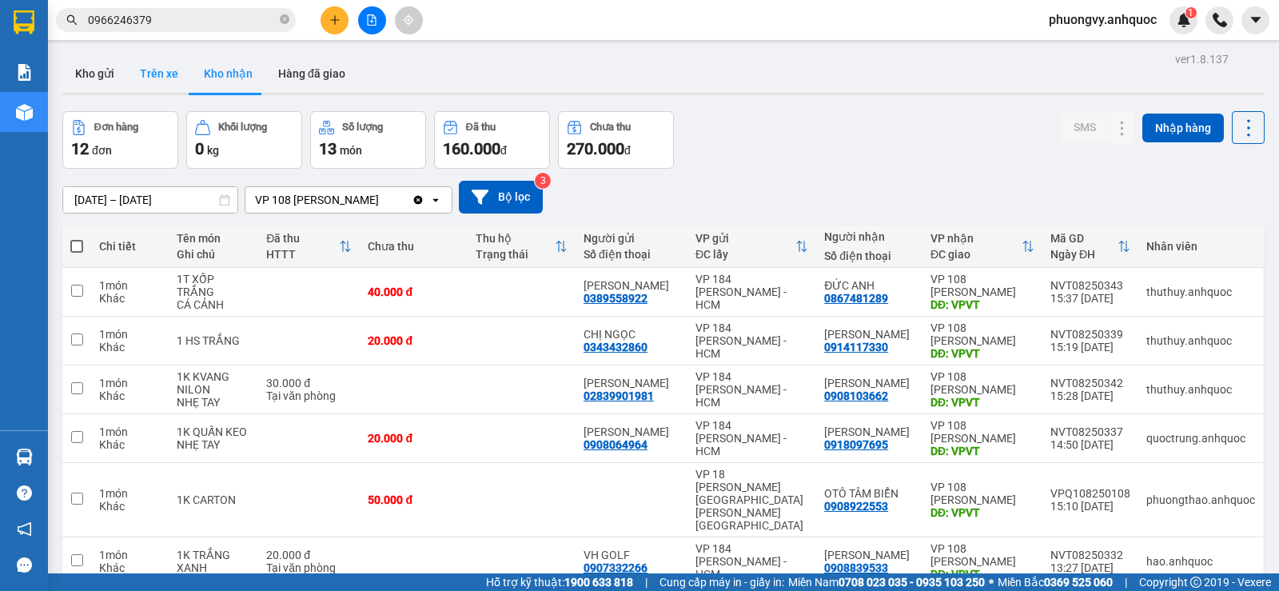
click at [181, 71] on button "Trên xe" at bounding box center [159, 73] width 64 height 38
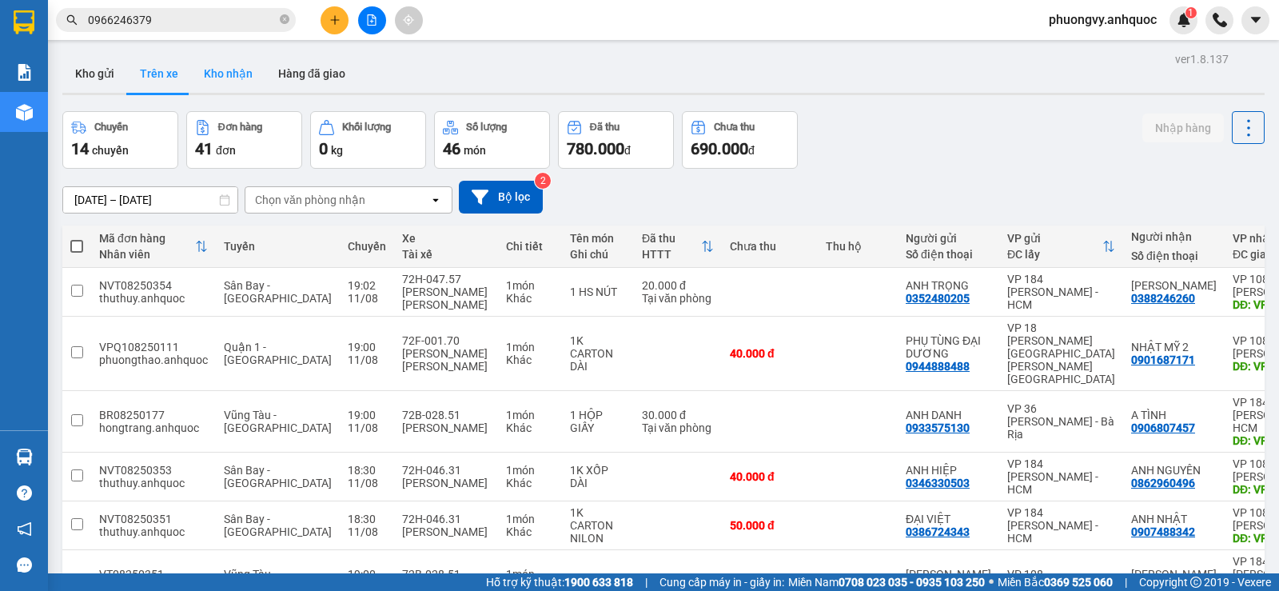
click at [232, 77] on button "Kho nhận" at bounding box center [228, 73] width 74 height 38
type input "[DATE] – [DATE]"
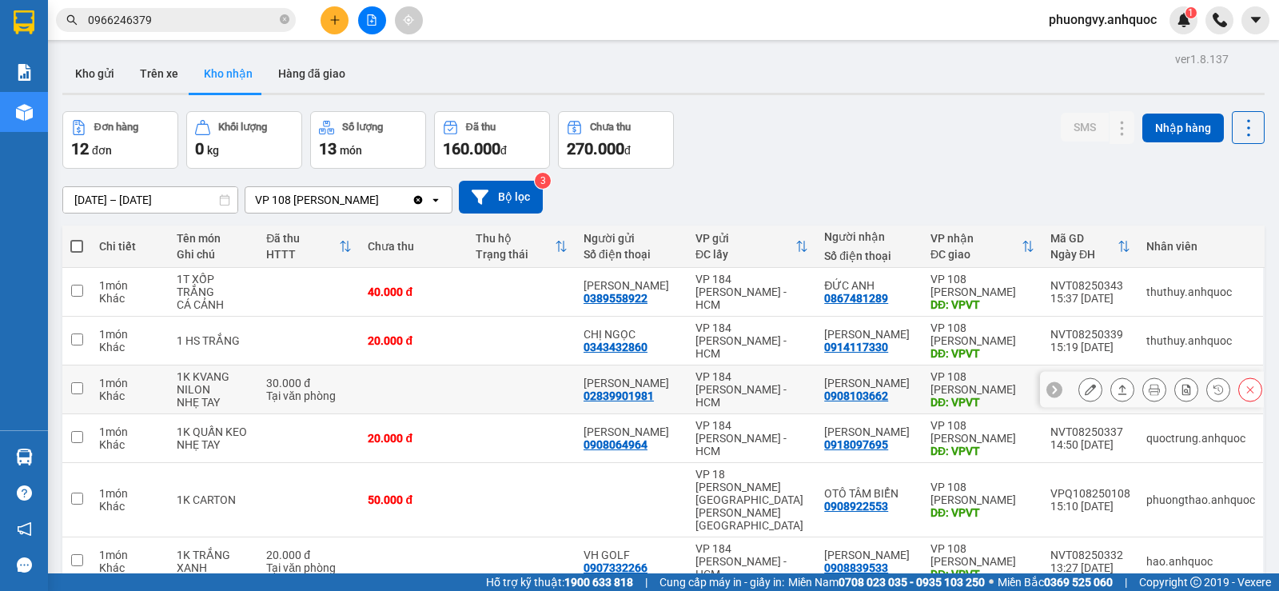
click at [1085, 387] on icon at bounding box center [1090, 389] width 11 height 11
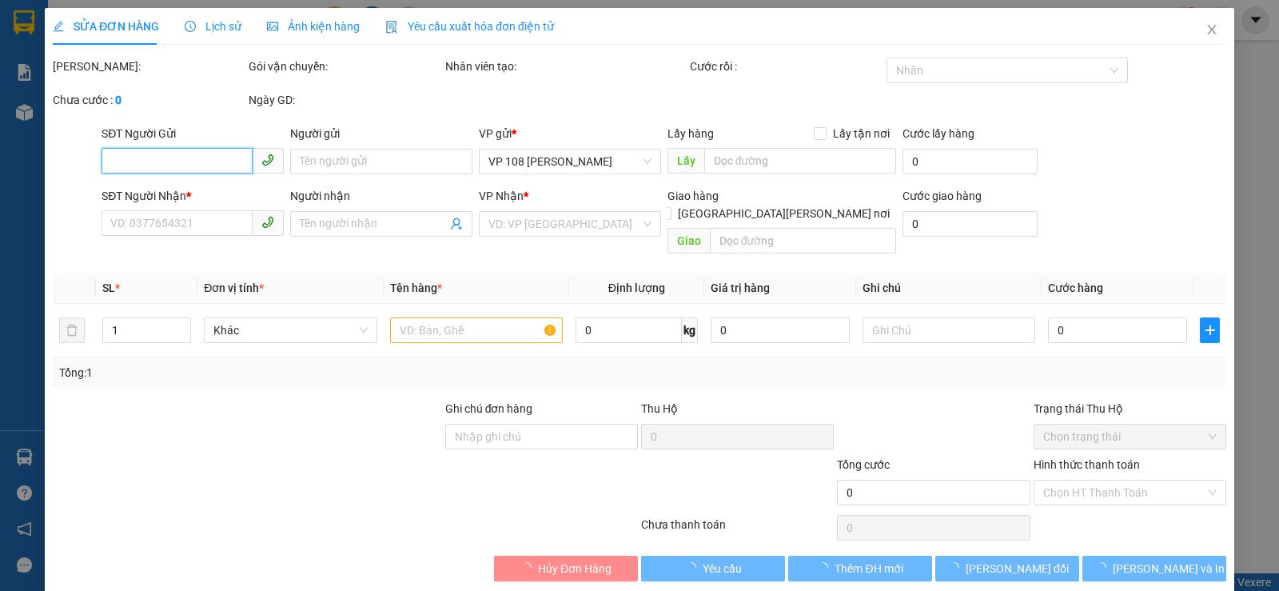
type input "02839901981"
type input "[PERSON_NAME]"
type input "0908103662"
type input "[PERSON_NAME]"
type input "VPVT"
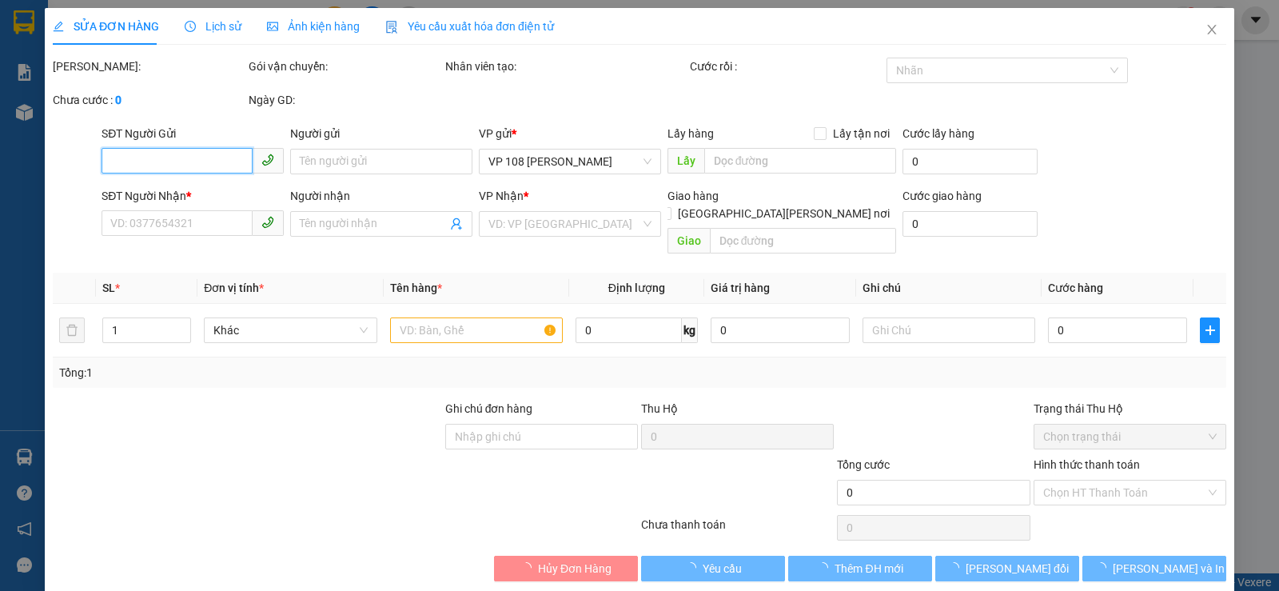
type input "TM 11/8 THỦY"
type input "30.000"
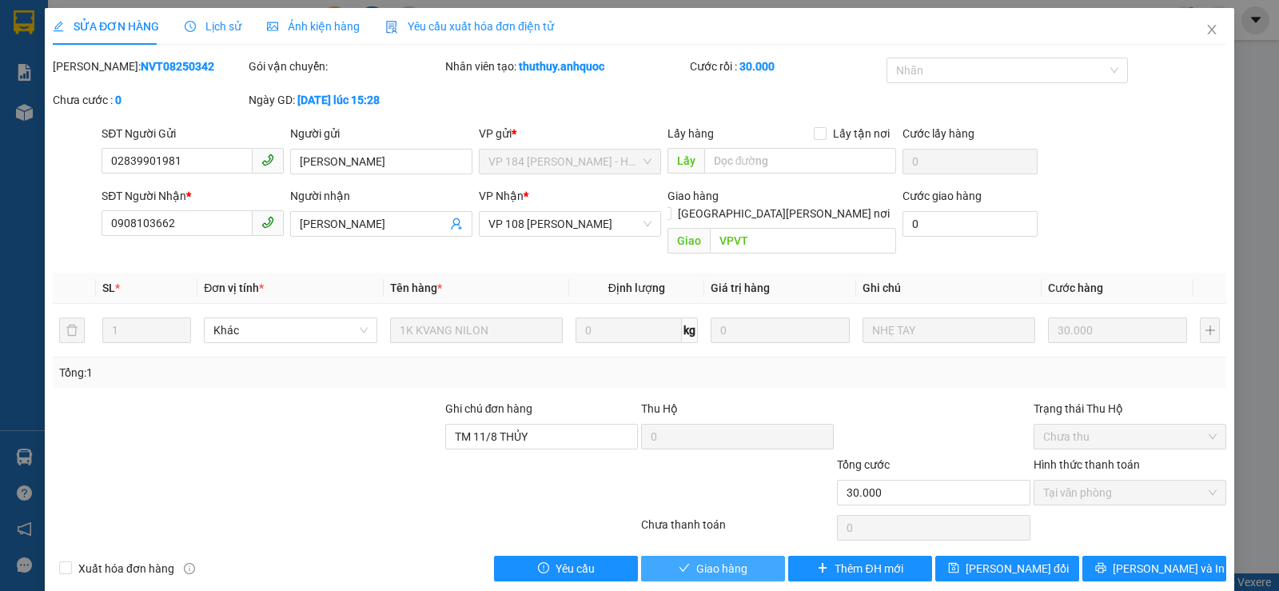
click at [700, 560] on span "Giao hàng" at bounding box center [722, 569] width 51 height 18
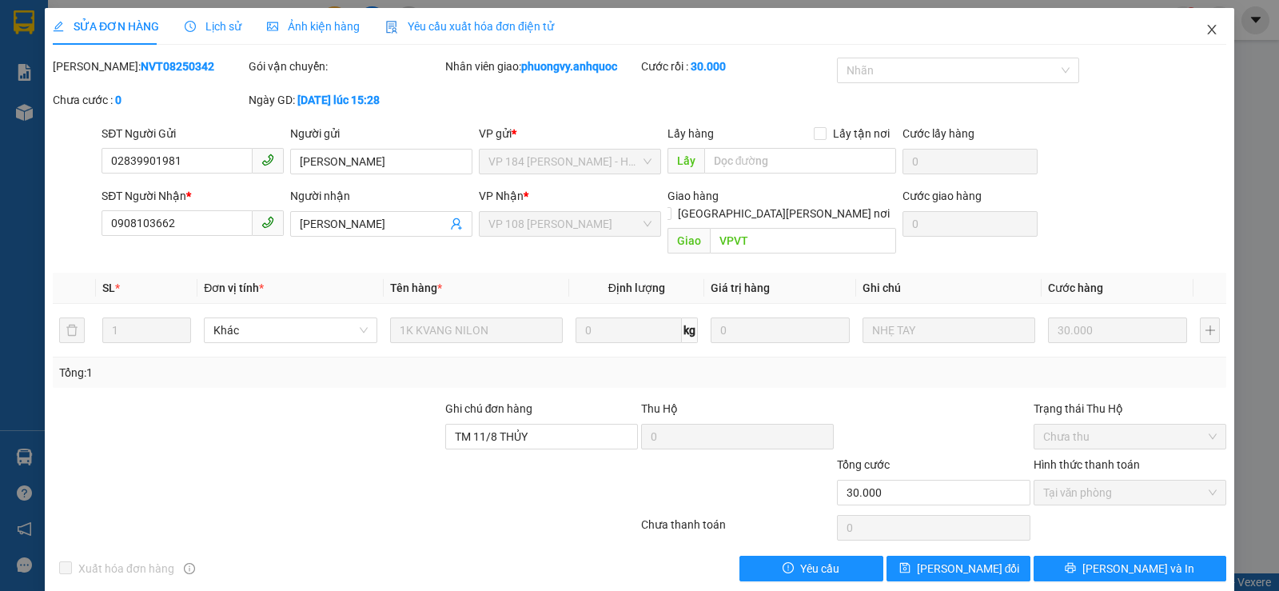
click at [1206, 36] on icon "close" at bounding box center [1212, 29] width 13 height 13
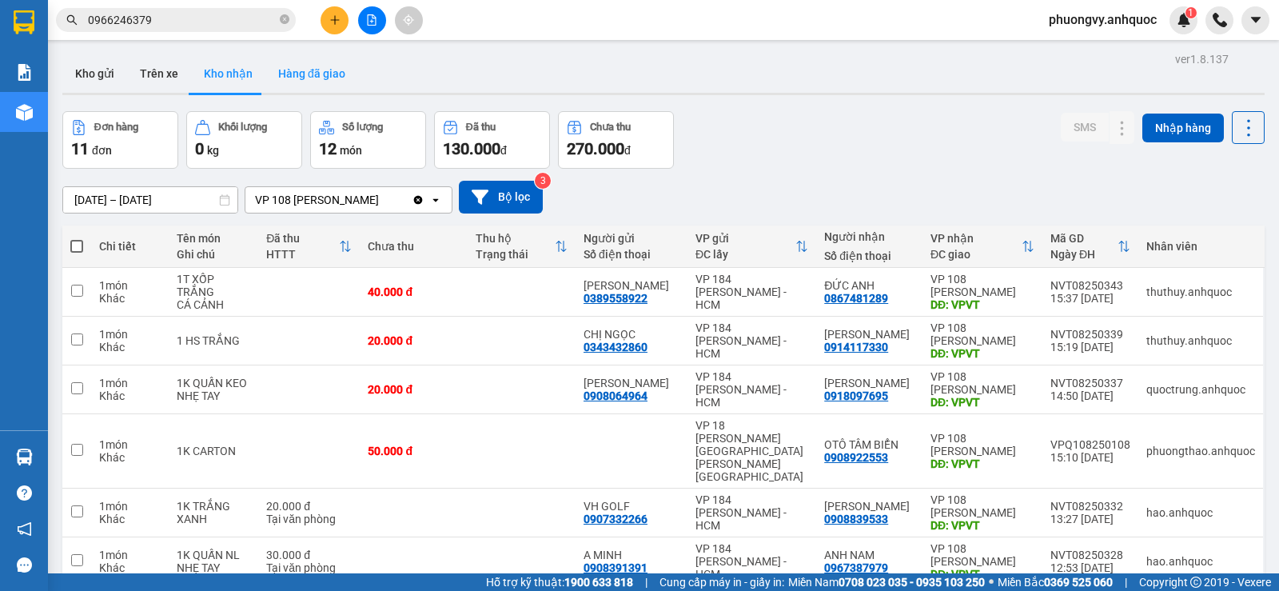
click at [304, 60] on button "Hàng đã giao" at bounding box center [311, 73] width 93 height 38
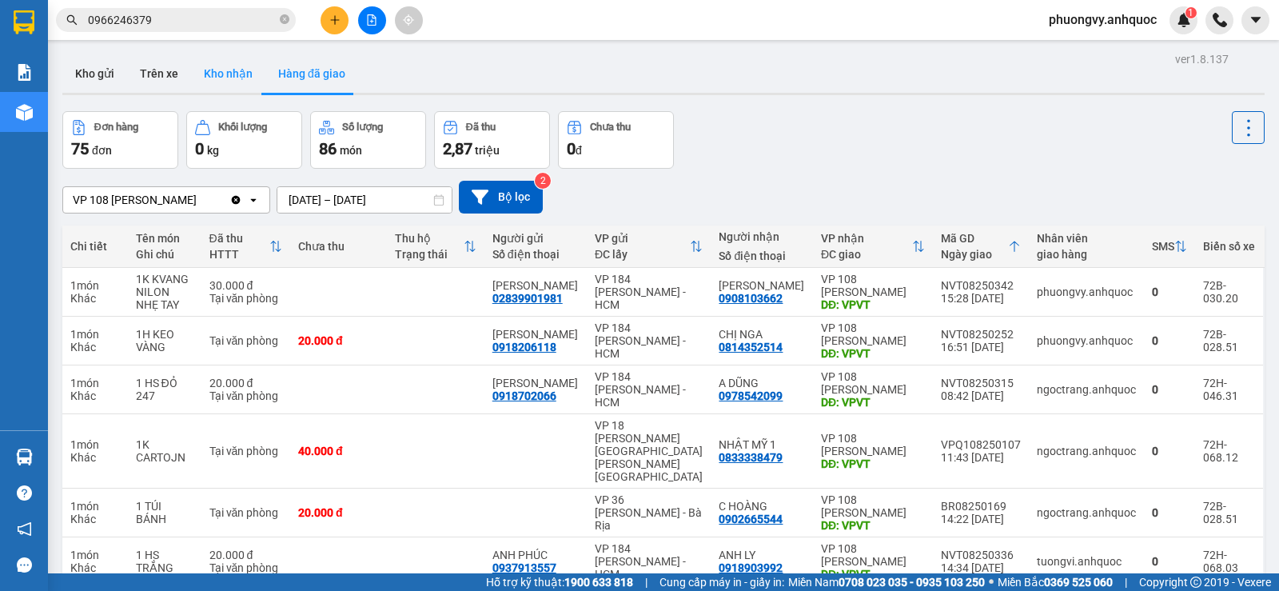
click at [235, 77] on button "Kho nhận" at bounding box center [228, 73] width 74 height 38
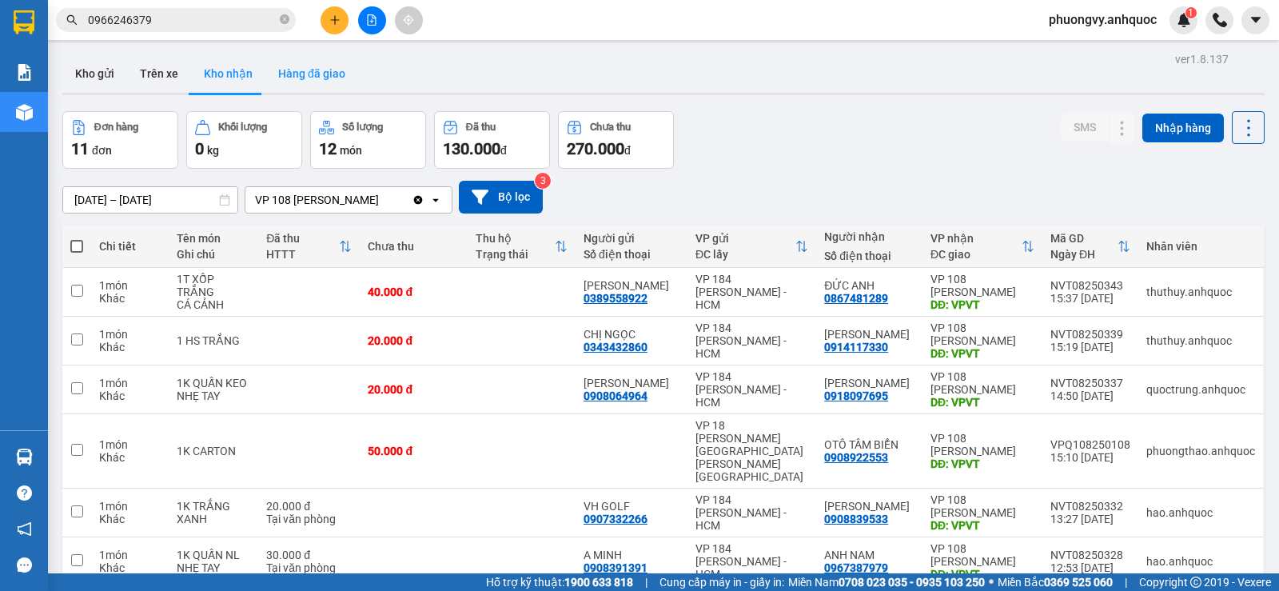
click at [317, 69] on button "Hàng đã giao" at bounding box center [311, 73] width 93 height 38
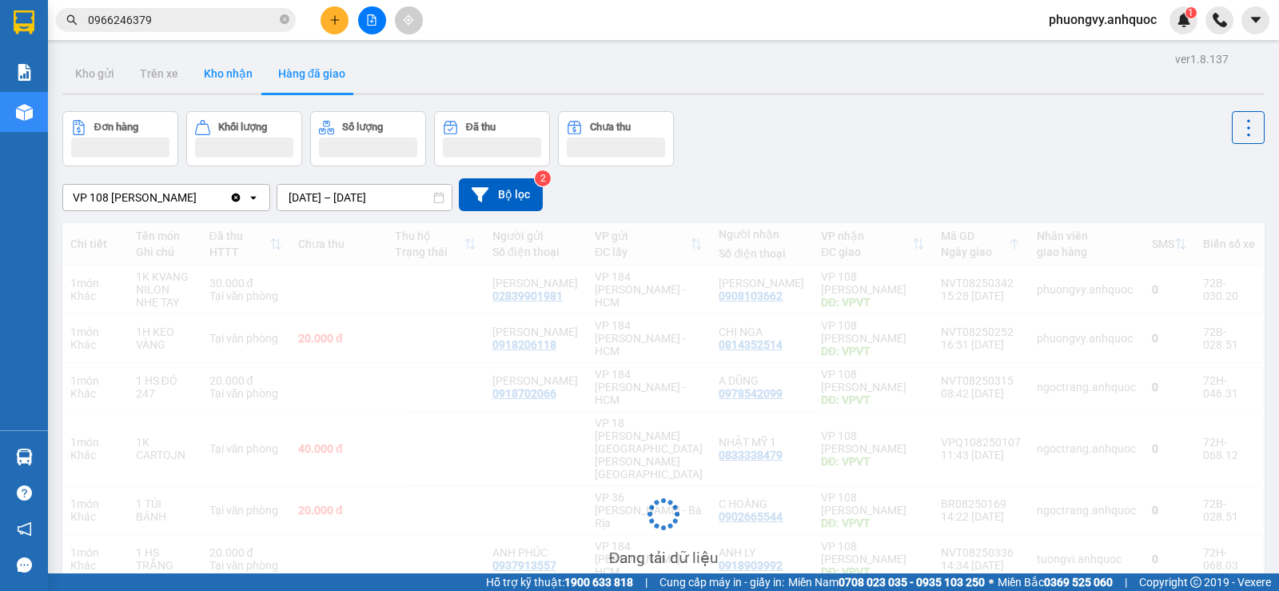
click at [231, 82] on button "Kho nhận" at bounding box center [228, 73] width 74 height 38
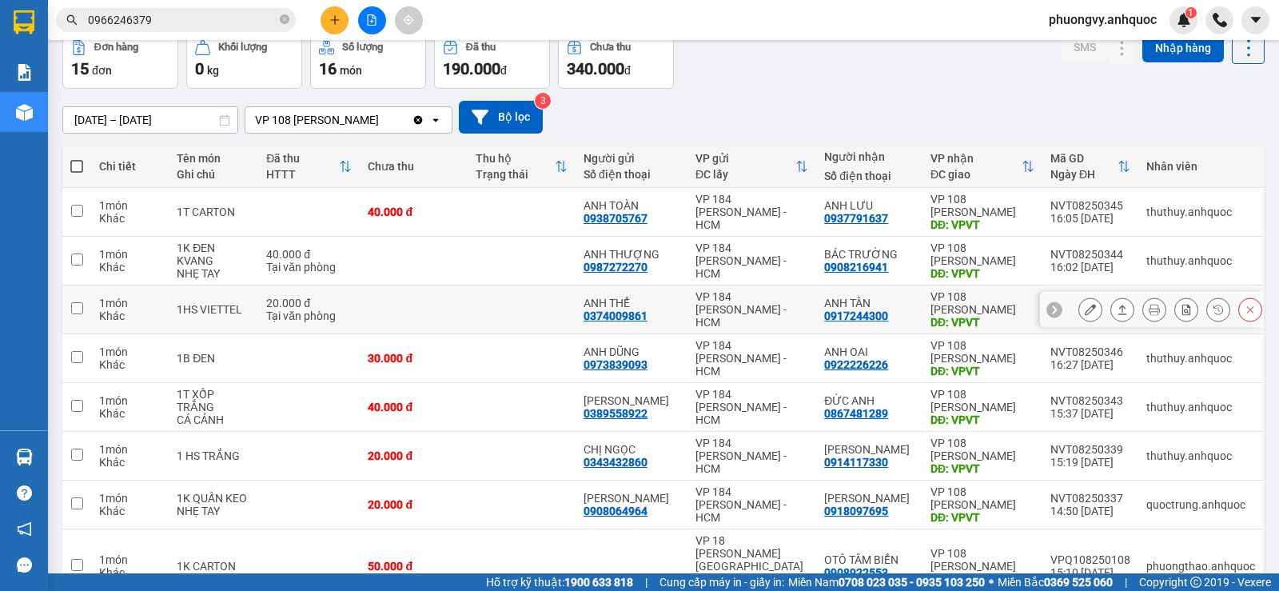
scroll to position [160, 0]
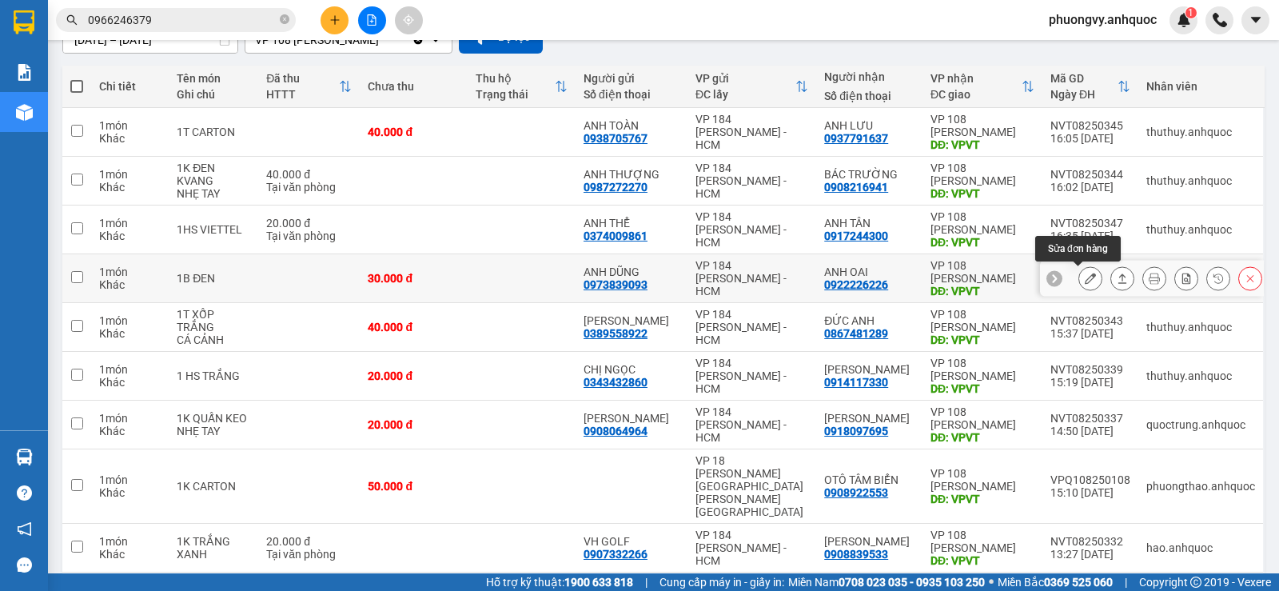
click at [1080, 275] on button at bounding box center [1091, 279] width 22 height 28
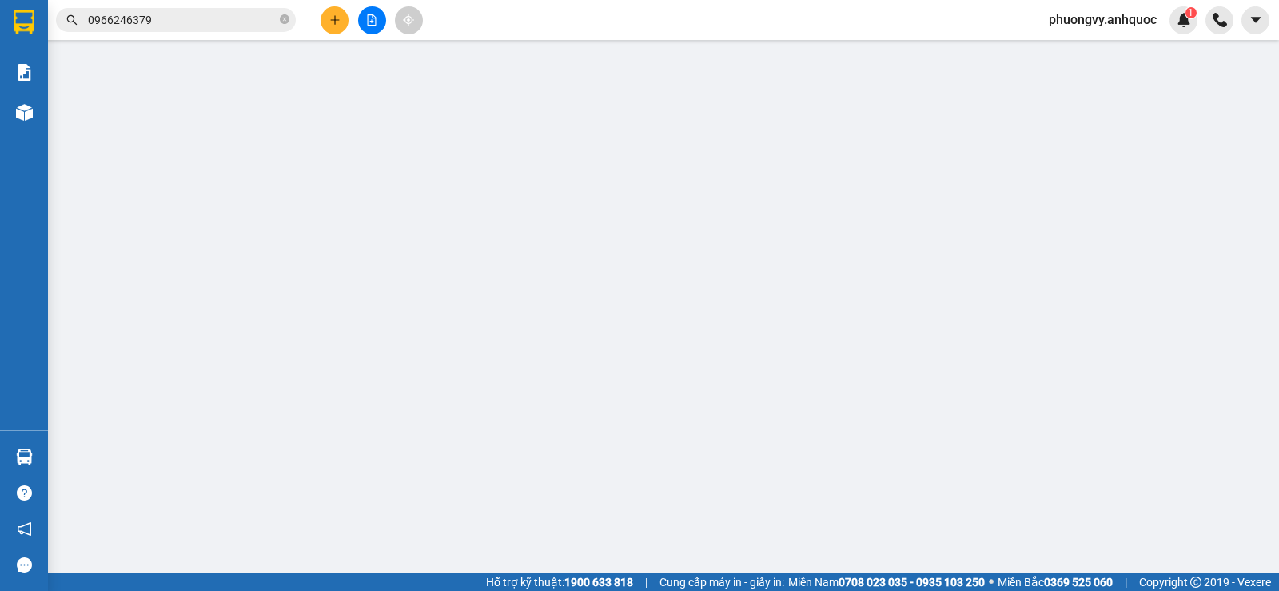
type input "0973839093"
type input "ANH DŨNG"
type input "0922226226"
type input "ANH OAI"
type input "VPVT"
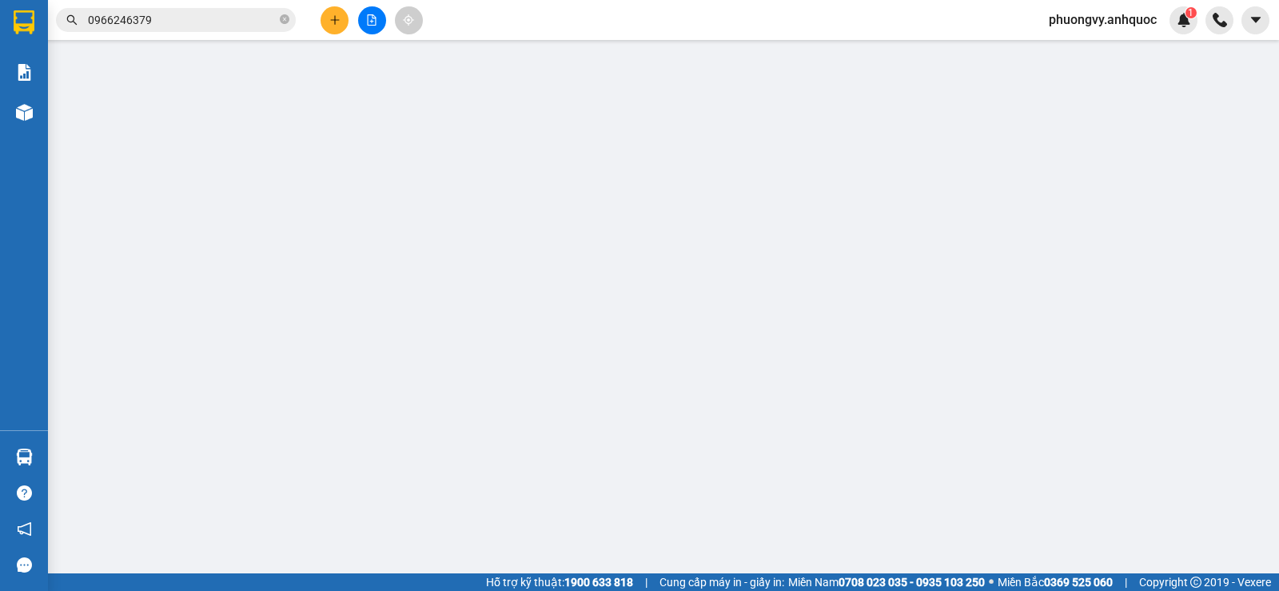
type input "30.000"
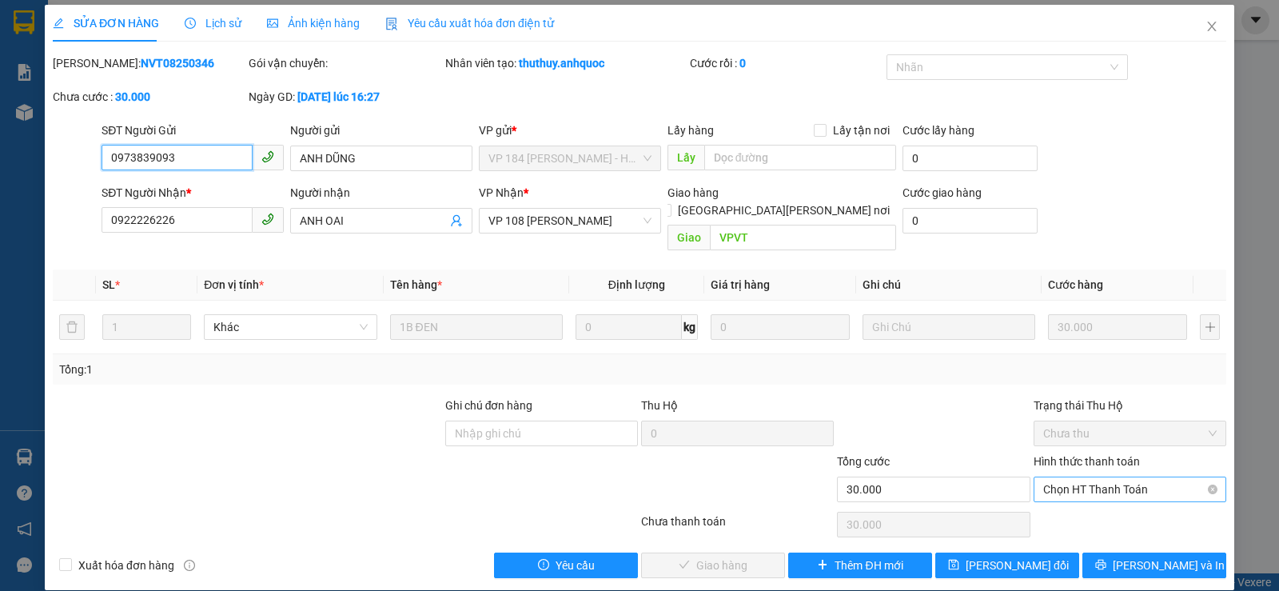
scroll to position [4, 0]
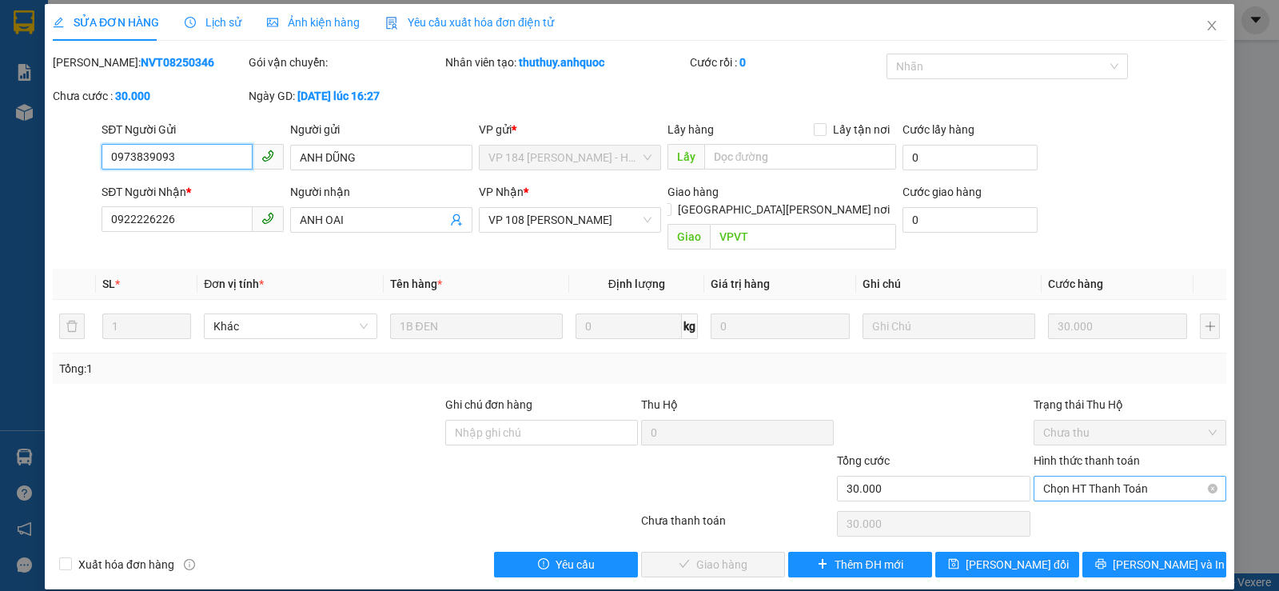
click at [1048, 477] on span "Chọn HT Thanh Toán" at bounding box center [1131, 489] width 174 height 24
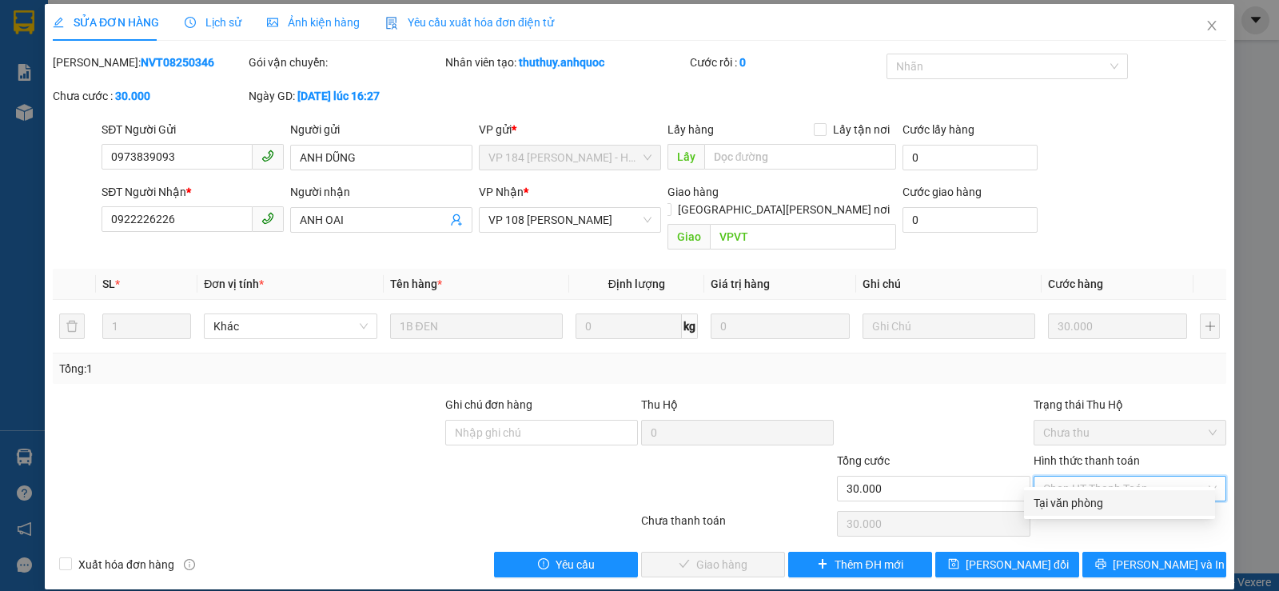
click at [1051, 498] on div "Tại văn phòng" at bounding box center [1120, 503] width 172 height 18
type input "0"
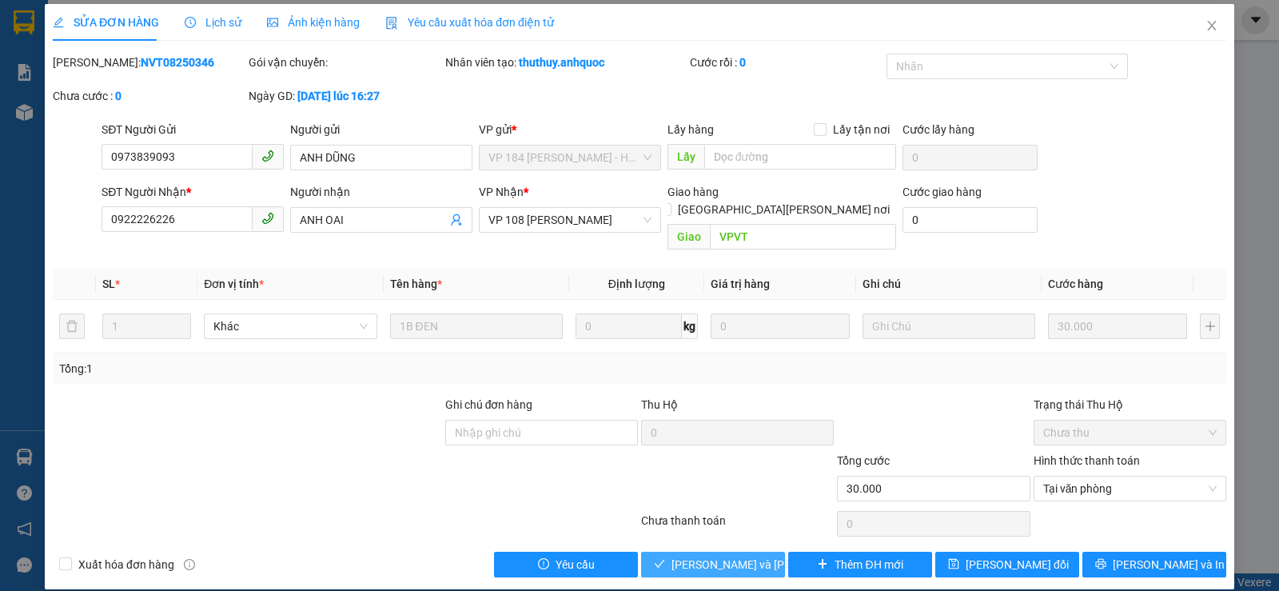
click at [740, 556] on span "[PERSON_NAME] và [PERSON_NAME] hàng" at bounding box center [780, 565] width 216 height 18
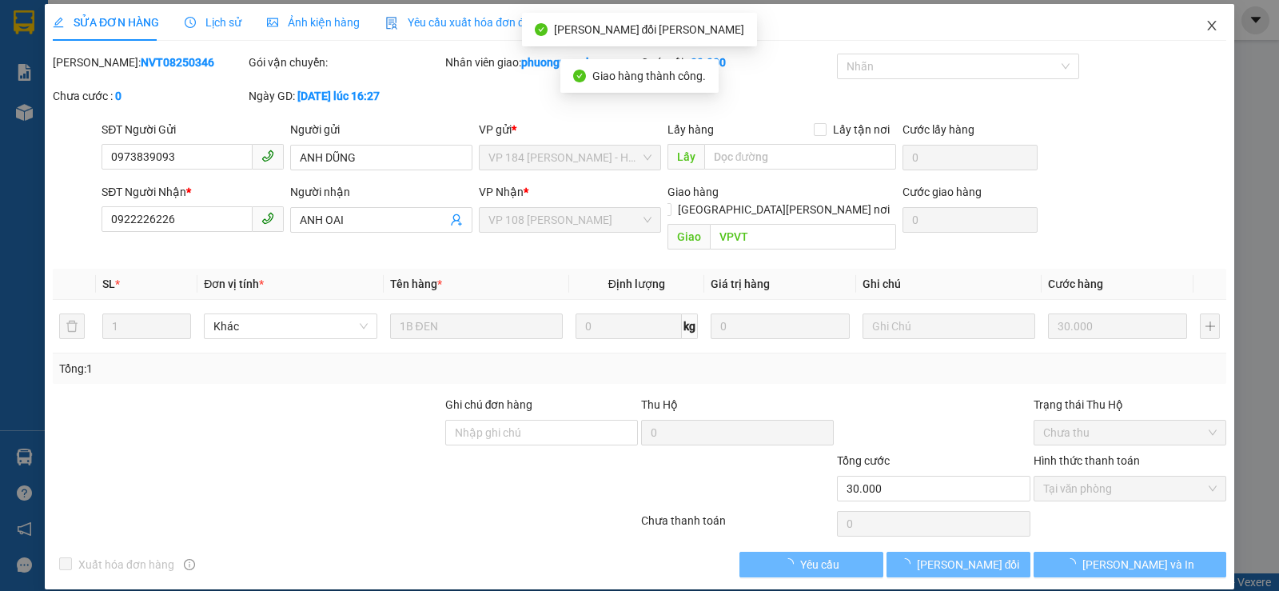
click at [1206, 21] on icon "close" at bounding box center [1212, 25] width 13 height 13
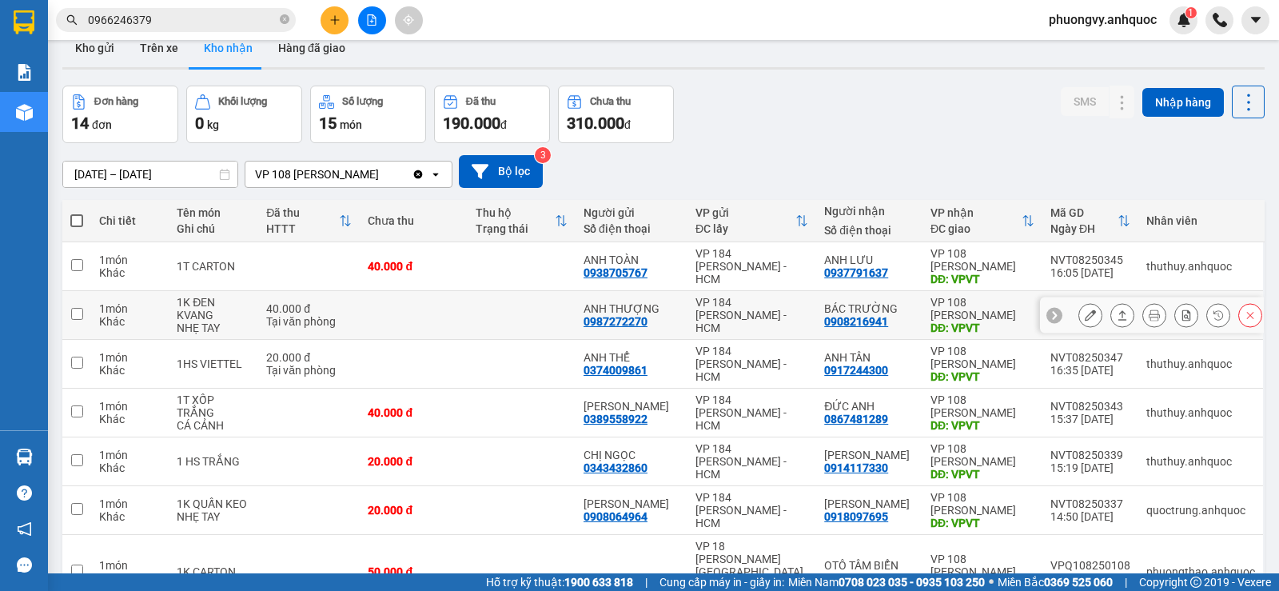
scroll to position [8, 0]
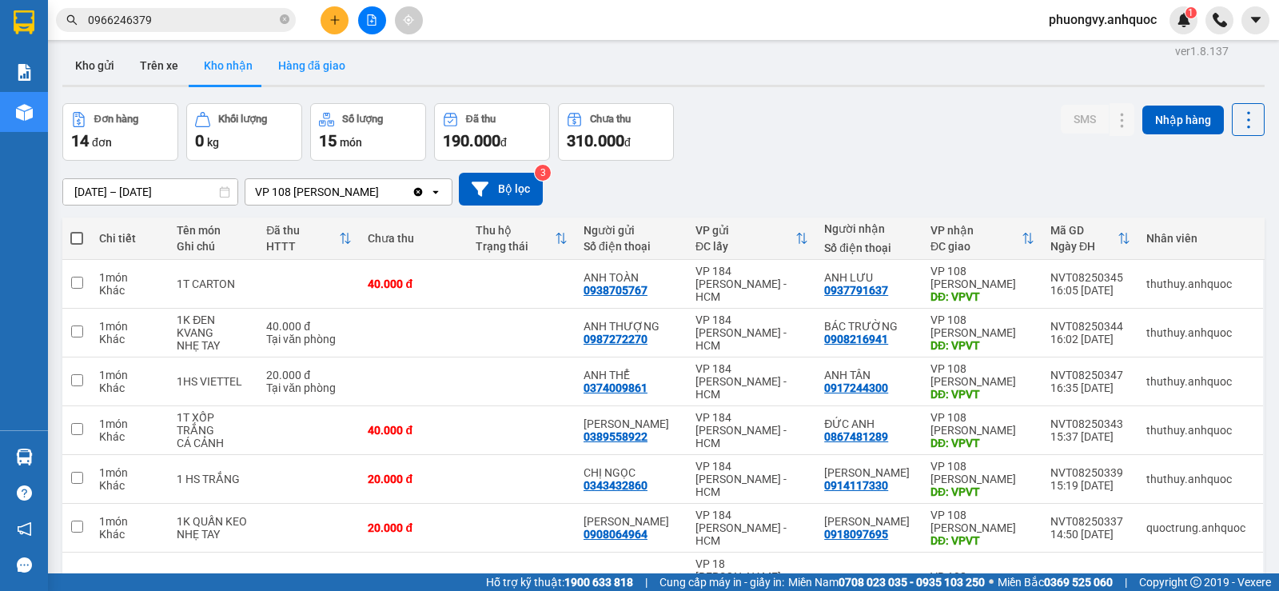
click at [308, 63] on button "Hàng đã giao" at bounding box center [311, 65] width 93 height 38
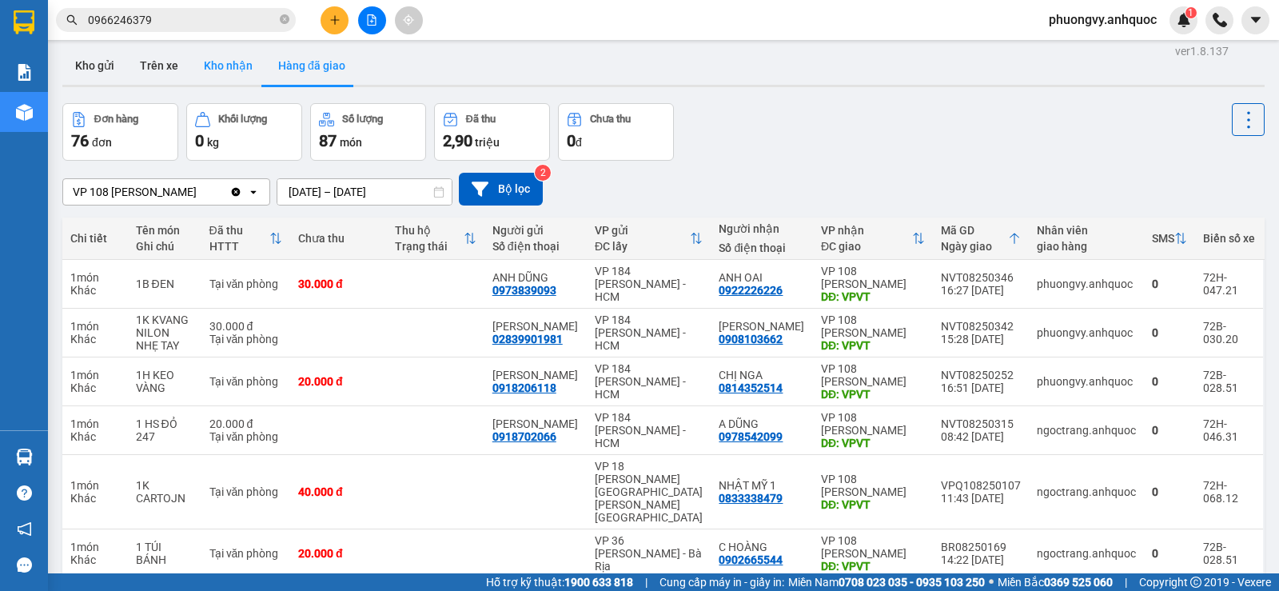
click at [229, 65] on button "Kho nhận" at bounding box center [228, 65] width 74 height 38
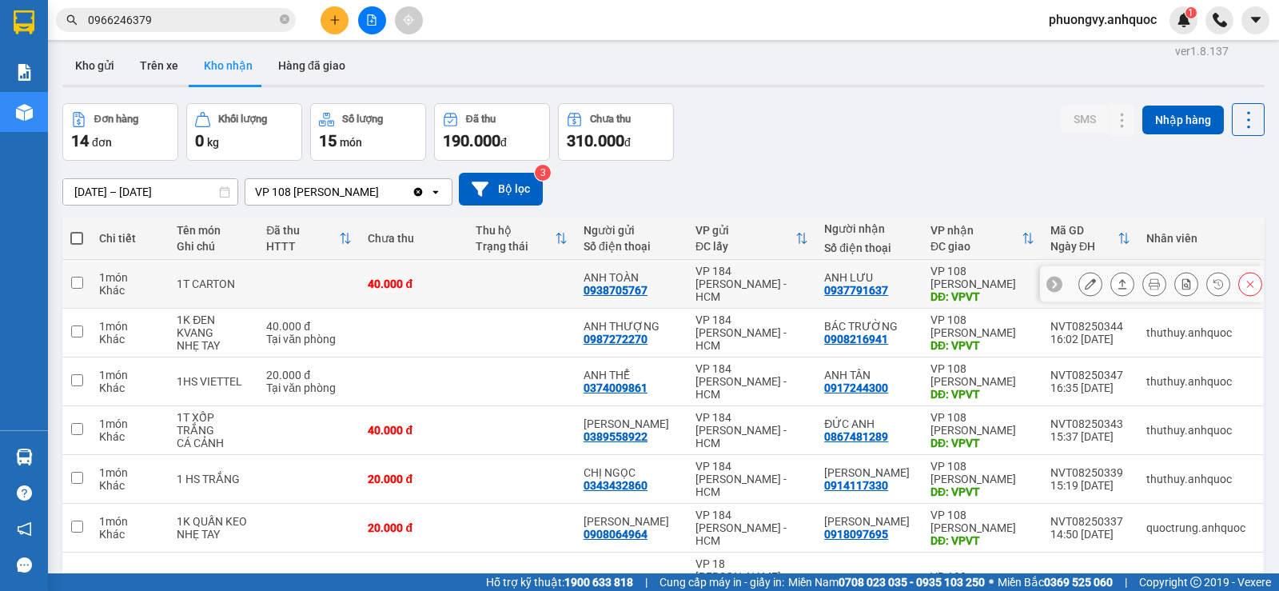
scroll to position [88, 0]
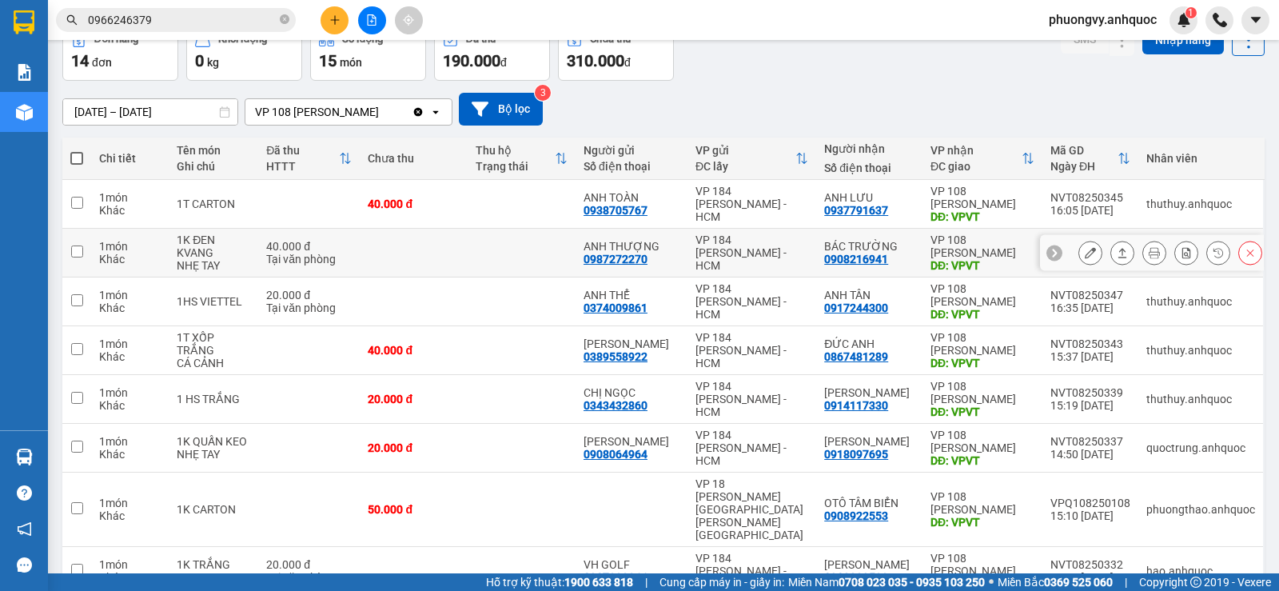
click at [1064, 251] on div at bounding box center [1152, 253] width 224 height 36
click at [1080, 251] on button at bounding box center [1091, 253] width 22 height 28
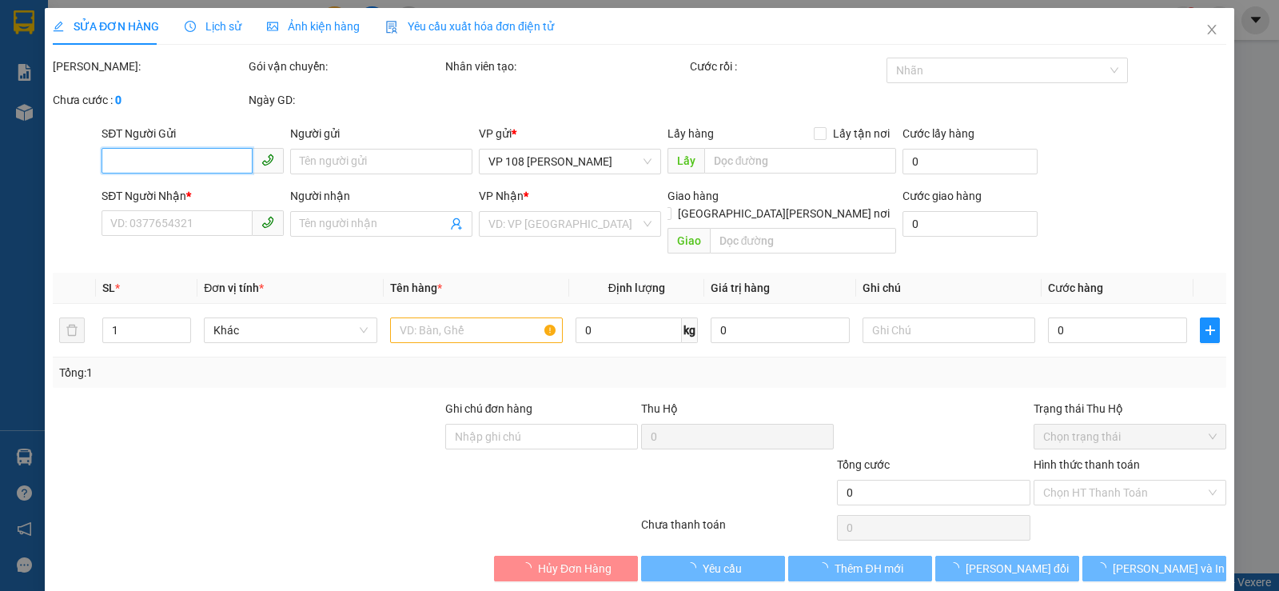
type input "0987272270"
type input "ANH THƯỢNG"
type input "0908216941"
type input "BÁC TRƯỜNG"
type input "VPVT"
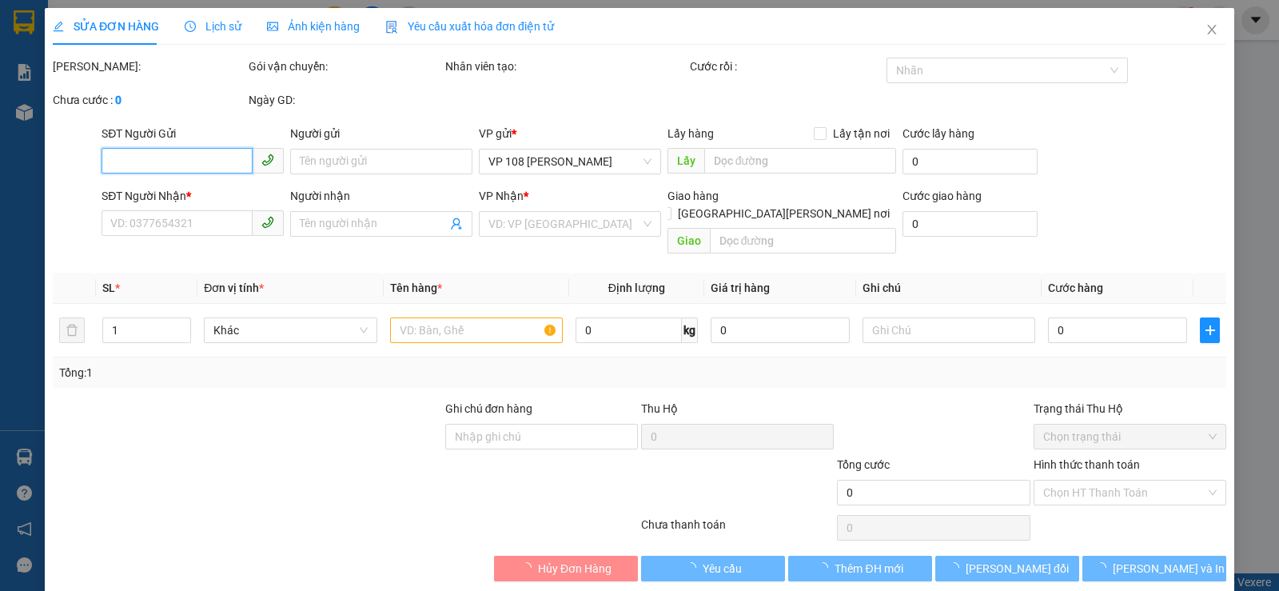
type input "TM 11/8 THỦY"
type input "40.000"
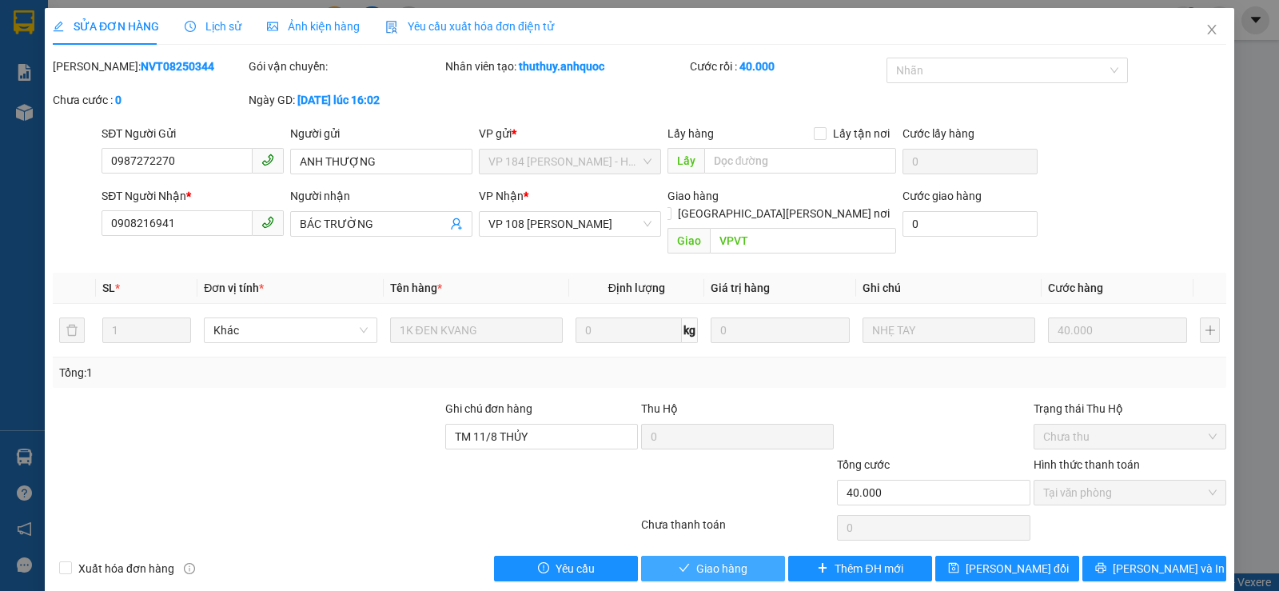
click at [698, 560] on span "Giao hàng" at bounding box center [722, 569] width 51 height 18
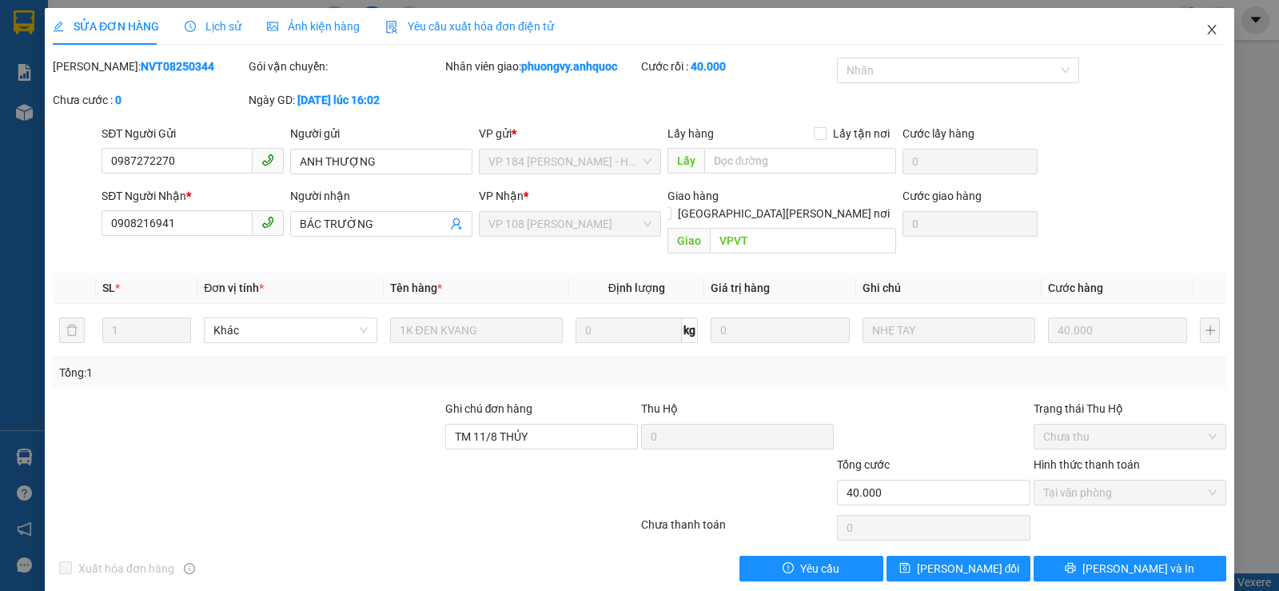
click at [1197, 38] on span "Close" at bounding box center [1212, 30] width 45 height 45
